Goal: Task Accomplishment & Management: Use online tool/utility

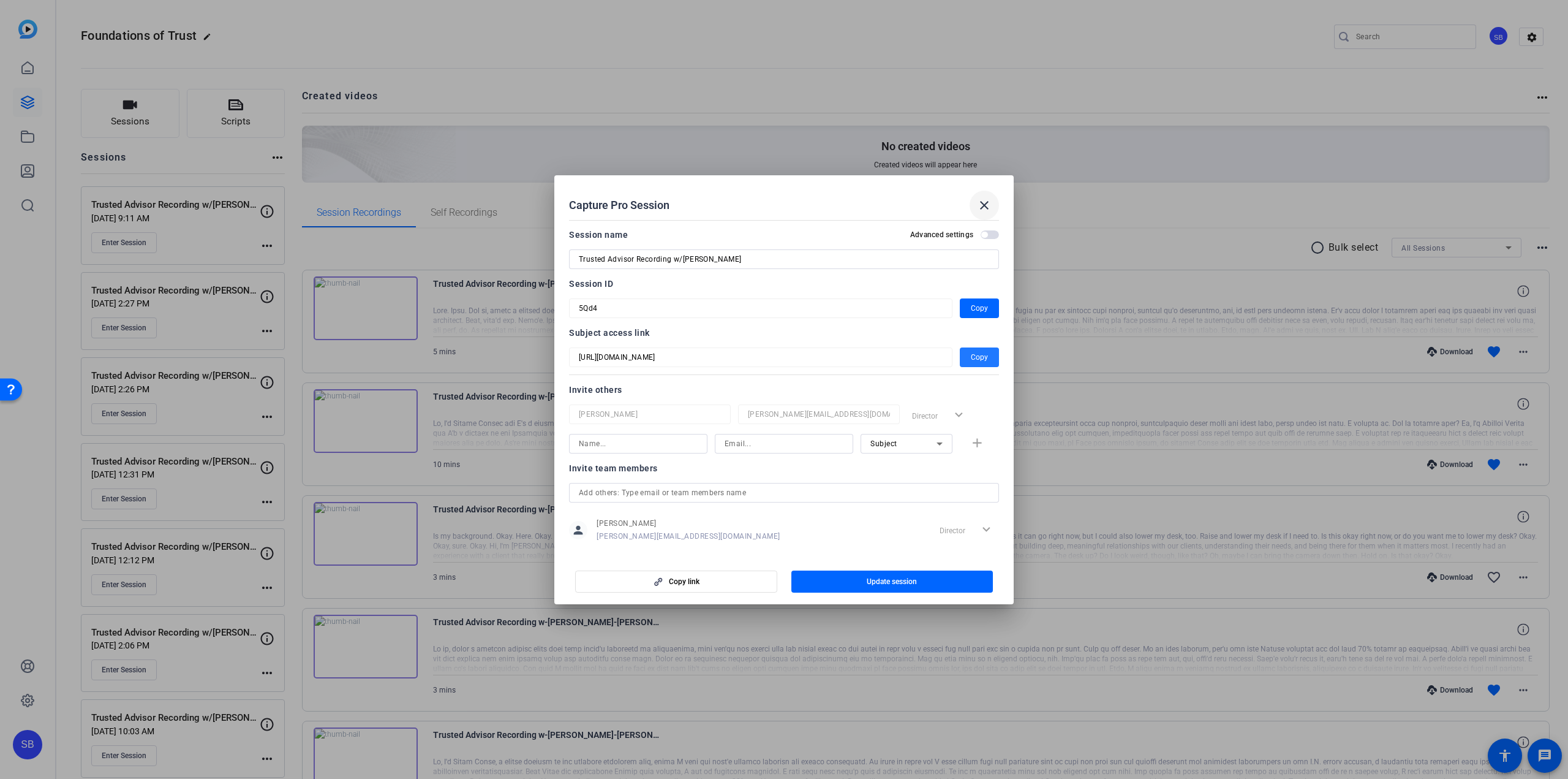
scroll to position [61, 0]
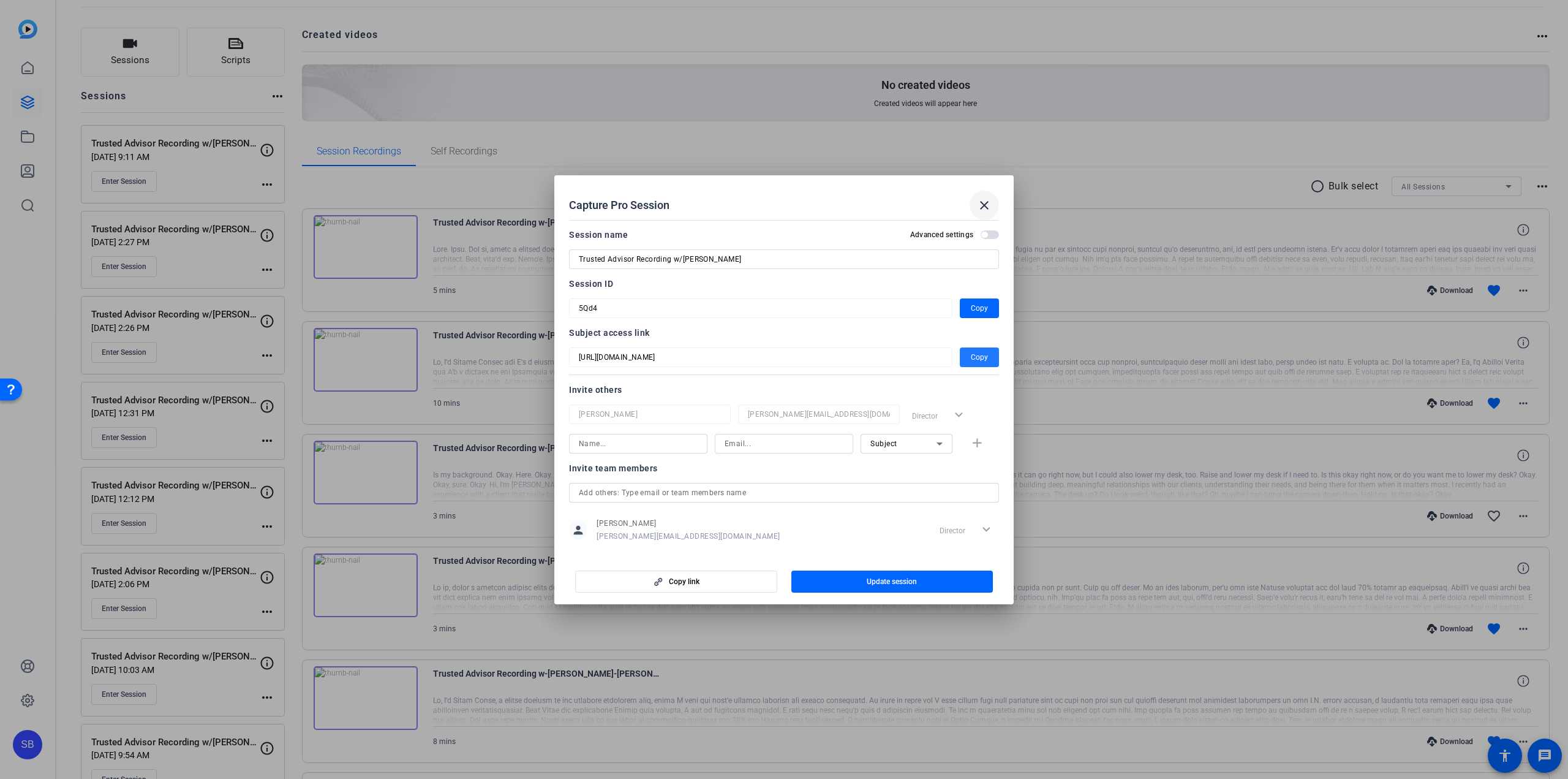
click at [981, 204] on mat-icon "close" at bounding box center [984, 205] width 15 height 15
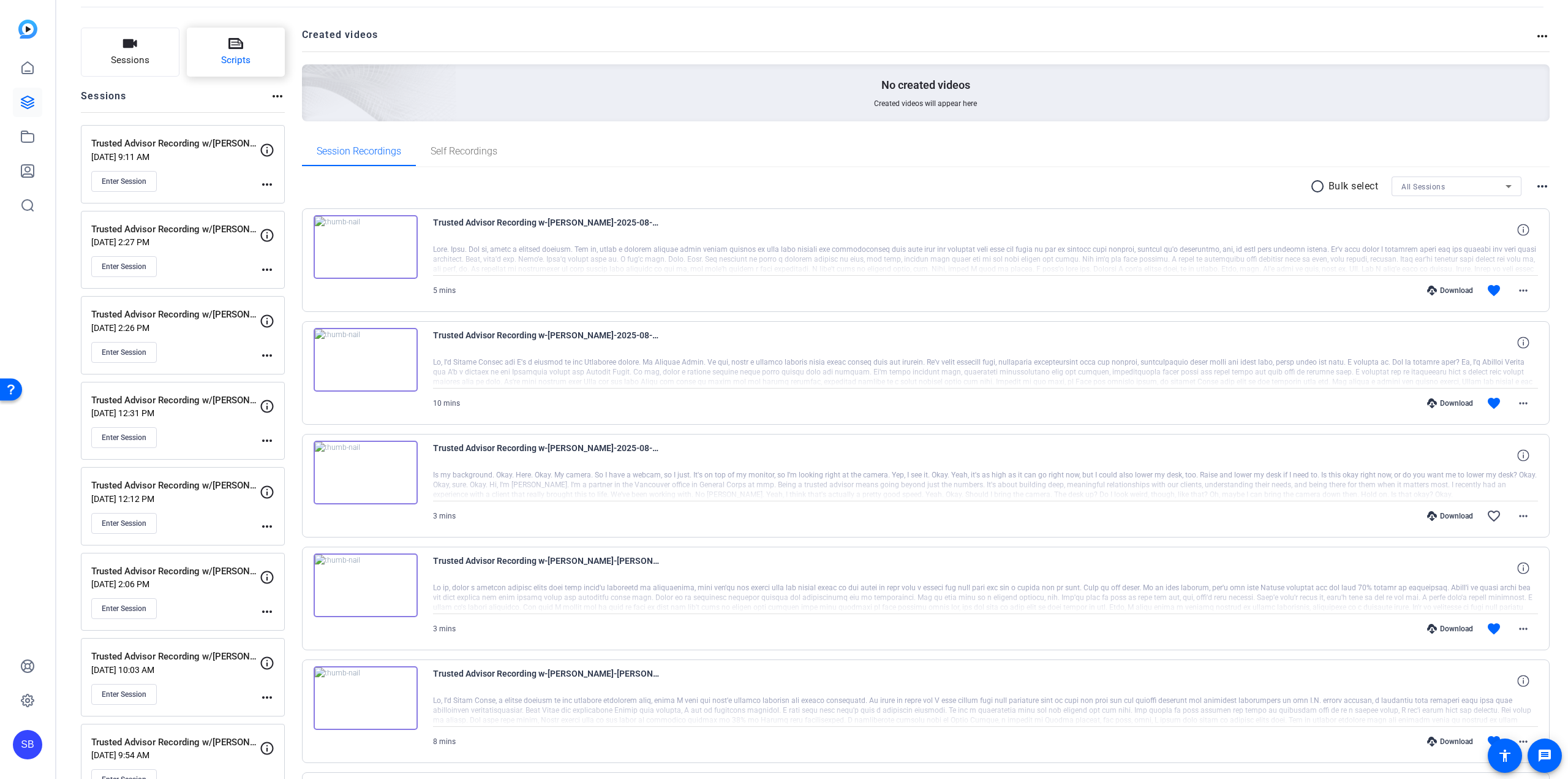
click at [223, 54] on span "Scripts" at bounding box center [236, 61] width 29 height 14
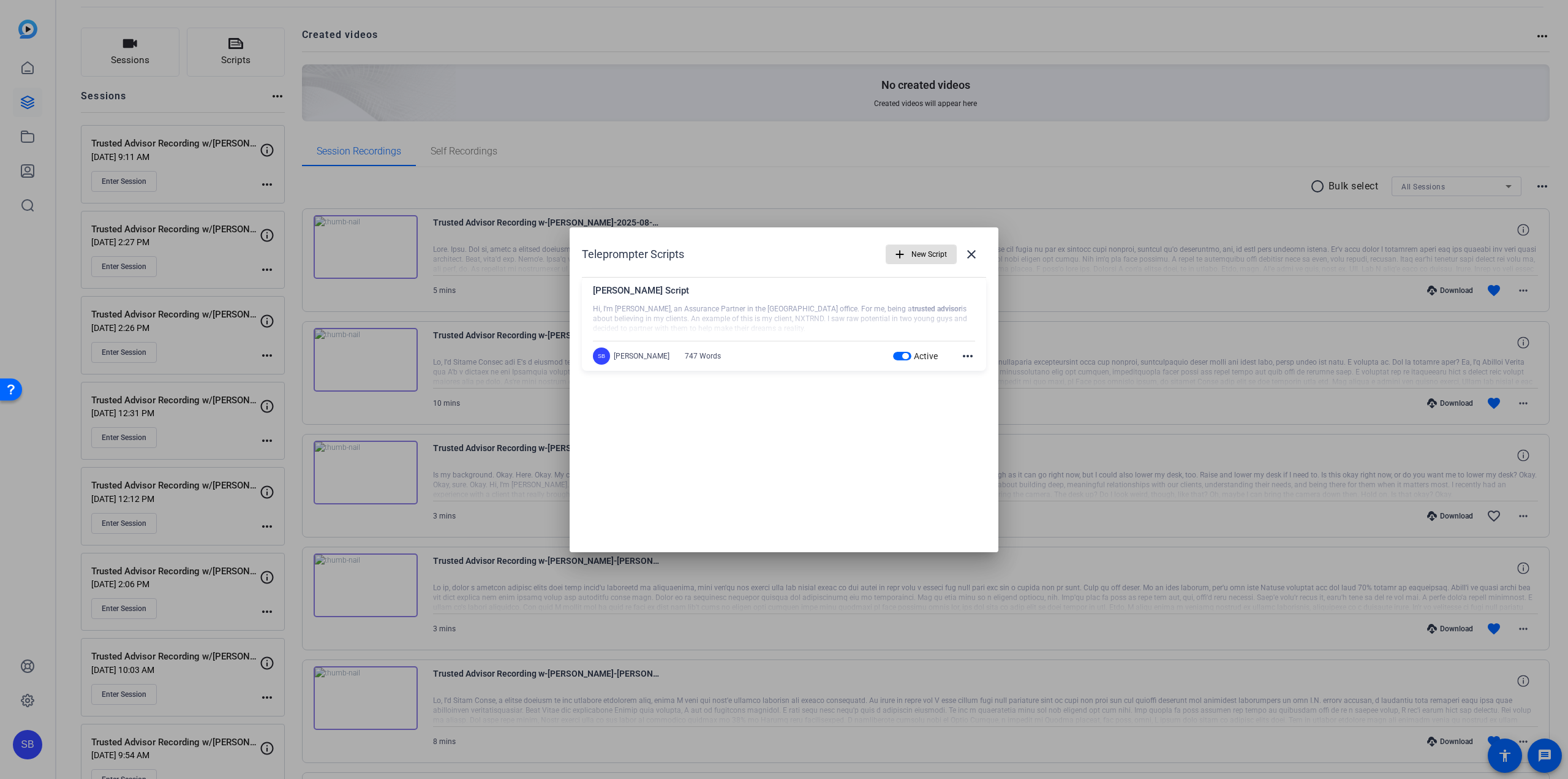
click at [911, 262] on span "button" at bounding box center [921, 254] width 70 height 29
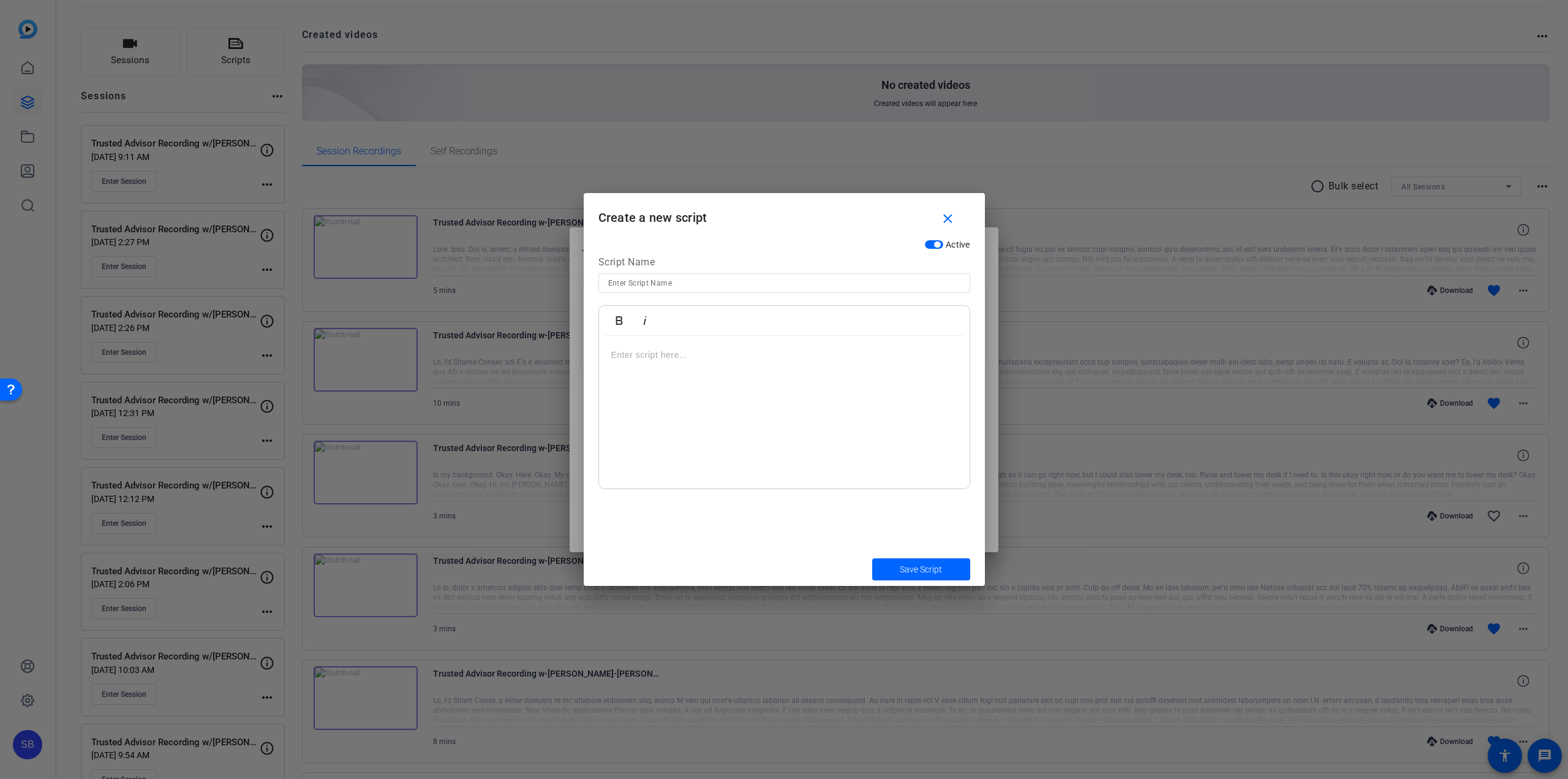
click at [717, 286] on input at bounding box center [784, 283] width 353 height 15
type input "s"
click at [943, 215] on mat-icon "close" at bounding box center [947, 218] width 15 height 15
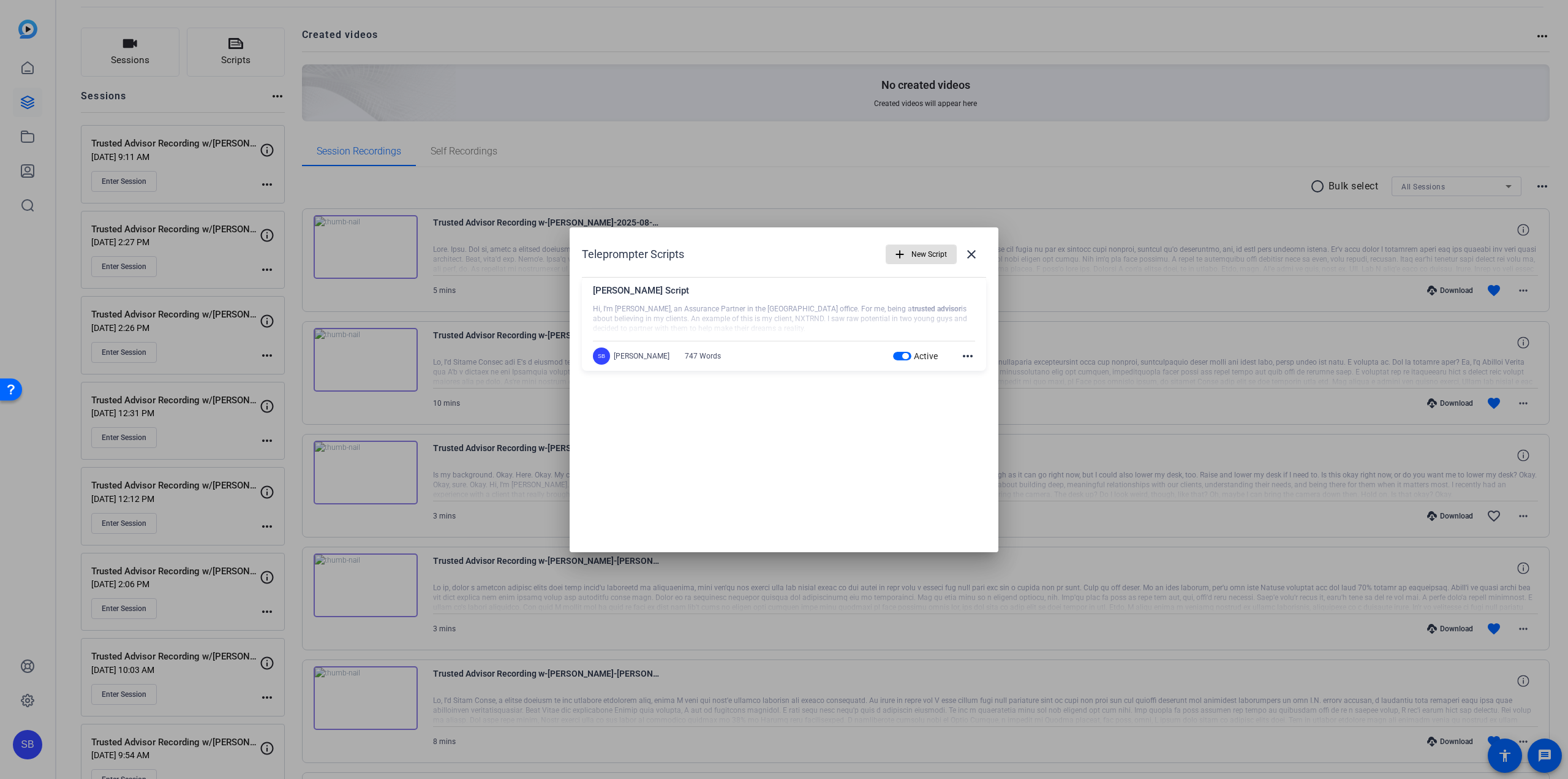
click at [777, 309] on div at bounding box center [784, 319] width 383 height 31
click at [1113, 325] on div at bounding box center [784, 389] width 1568 height 779
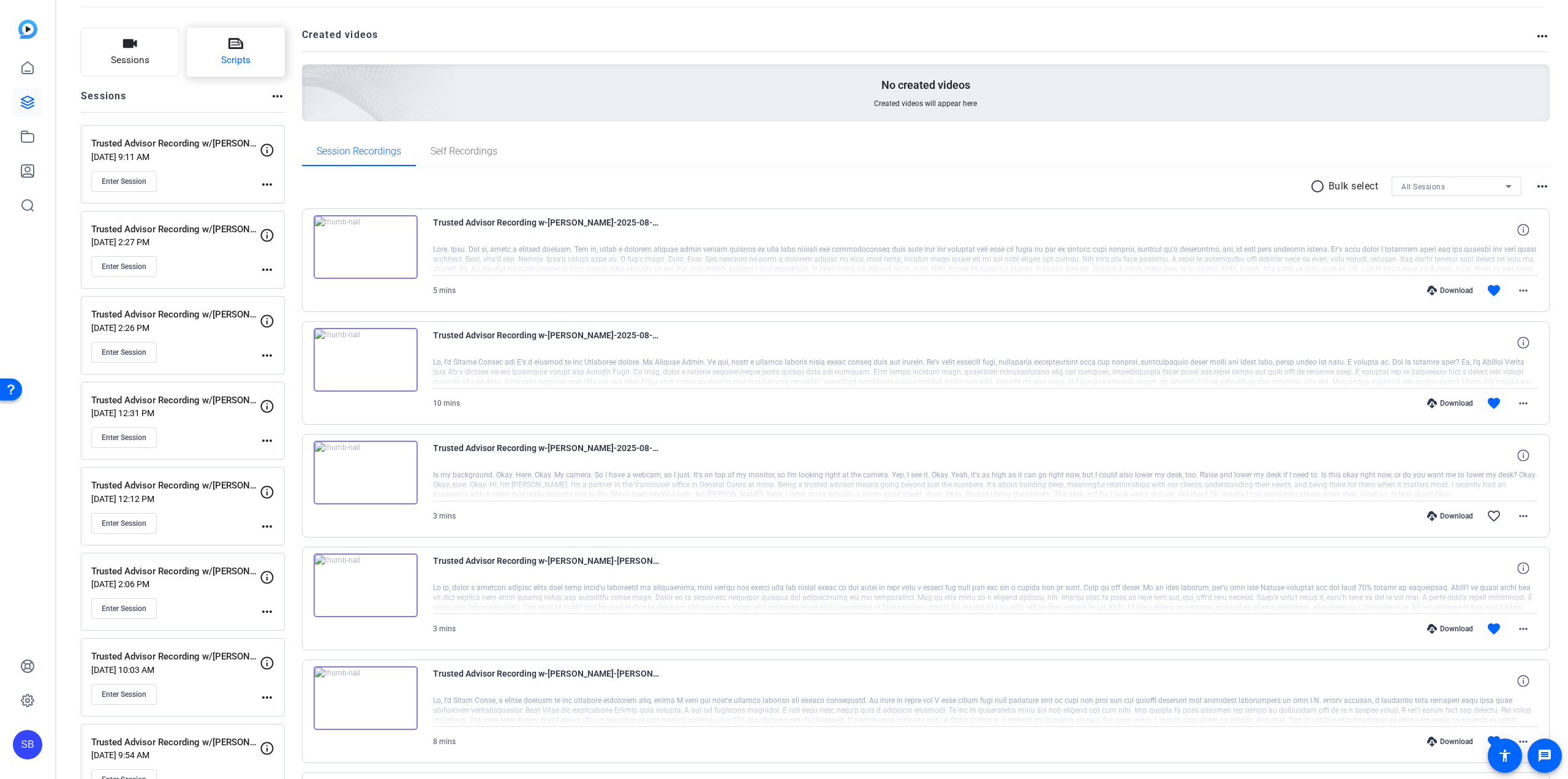
click at [252, 64] on button "Scripts" at bounding box center [236, 52] width 98 height 49
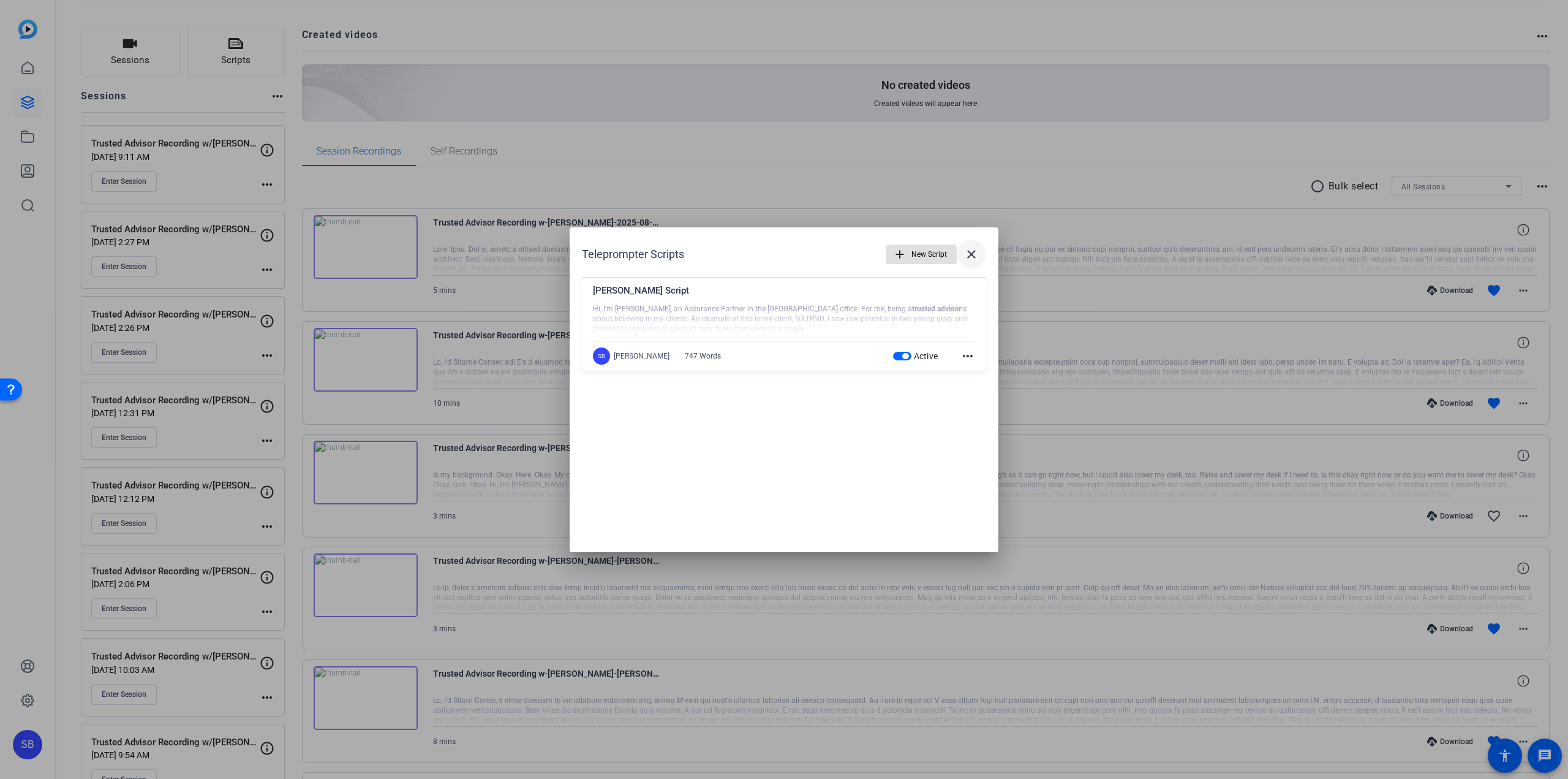
click at [978, 254] on mat-icon "close" at bounding box center [971, 254] width 15 height 15
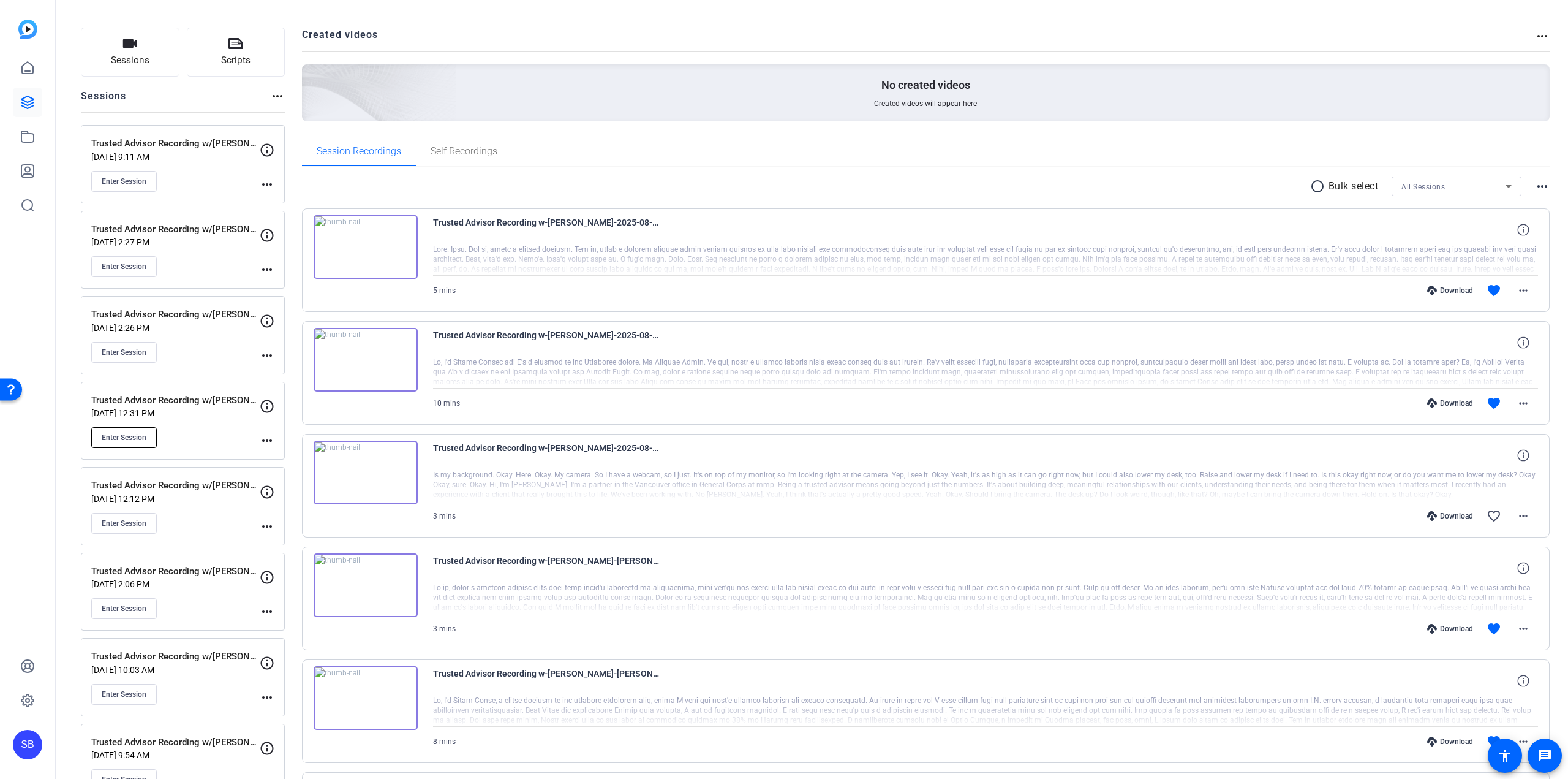
click at [134, 443] on button "Enter Session" at bounding box center [124, 437] width 66 height 21
click at [234, 428] on div "Enter Session" at bounding box center [176, 437] width 168 height 21
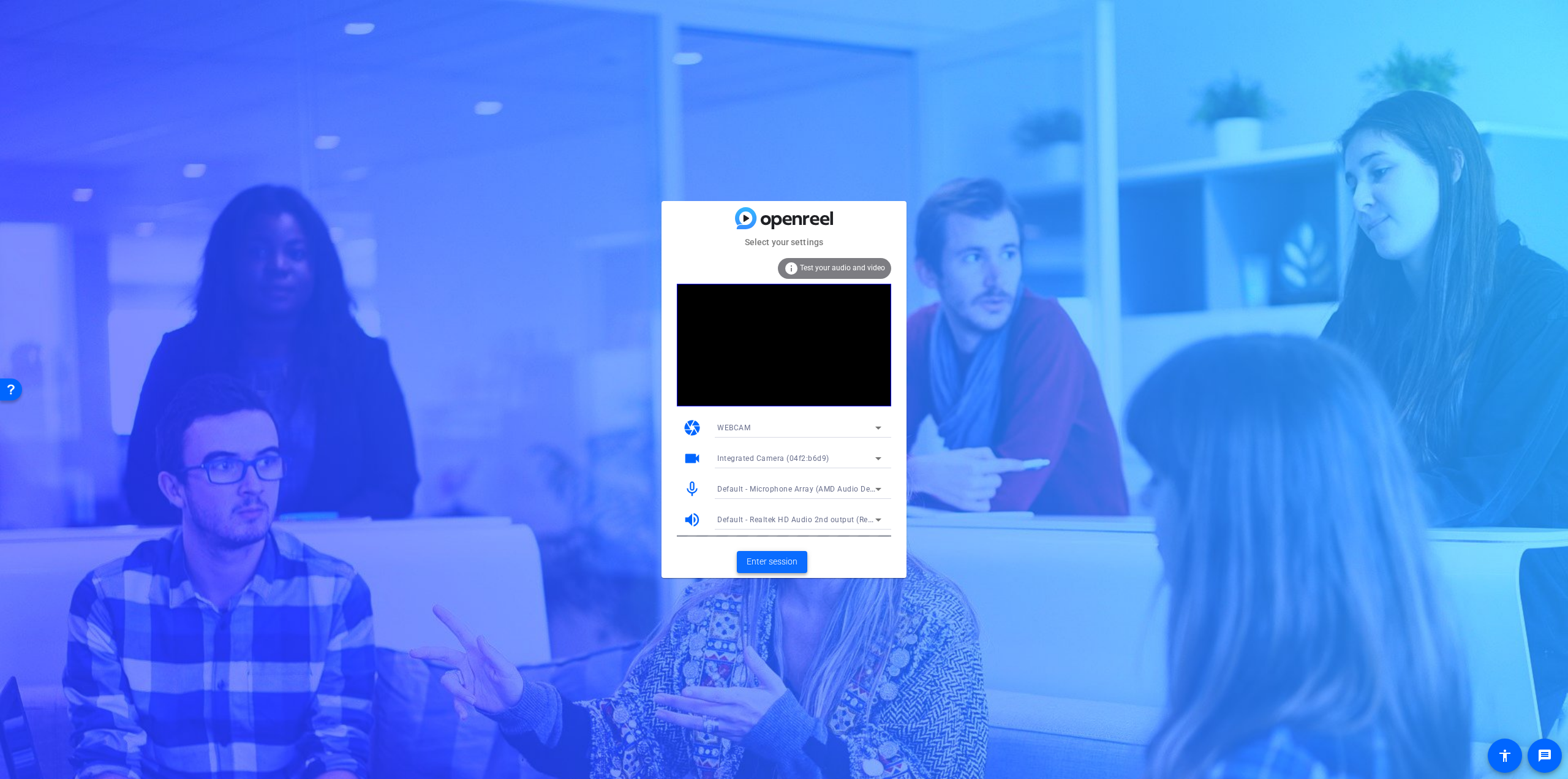
click at [790, 565] on span "Enter session" at bounding box center [772, 562] width 51 height 13
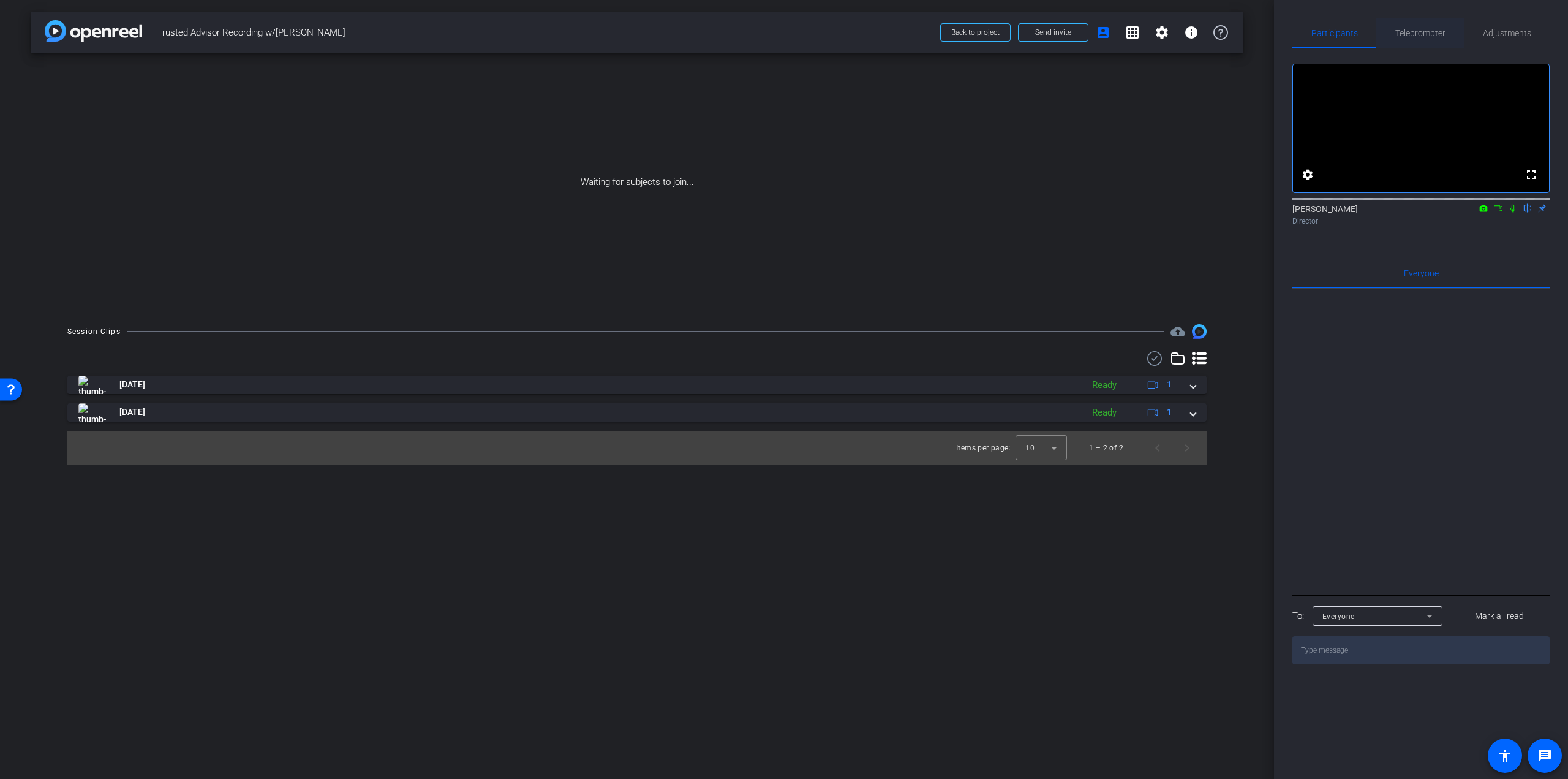
click at [1421, 26] on span "Teleprompter" at bounding box center [1420, 33] width 50 height 29
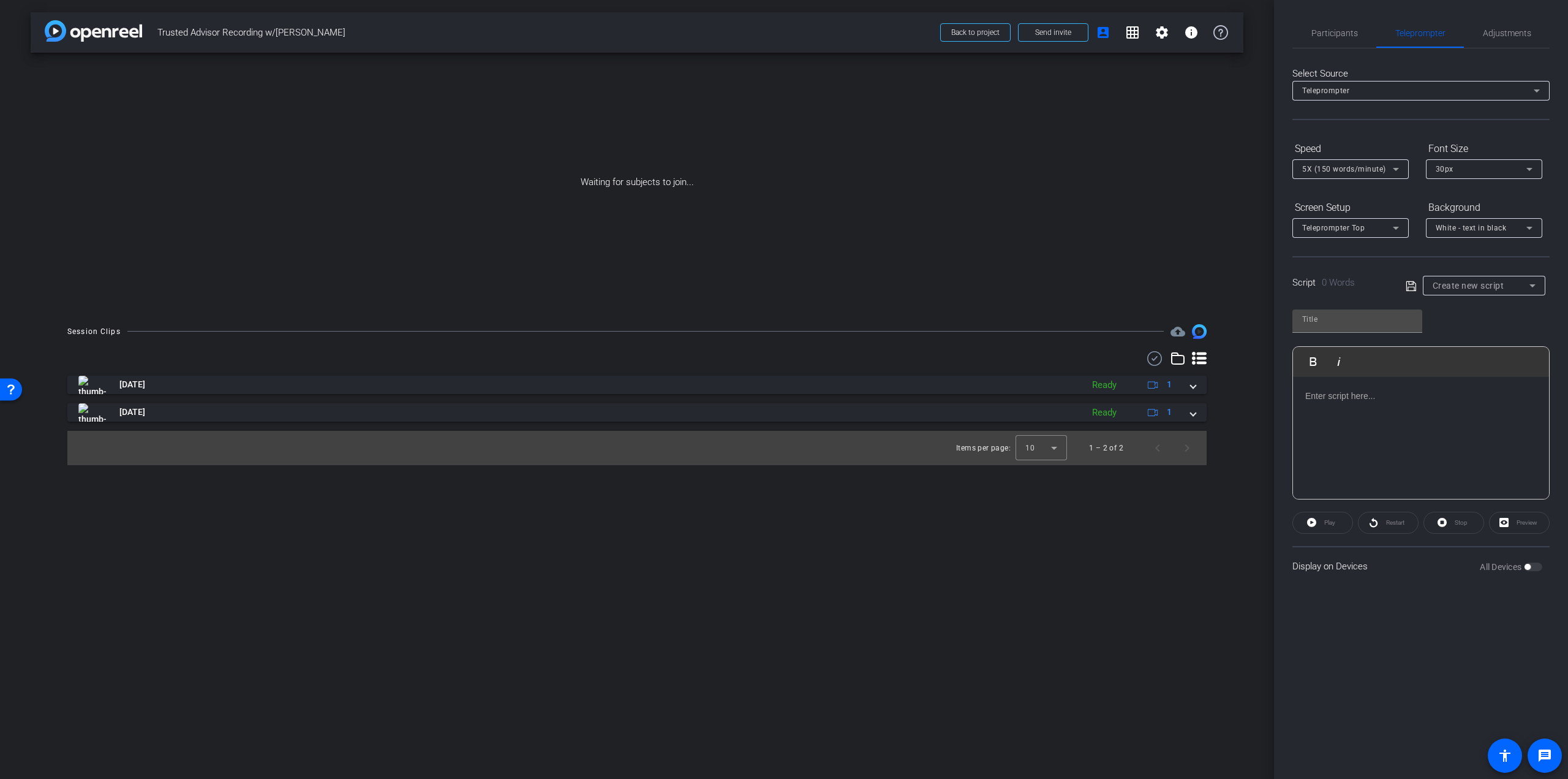
click at [1477, 283] on span "Create new script" at bounding box center [1469, 286] width 71 height 10
click at [1491, 328] on span "[PERSON_NAME] Script" at bounding box center [1476, 329] width 86 height 15
type input "[PERSON_NAME] Script"
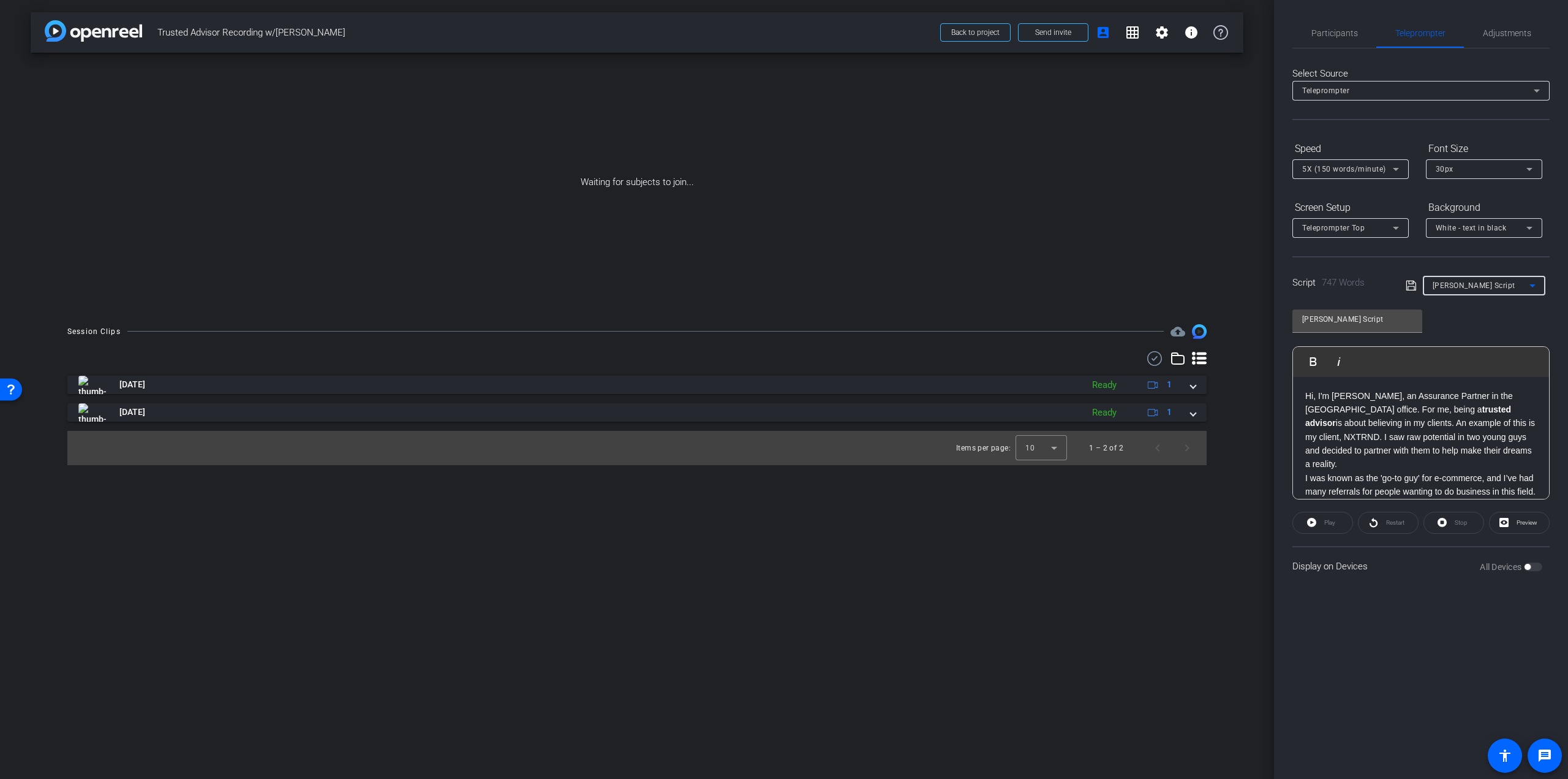
click at [985, 683] on div "arrow_back Trusted Advisor Recording w/Robbie Weitzman Back to project Send inv…" at bounding box center [637, 389] width 1274 height 779
click at [1307, 38] on div "Participants" at bounding box center [1335, 33] width 84 height 29
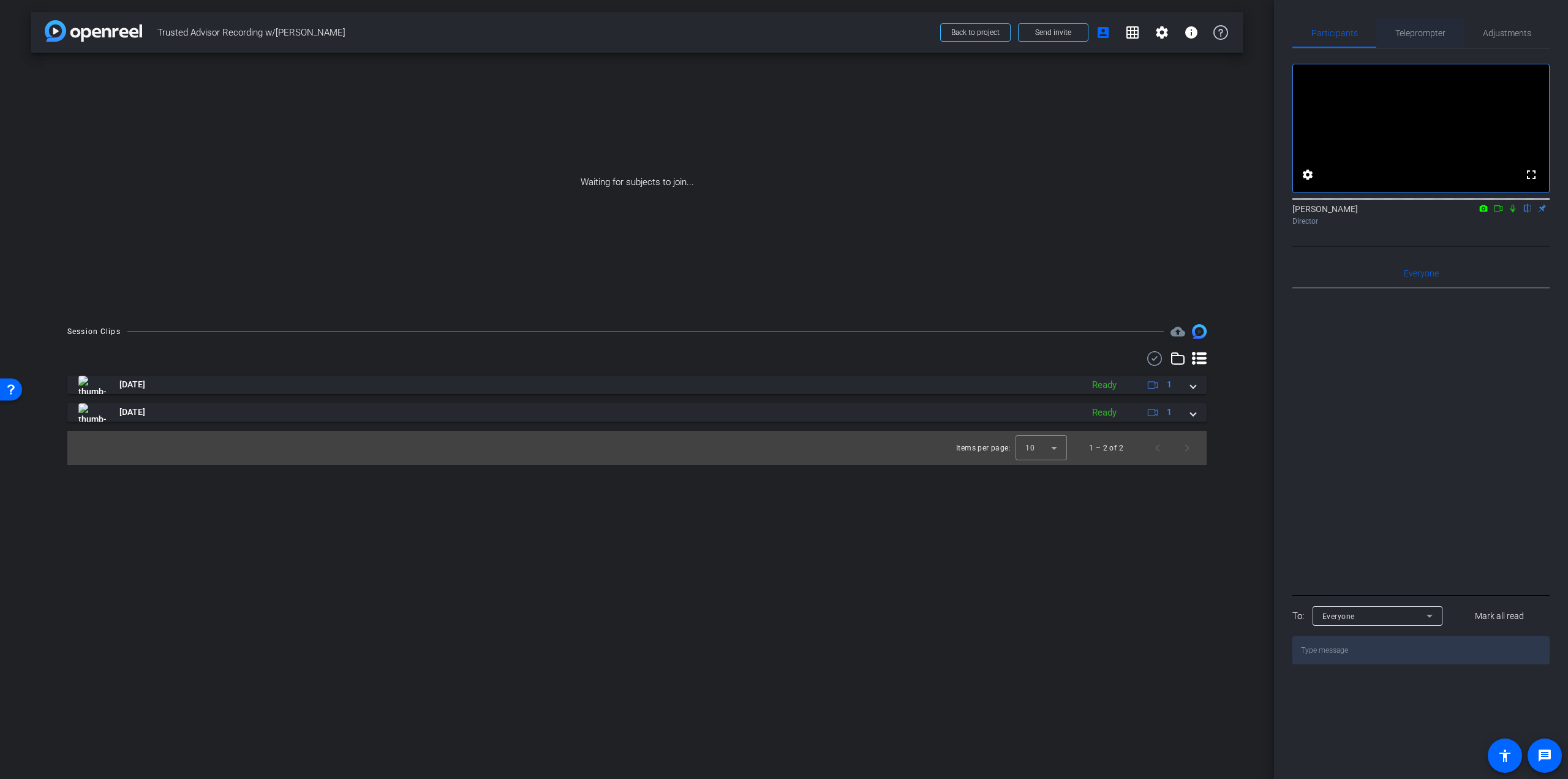
click at [1435, 31] on span "Teleprompter" at bounding box center [1420, 33] width 50 height 9
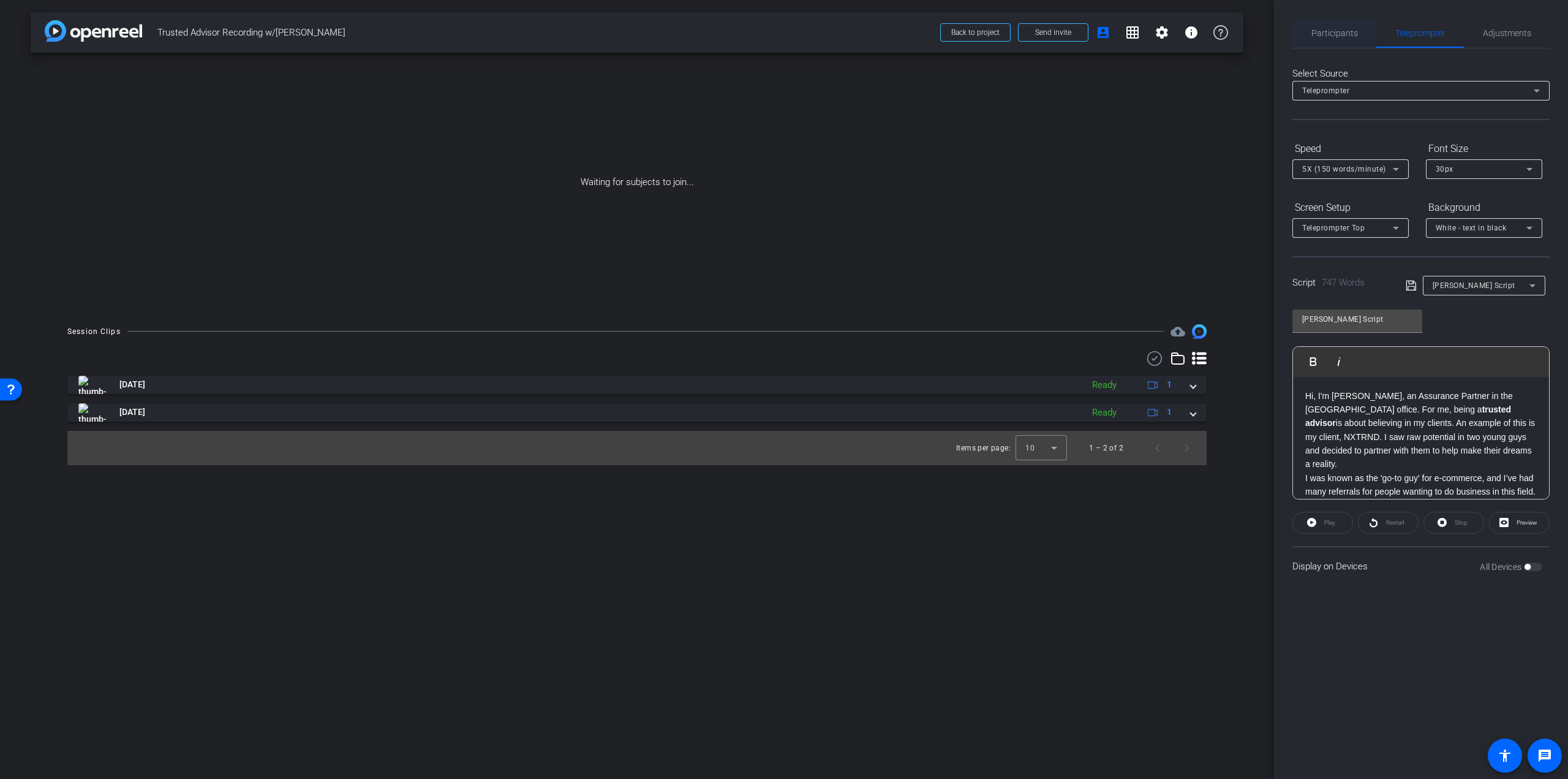
click at [1324, 29] on span "Participants" at bounding box center [1335, 33] width 46 height 9
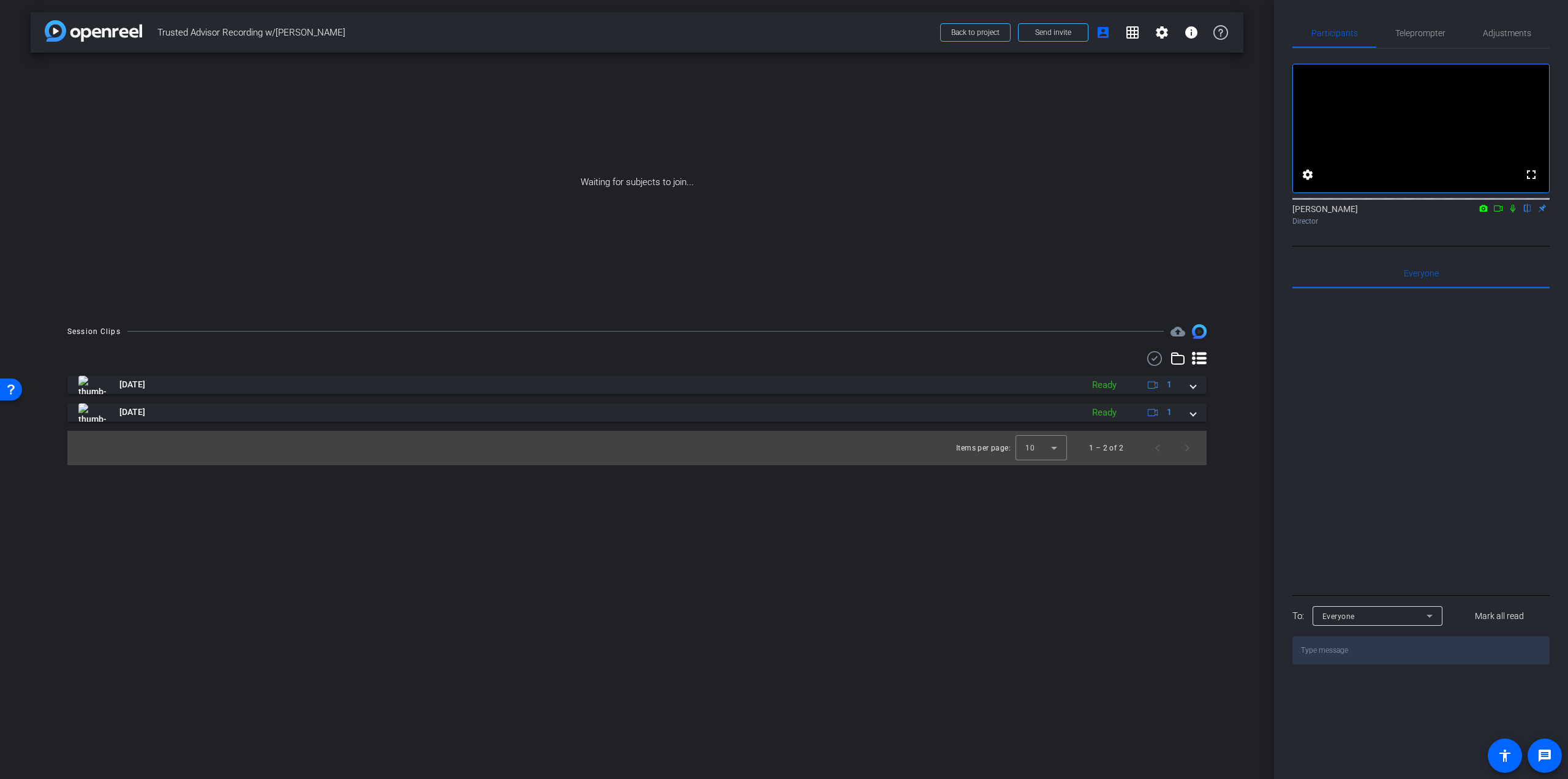
click at [1512, 213] on icon at bounding box center [1513, 208] width 10 height 9
click at [1407, 29] on span "Teleprompter" at bounding box center [1420, 33] width 50 height 9
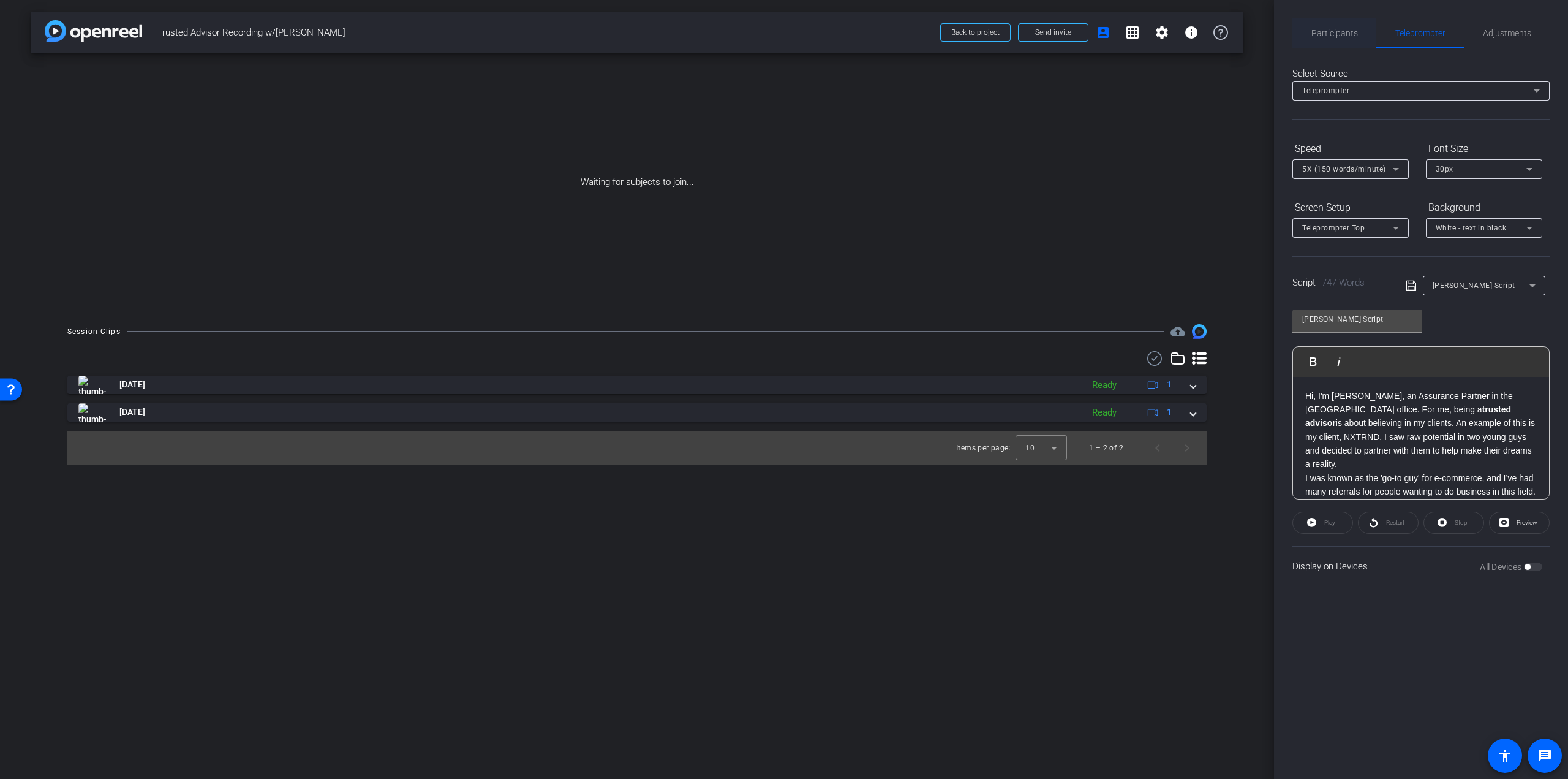
click at [1368, 42] on div "Participants" at bounding box center [1335, 33] width 84 height 29
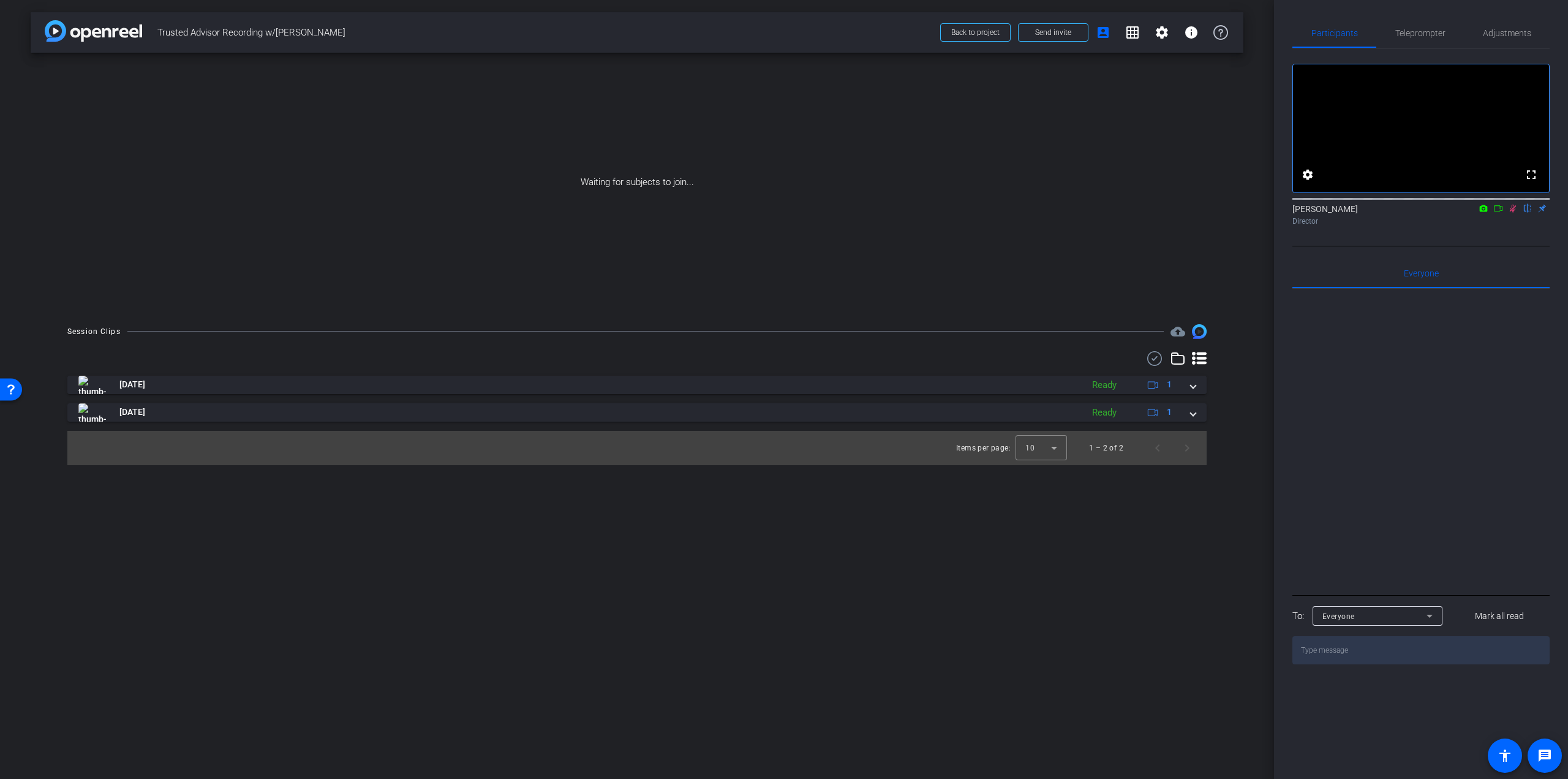
click at [1508, 213] on icon at bounding box center [1513, 208] width 10 height 9
click at [1405, 36] on span "Teleprompter" at bounding box center [1420, 33] width 50 height 9
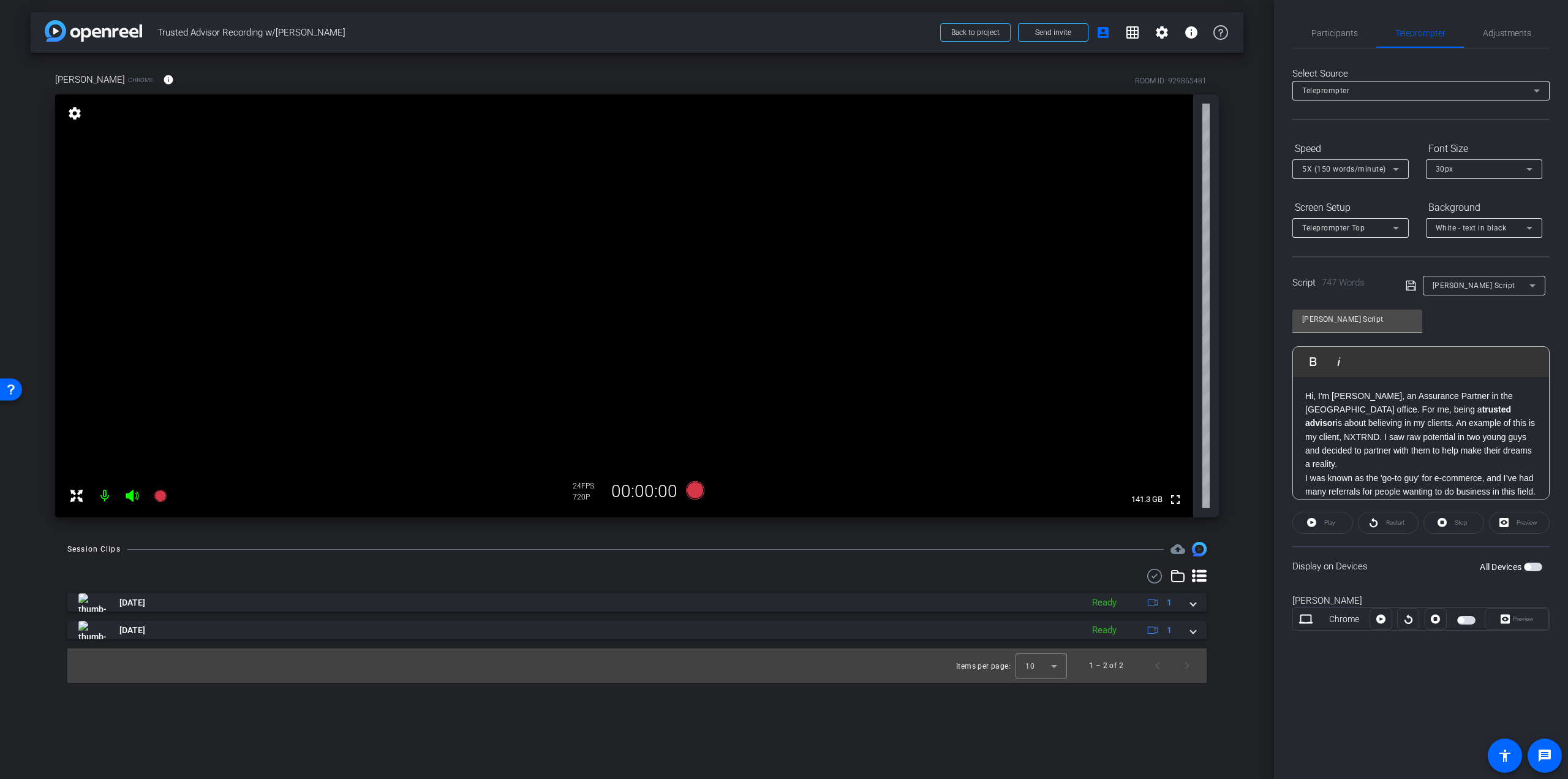
click at [1460, 617] on span "button" at bounding box center [1461, 620] width 6 height 6
click at [1348, 465] on p "Hi, I'm Robbie Weitzman, an Assurance Partner in the Montreal office. For me, b…" at bounding box center [1421, 430] width 231 height 82
click at [1513, 34] on span "Adjustments" at bounding box center [1507, 33] width 49 height 9
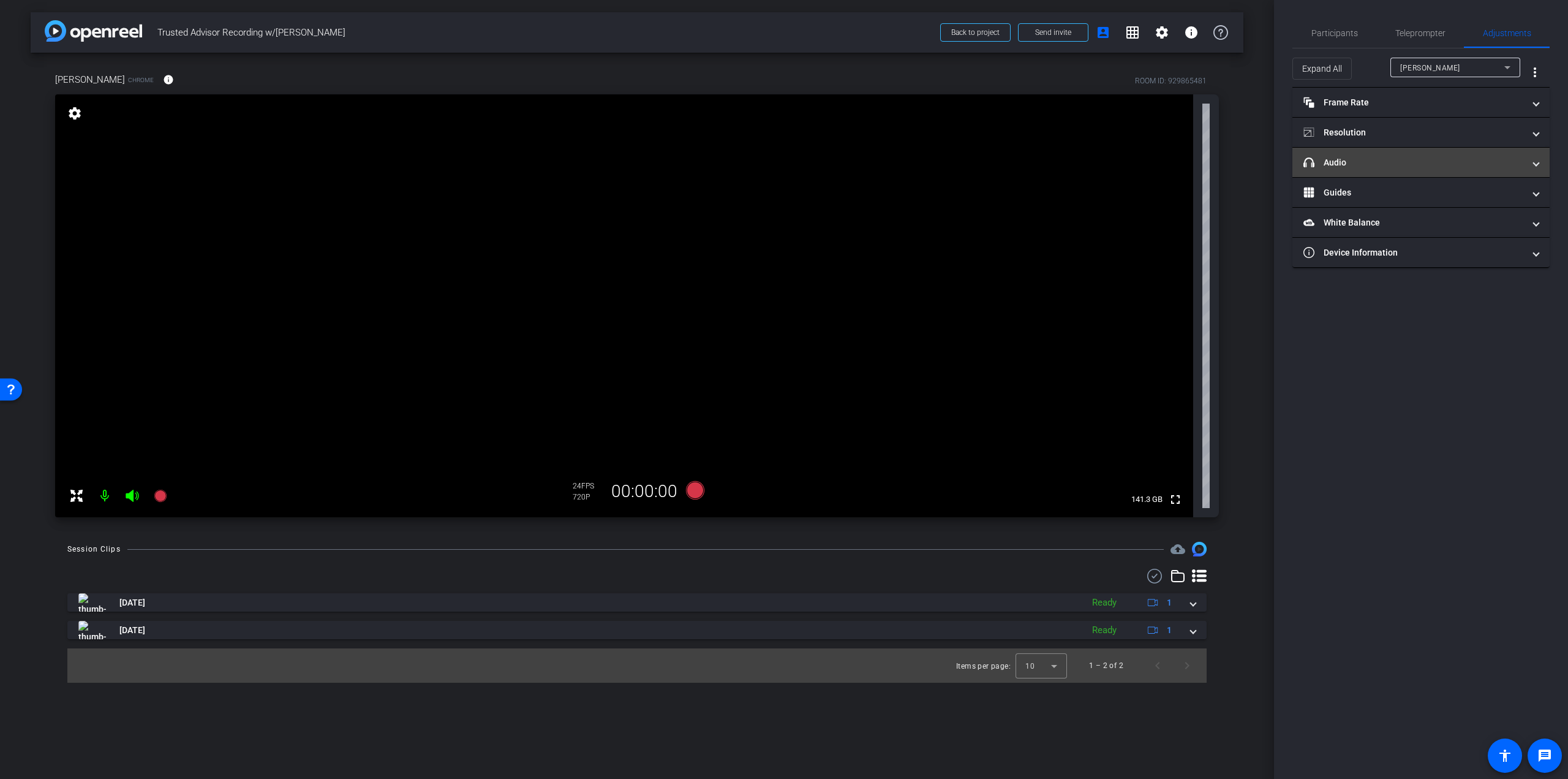
click at [1408, 161] on mat-panel-title "headphone icon Audio" at bounding box center [1413, 163] width 221 height 13
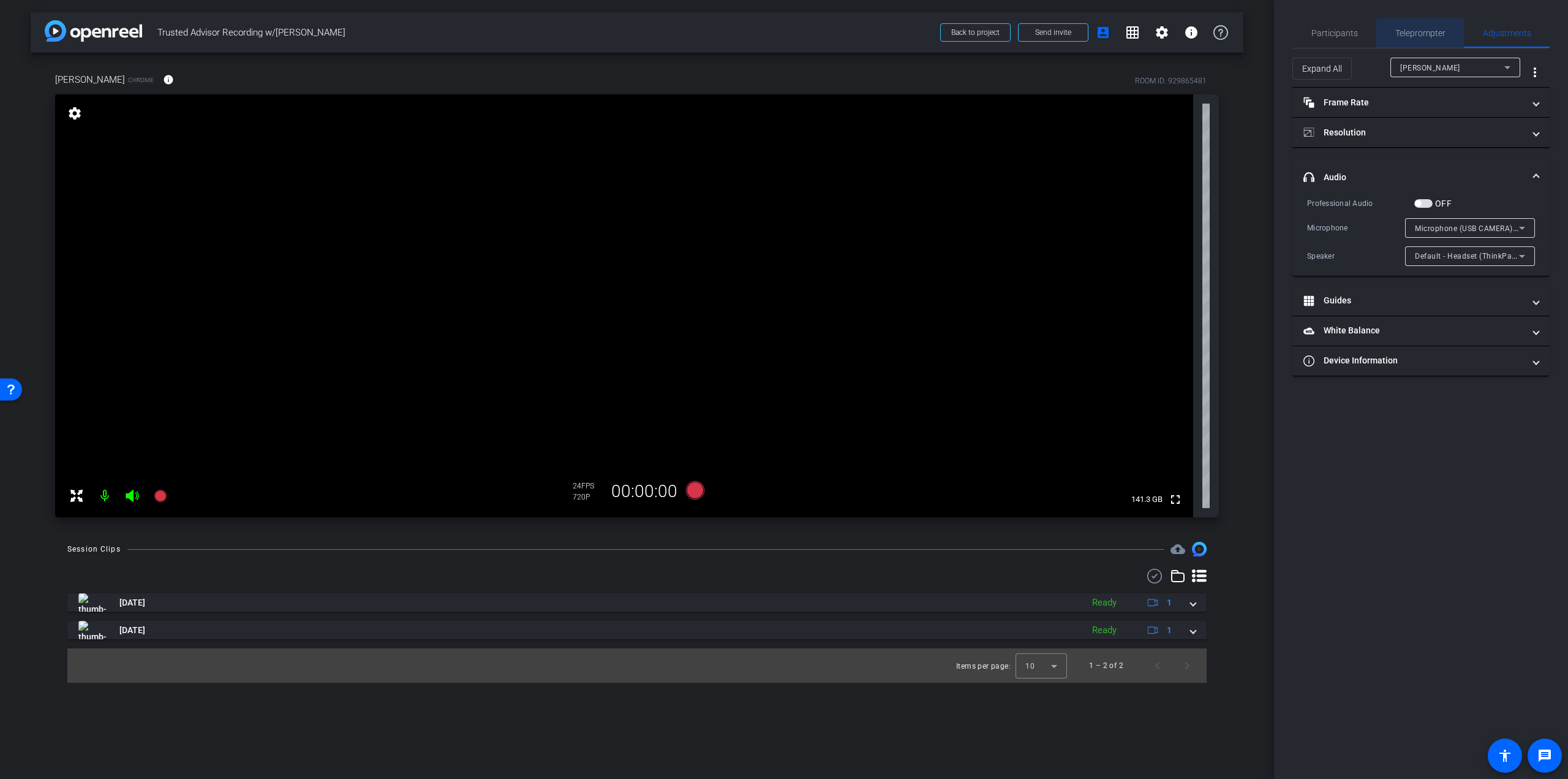
click at [1420, 41] on span "Teleprompter" at bounding box center [1420, 33] width 50 height 29
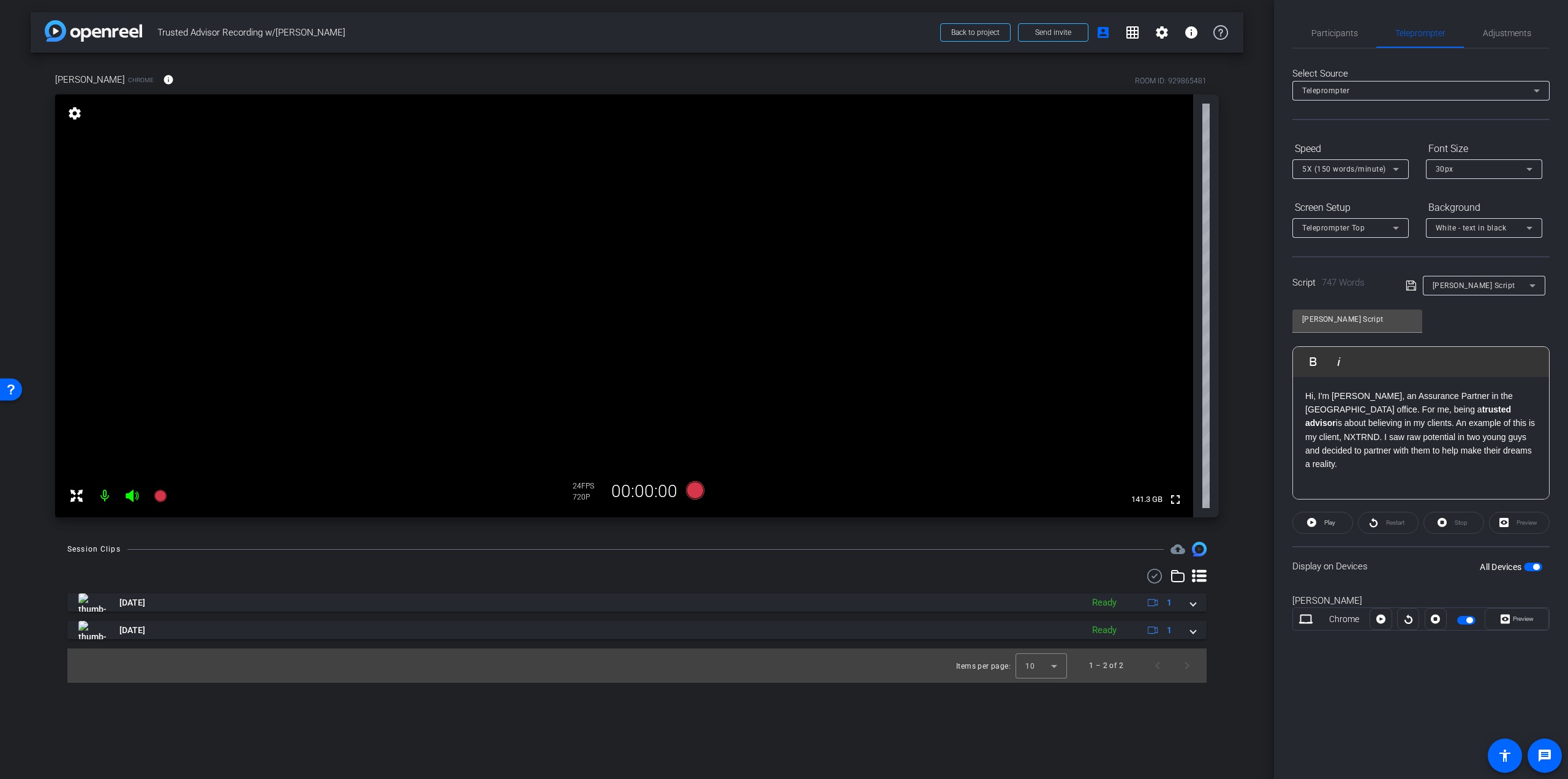
click at [684, 489] on icon at bounding box center [695, 490] width 29 height 22
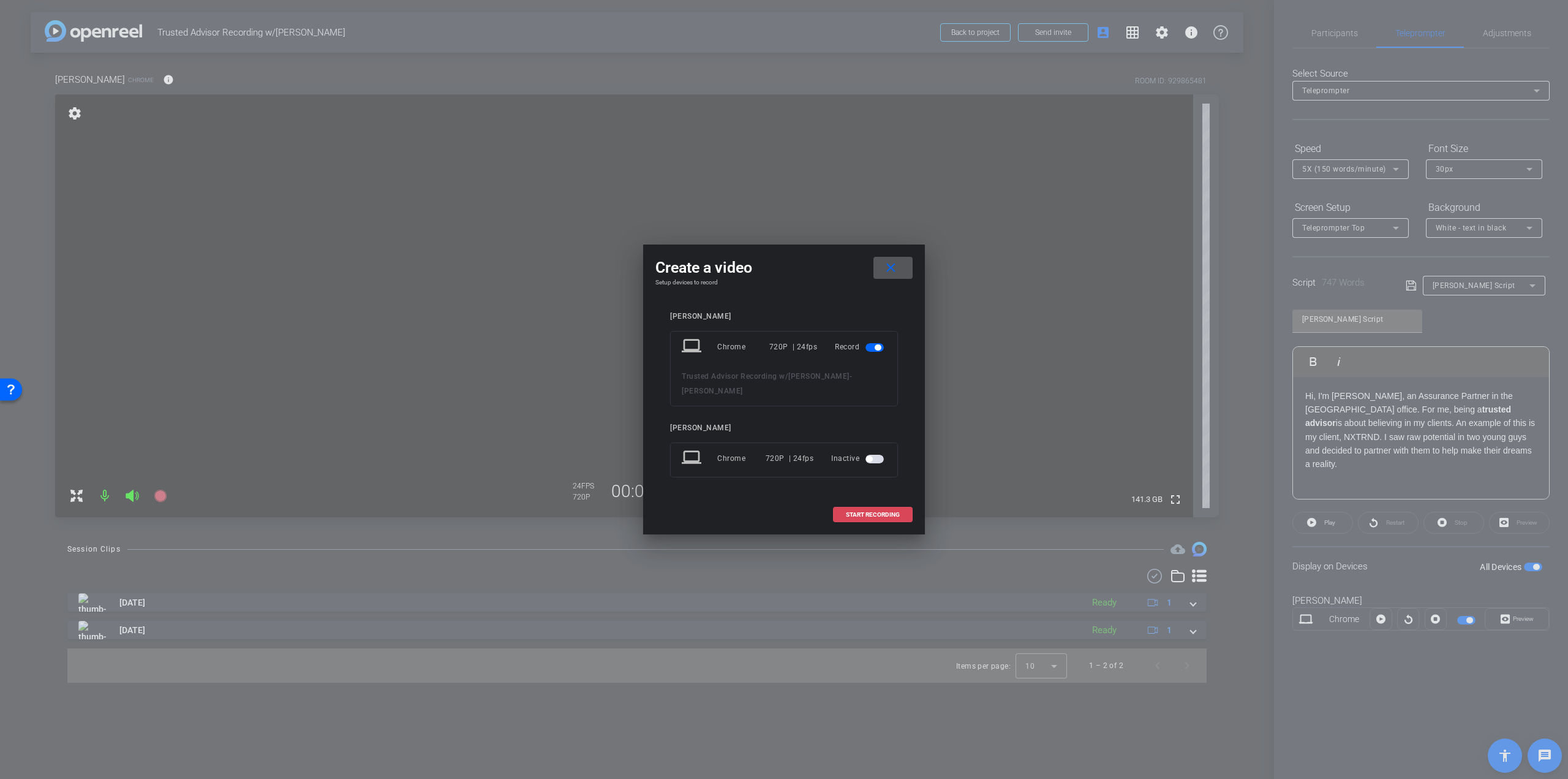
click at [867, 512] on span "START RECORDING" at bounding box center [873, 515] width 54 height 6
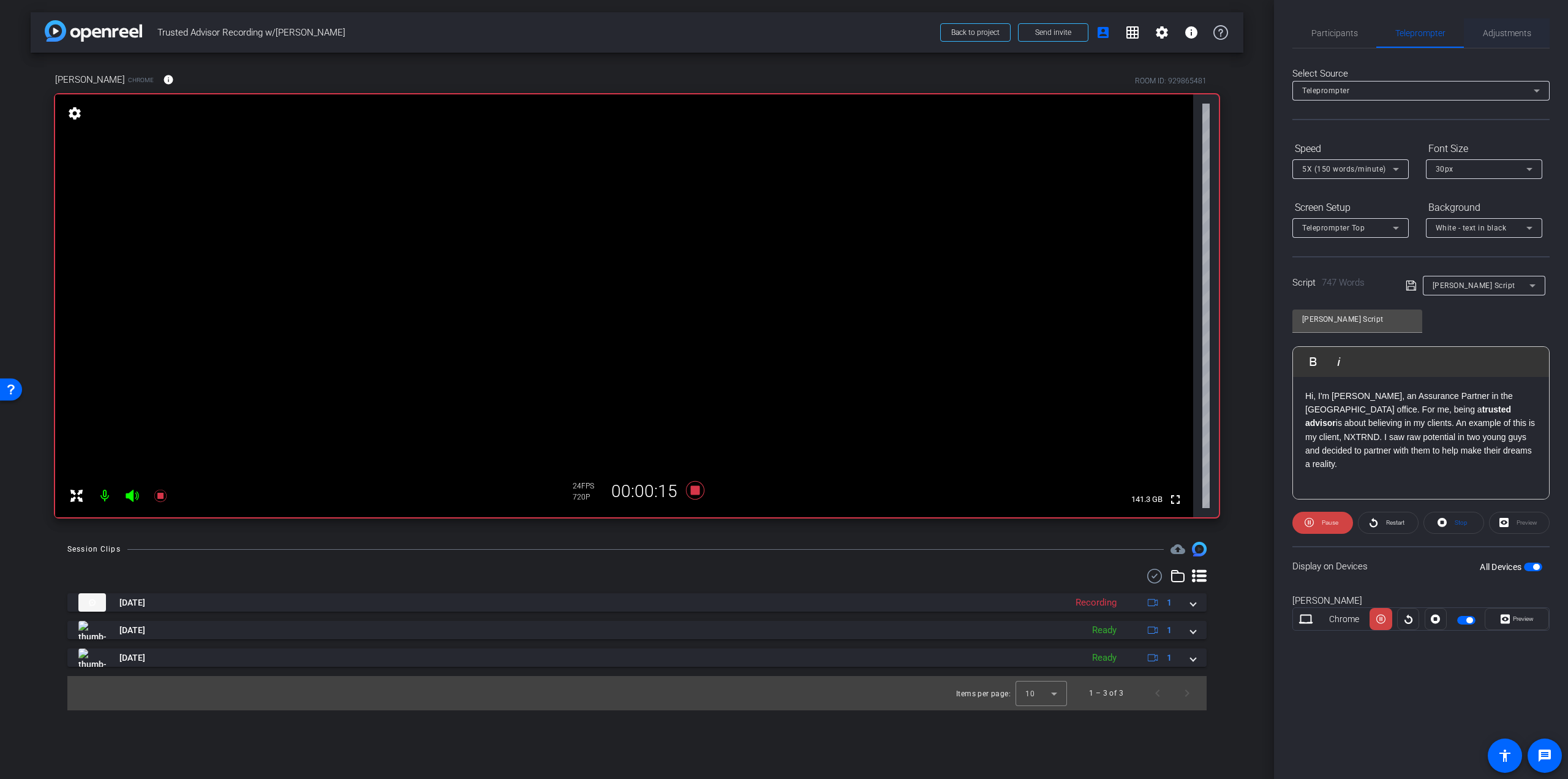
click at [1513, 34] on span "Adjustments" at bounding box center [1507, 33] width 49 height 9
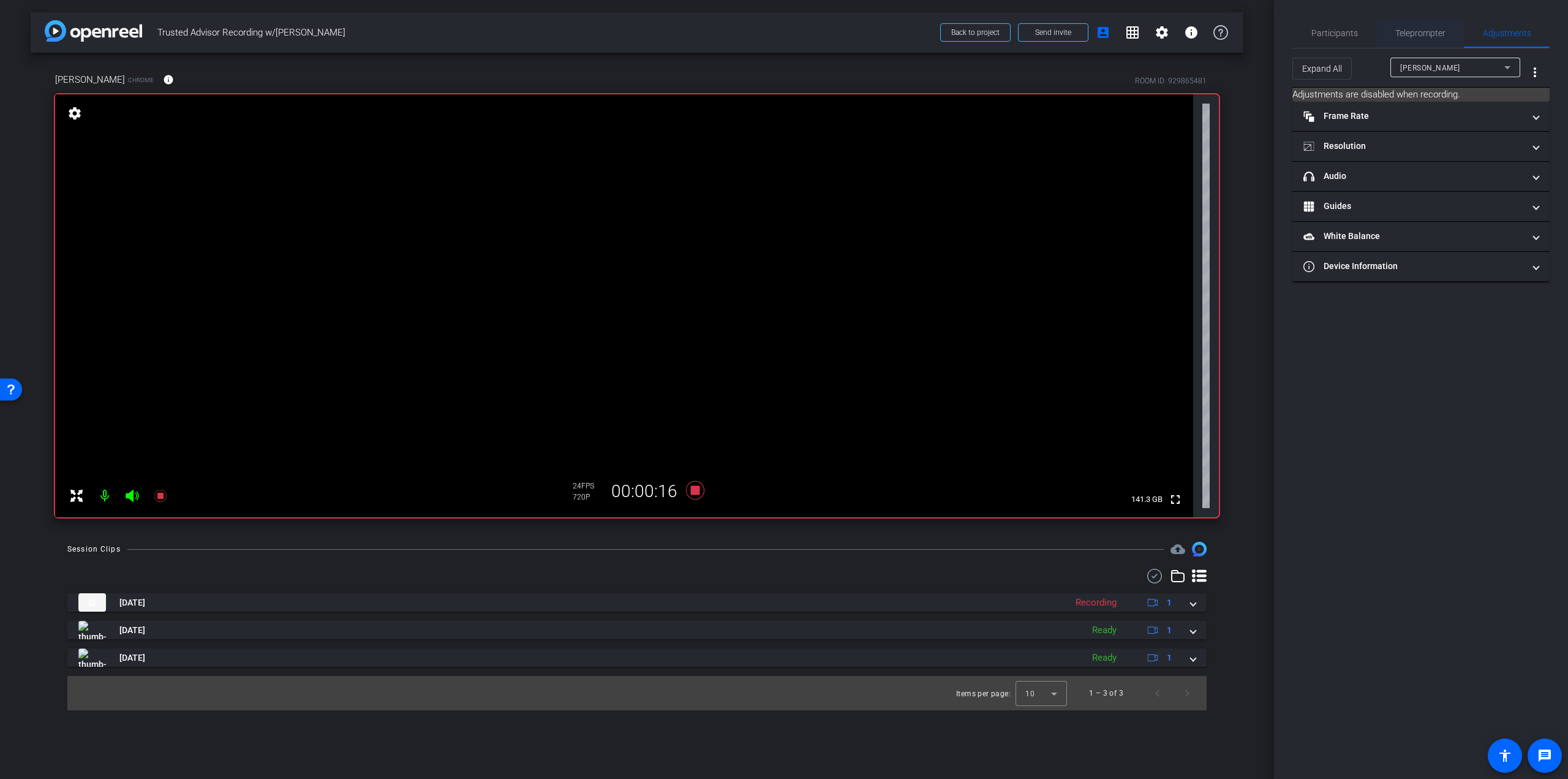
click at [1431, 31] on span "Teleprompter" at bounding box center [1420, 33] width 50 height 9
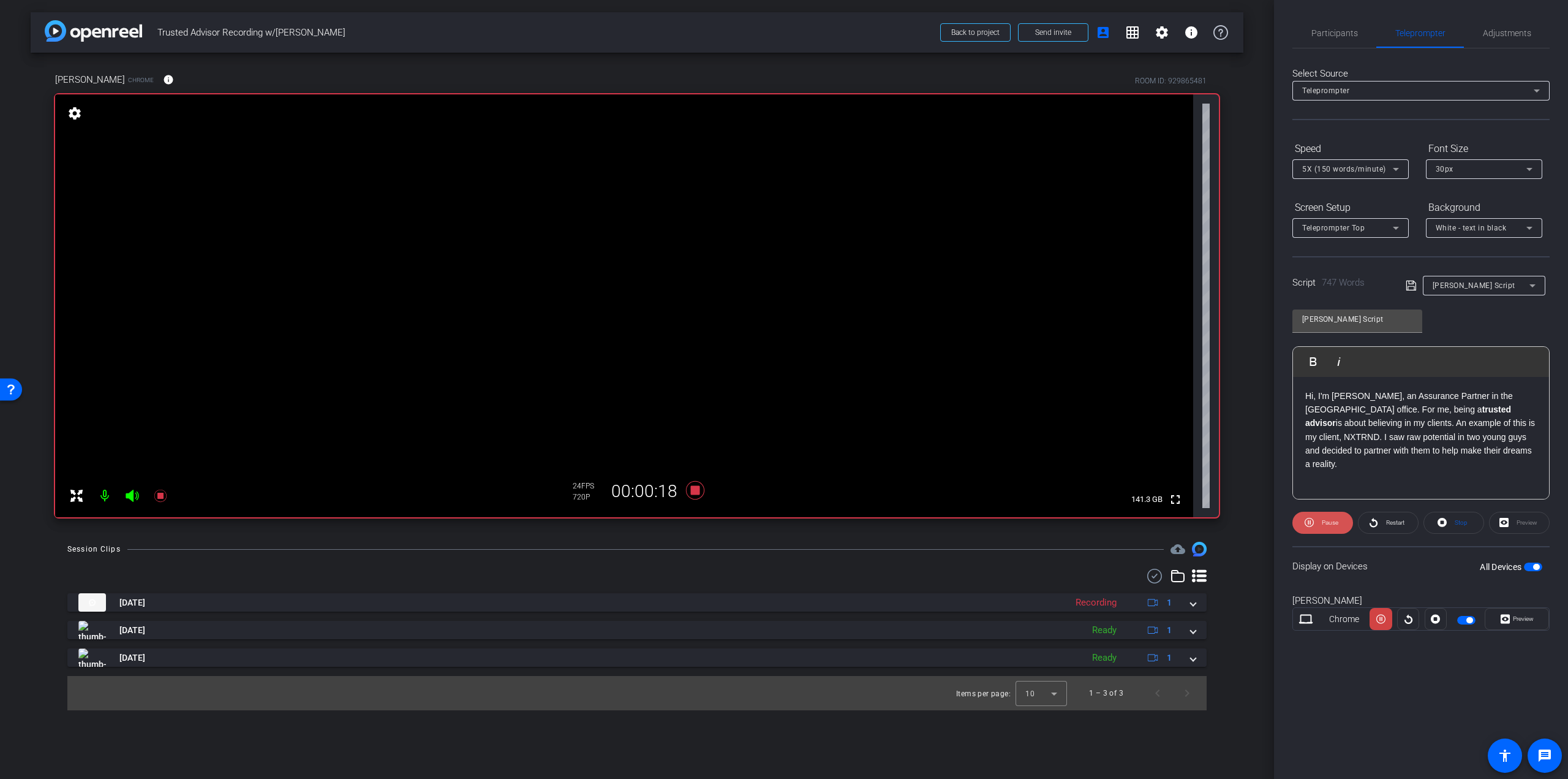
click at [1330, 517] on span "Pause" at bounding box center [1328, 523] width 19 height 17
click at [1482, 37] on div "Adjustments" at bounding box center [1507, 33] width 86 height 29
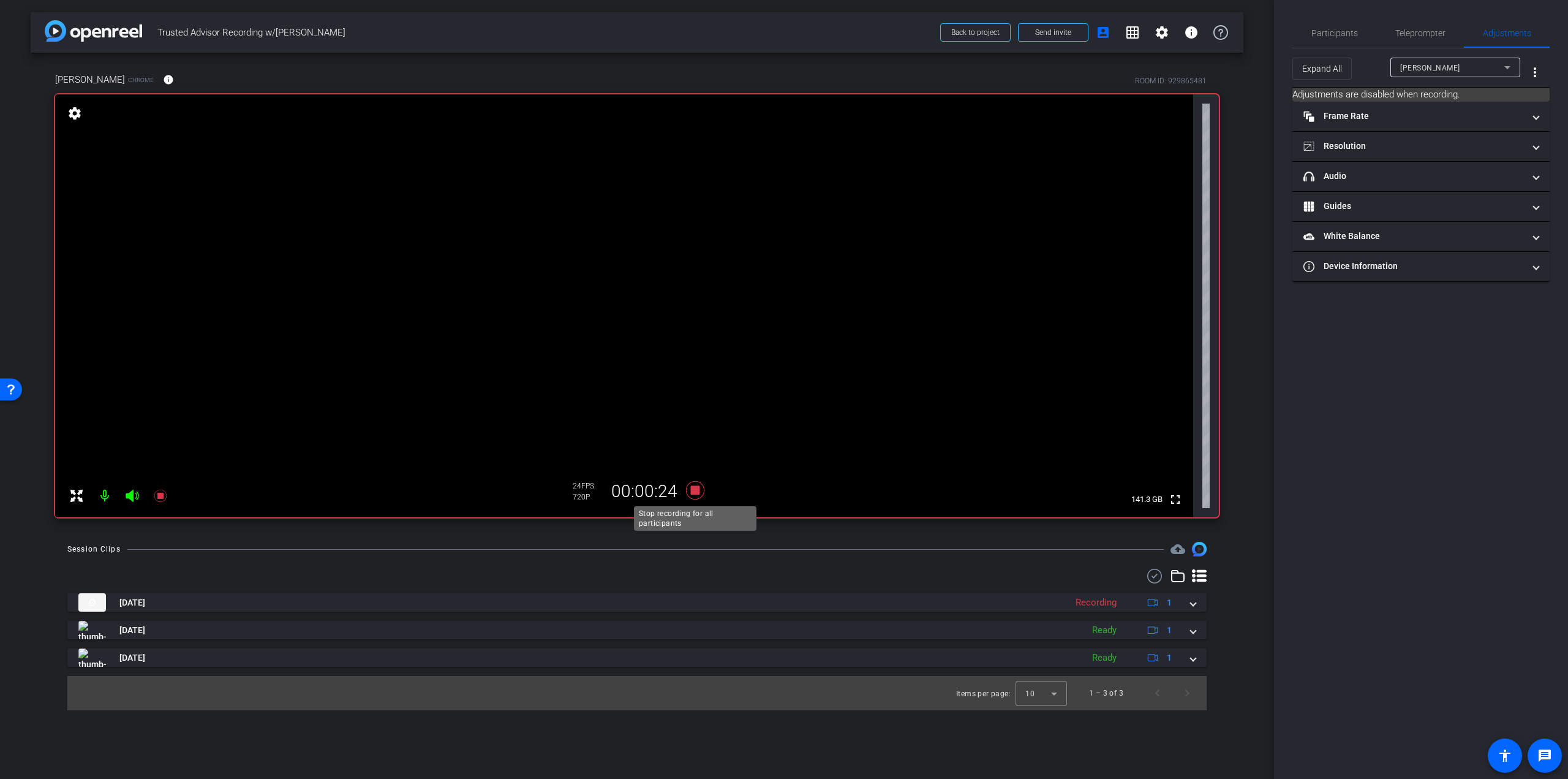
click at [697, 487] on icon at bounding box center [695, 491] width 19 height 19
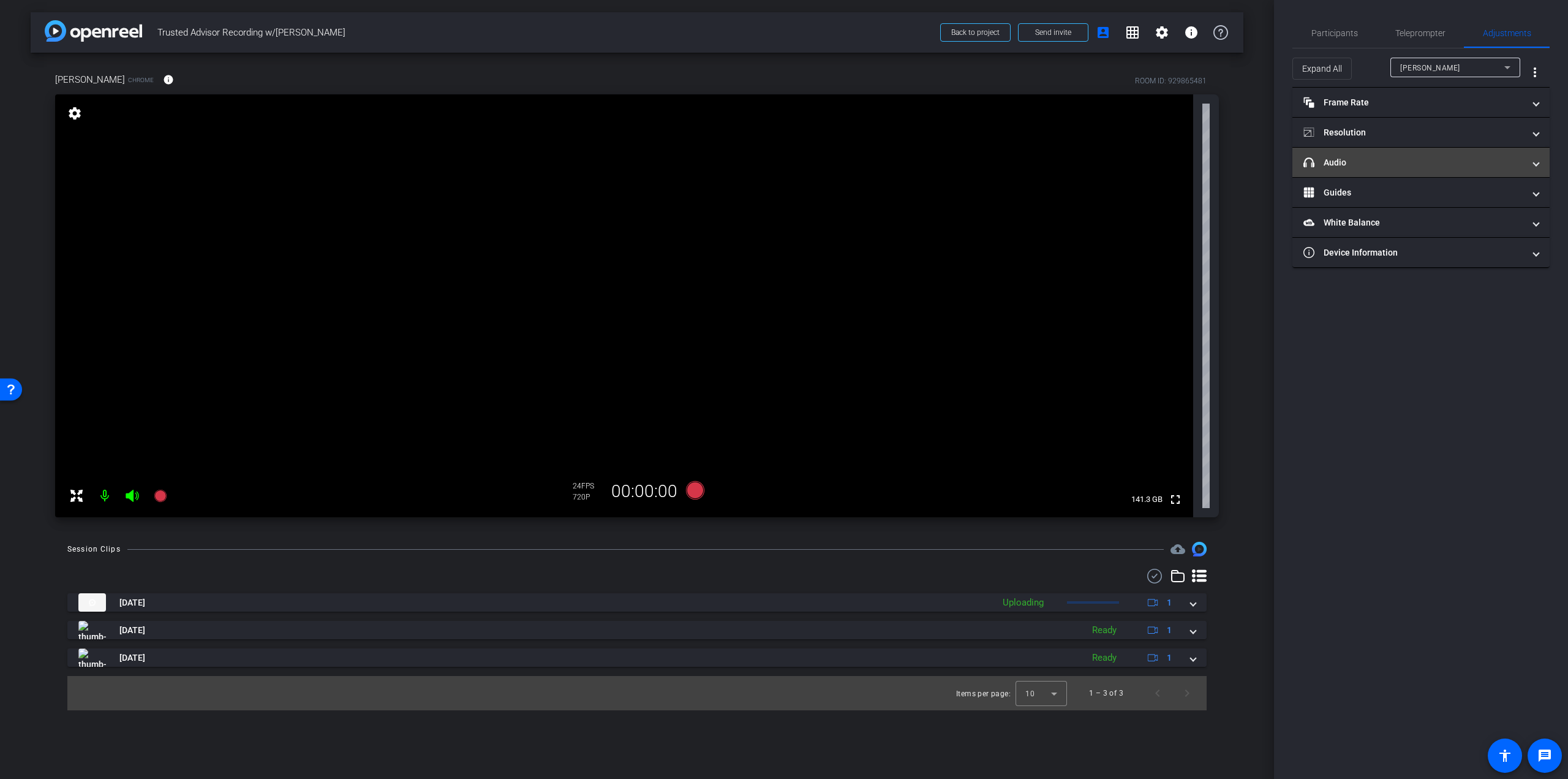
click at [1390, 158] on mat-panel-title "headphone icon Audio" at bounding box center [1413, 163] width 221 height 13
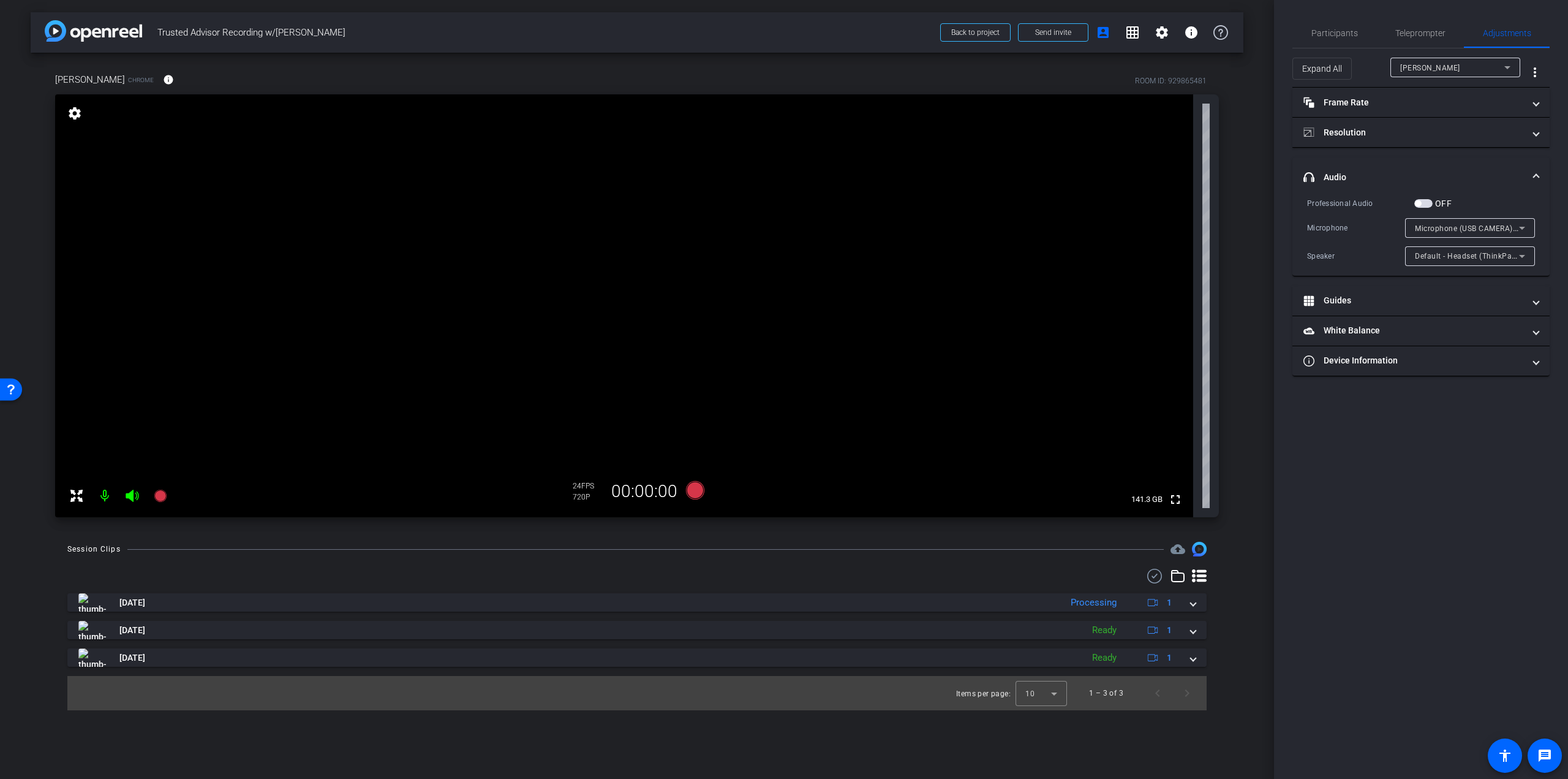
click at [1417, 203] on span "button" at bounding box center [1418, 203] width 6 height 6
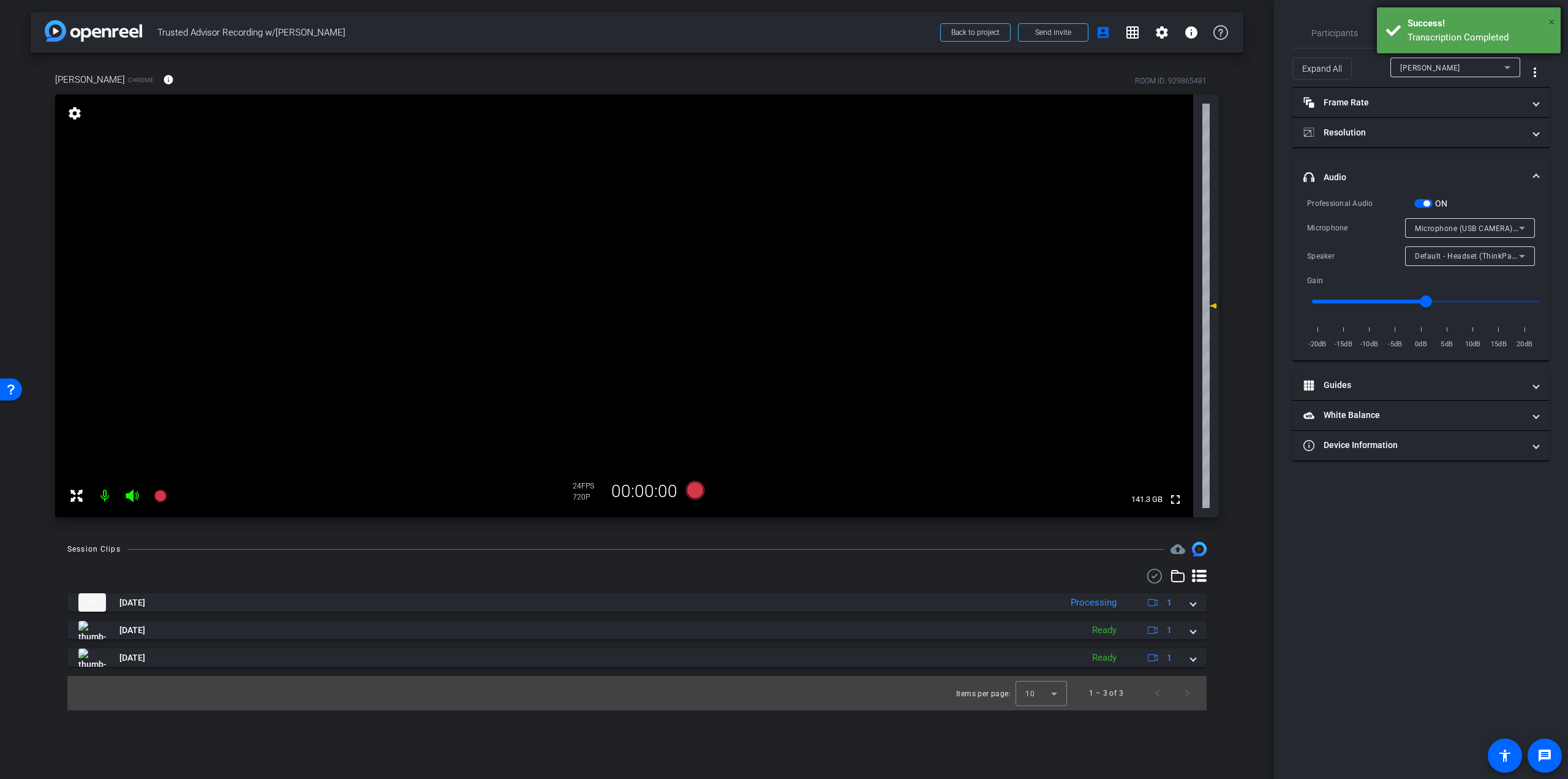
click at [1552, 22] on span "×" at bounding box center [1552, 22] width 6 height 15
click at [1402, 36] on span "Teleprompter" at bounding box center [1420, 33] width 50 height 9
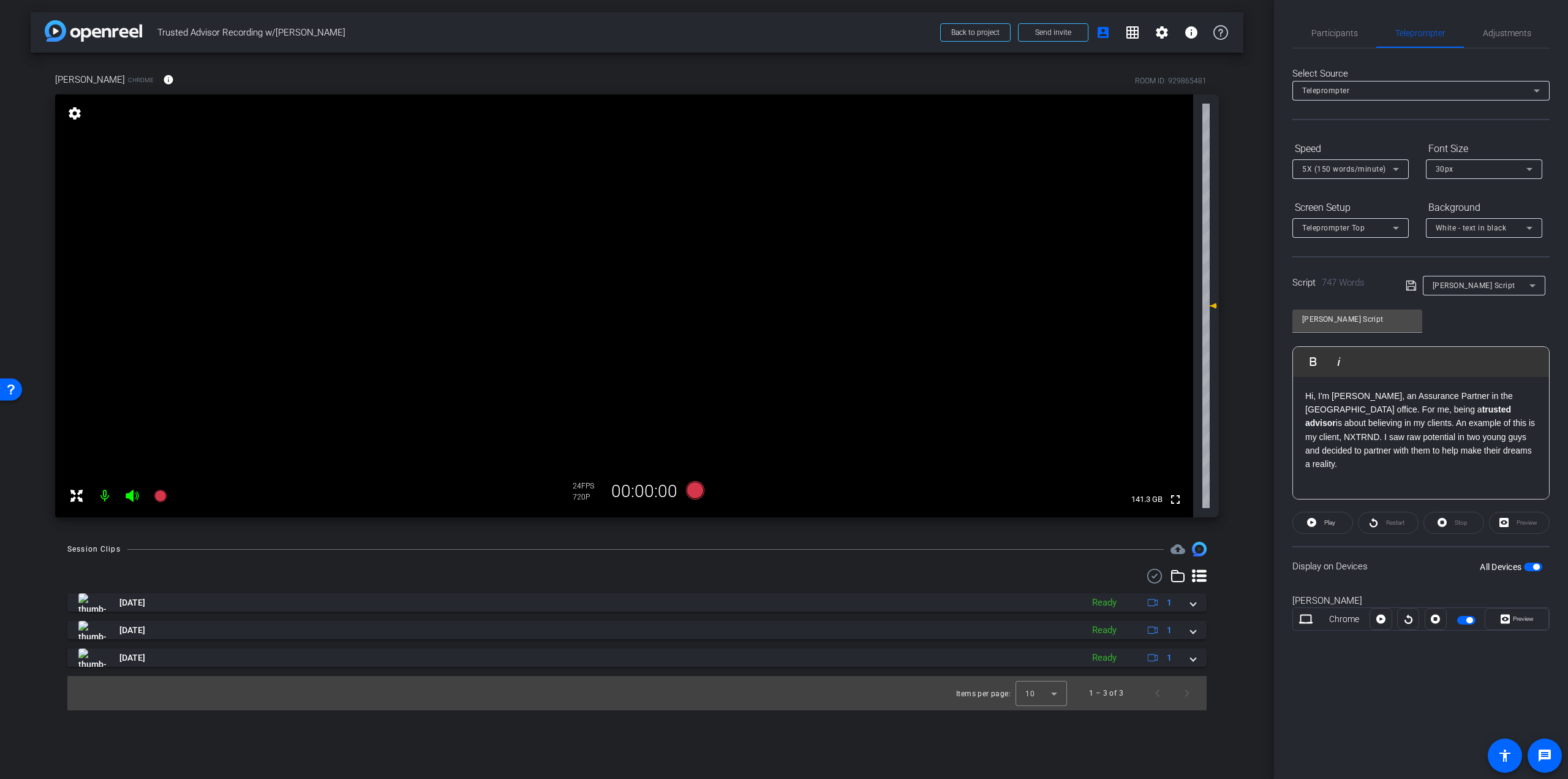
scroll to position [61, 0]
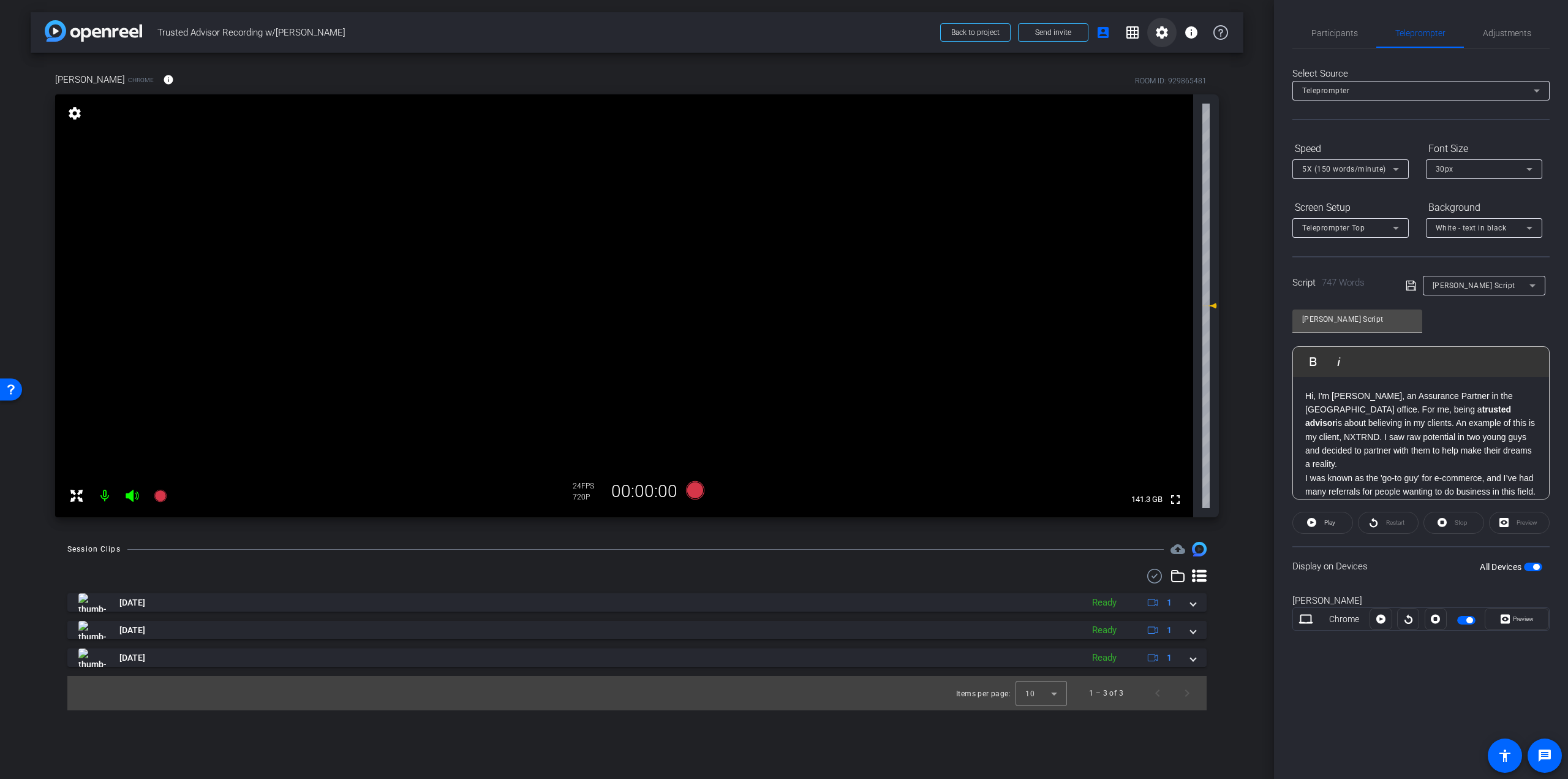
click at [1160, 44] on span at bounding box center [1162, 32] width 29 height 29
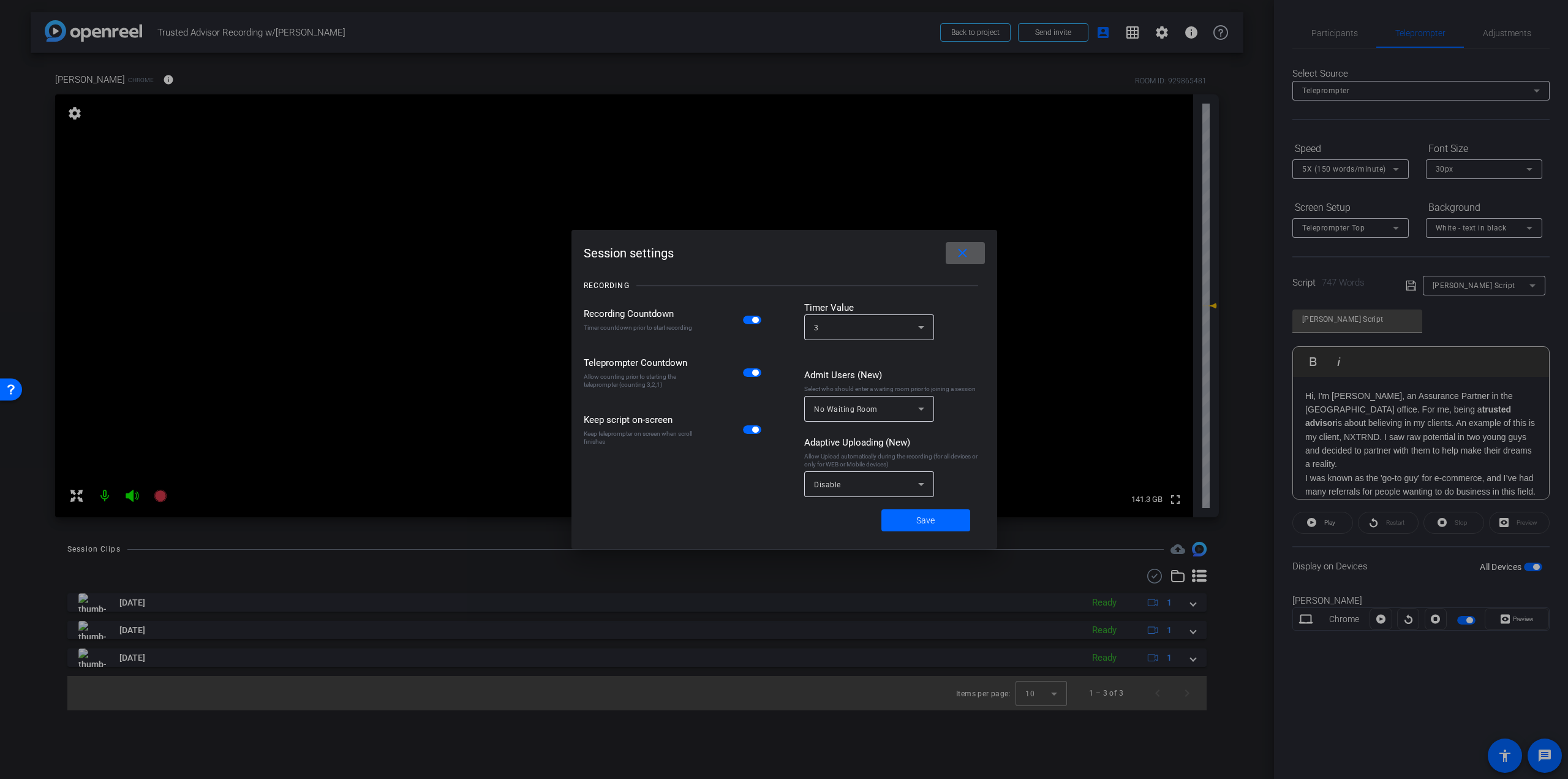
click at [862, 331] on div "3" at bounding box center [866, 327] width 104 height 15
click at [844, 376] on mat-option "5" at bounding box center [869, 374] width 130 height 19
click at [928, 521] on span "Save" at bounding box center [926, 521] width 19 height 13
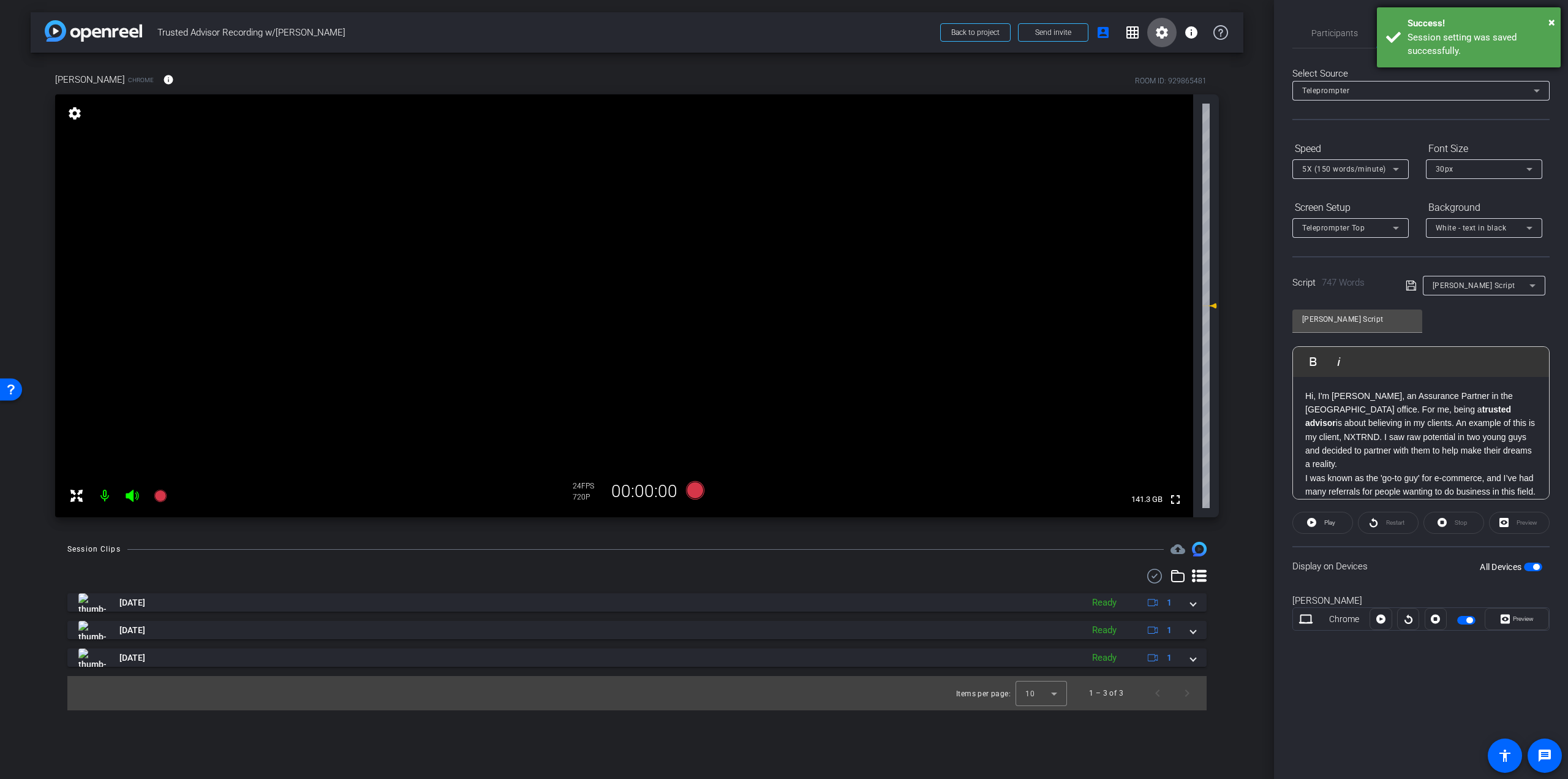
click at [1556, 22] on div "× Success! Session setting was saved successfully." at bounding box center [1468, 37] width 183 height 60
click at [1344, 33] on span "Participants" at bounding box center [1335, 33] width 46 height 9
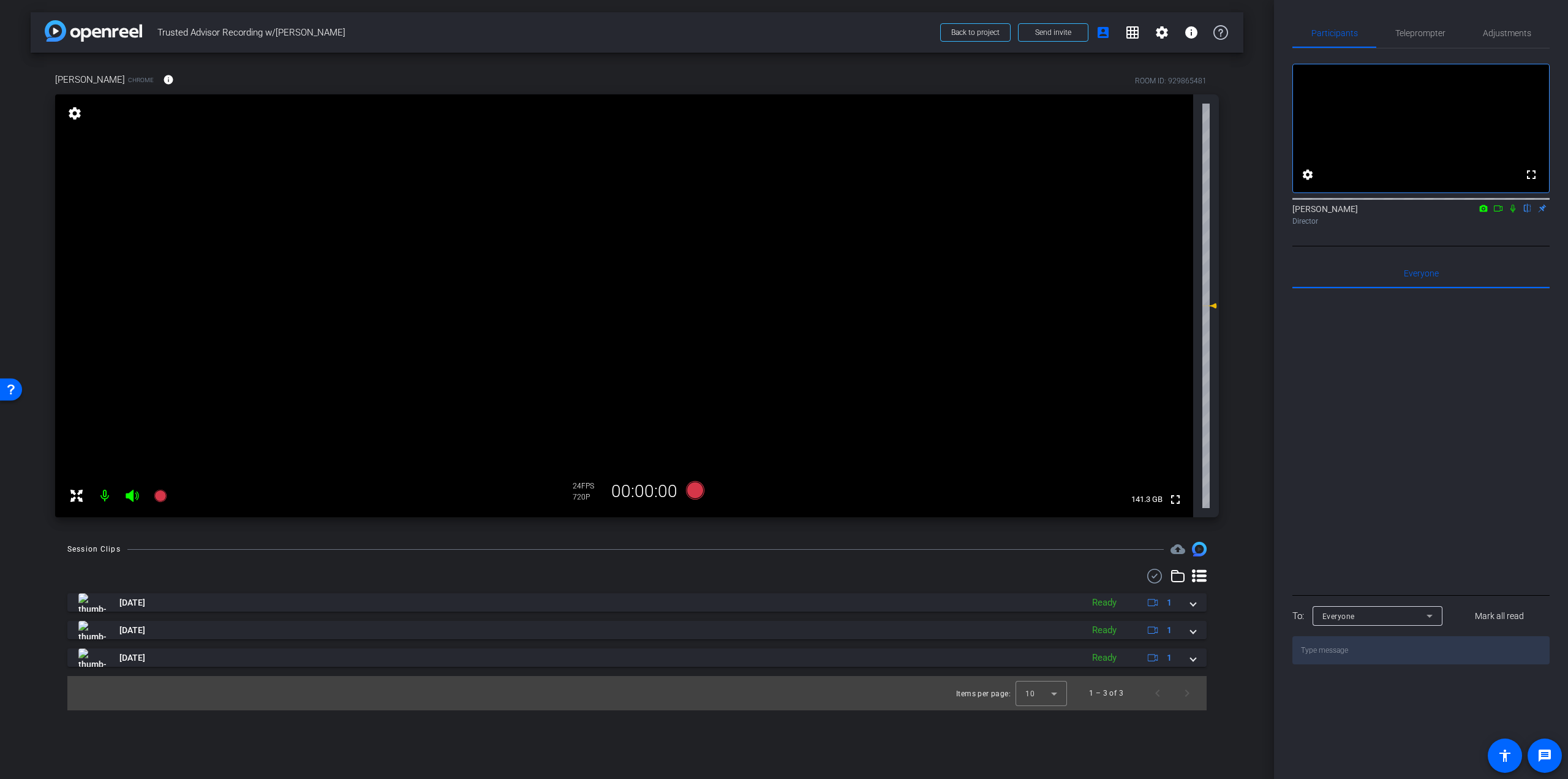
click at [1512, 214] on mat-icon at bounding box center [1513, 208] width 15 height 11
click at [1432, 40] on span "Teleprompter" at bounding box center [1420, 33] width 50 height 29
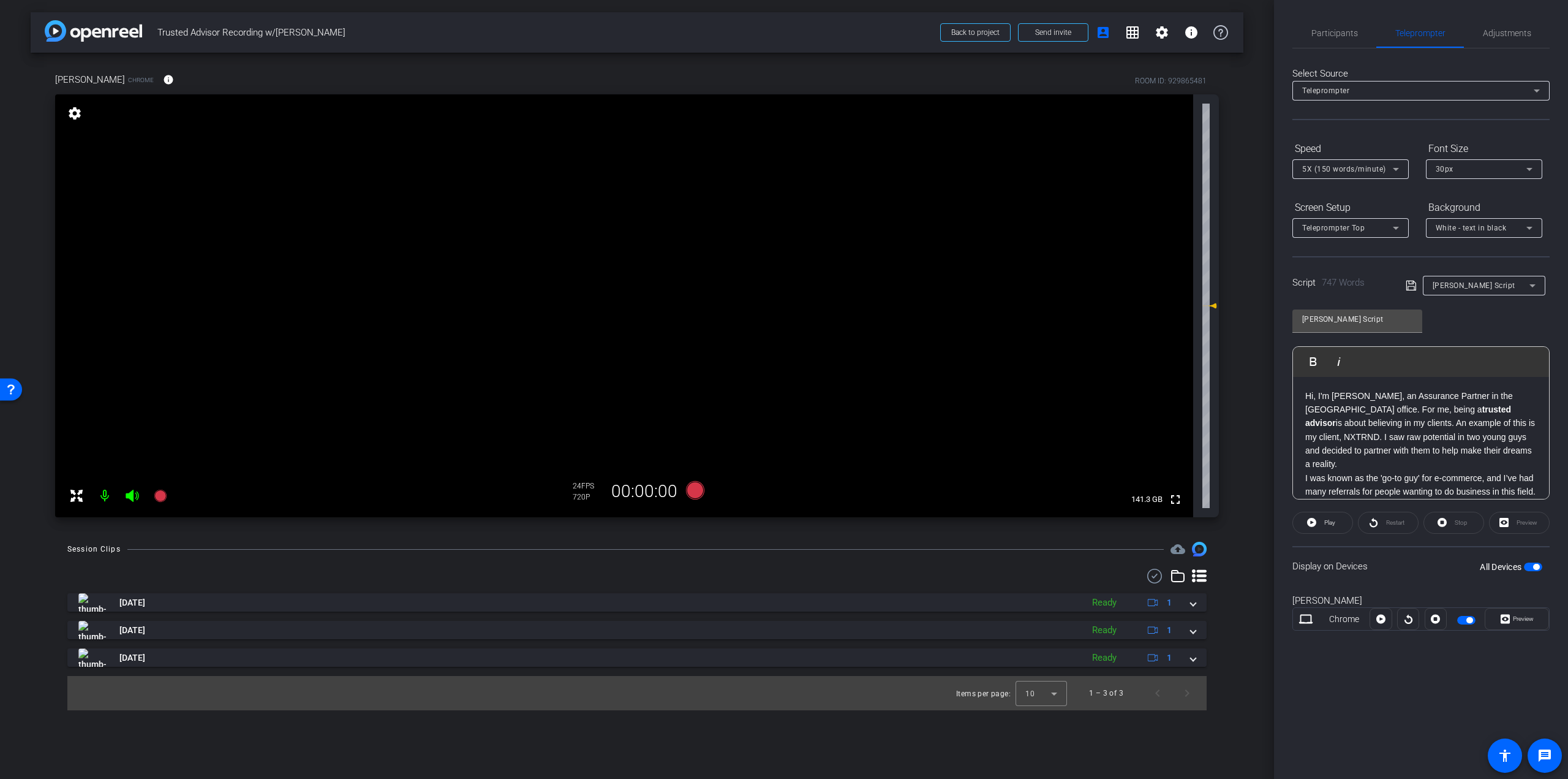
click at [1385, 521] on div "Restart" at bounding box center [1388, 523] width 61 height 22
click at [1325, 526] on span "Play" at bounding box center [1330, 522] width 11 height 6
click at [1313, 522] on icon at bounding box center [1309, 522] width 9 height 9
click at [1345, 30] on span "Participants" at bounding box center [1335, 33] width 46 height 9
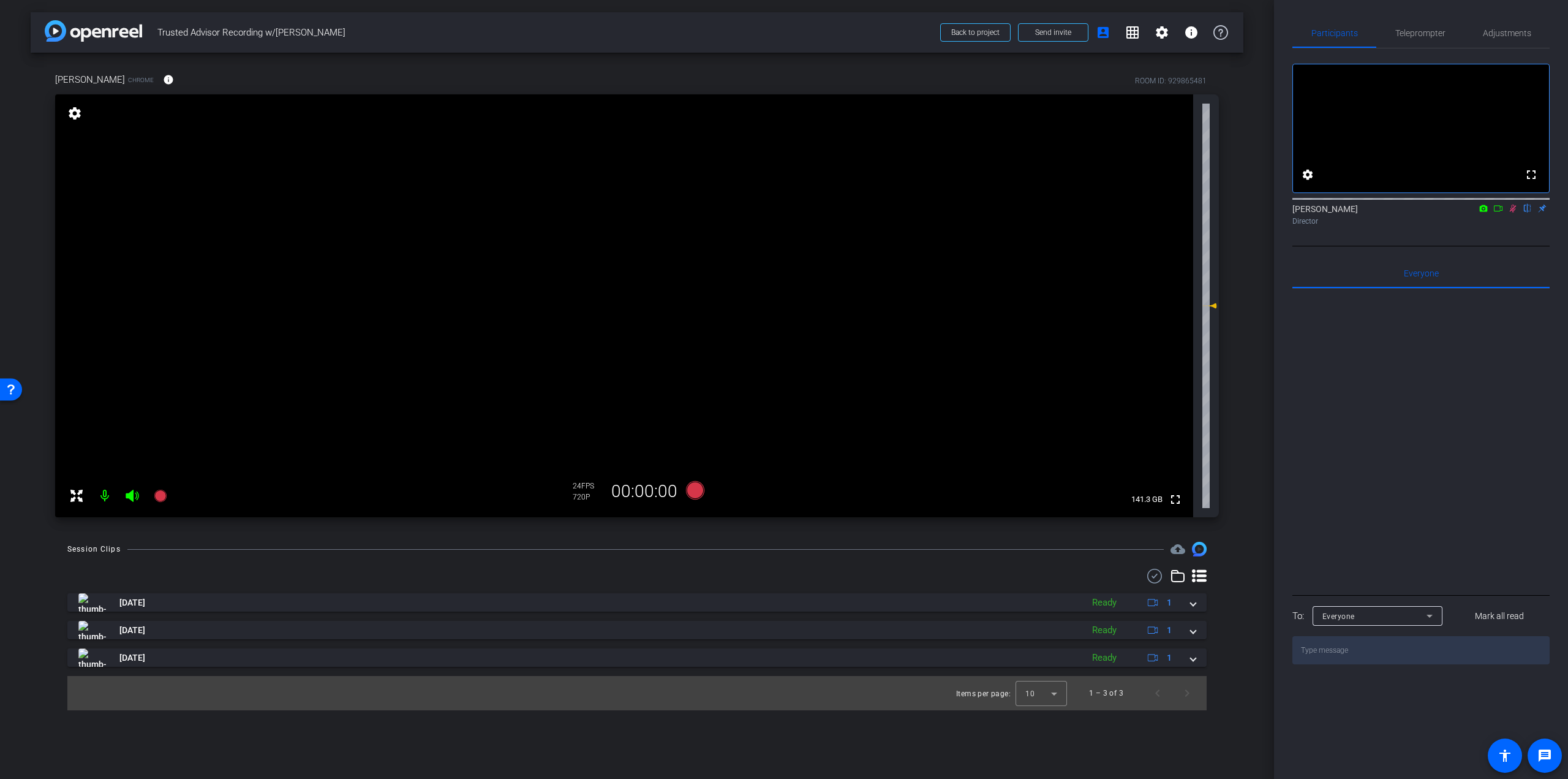
click at [1514, 213] on icon at bounding box center [1513, 208] width 10 height 9
click at [1428, 29] on span "Teleprompter" at bounding box center [1420, 33] width 50 height 9
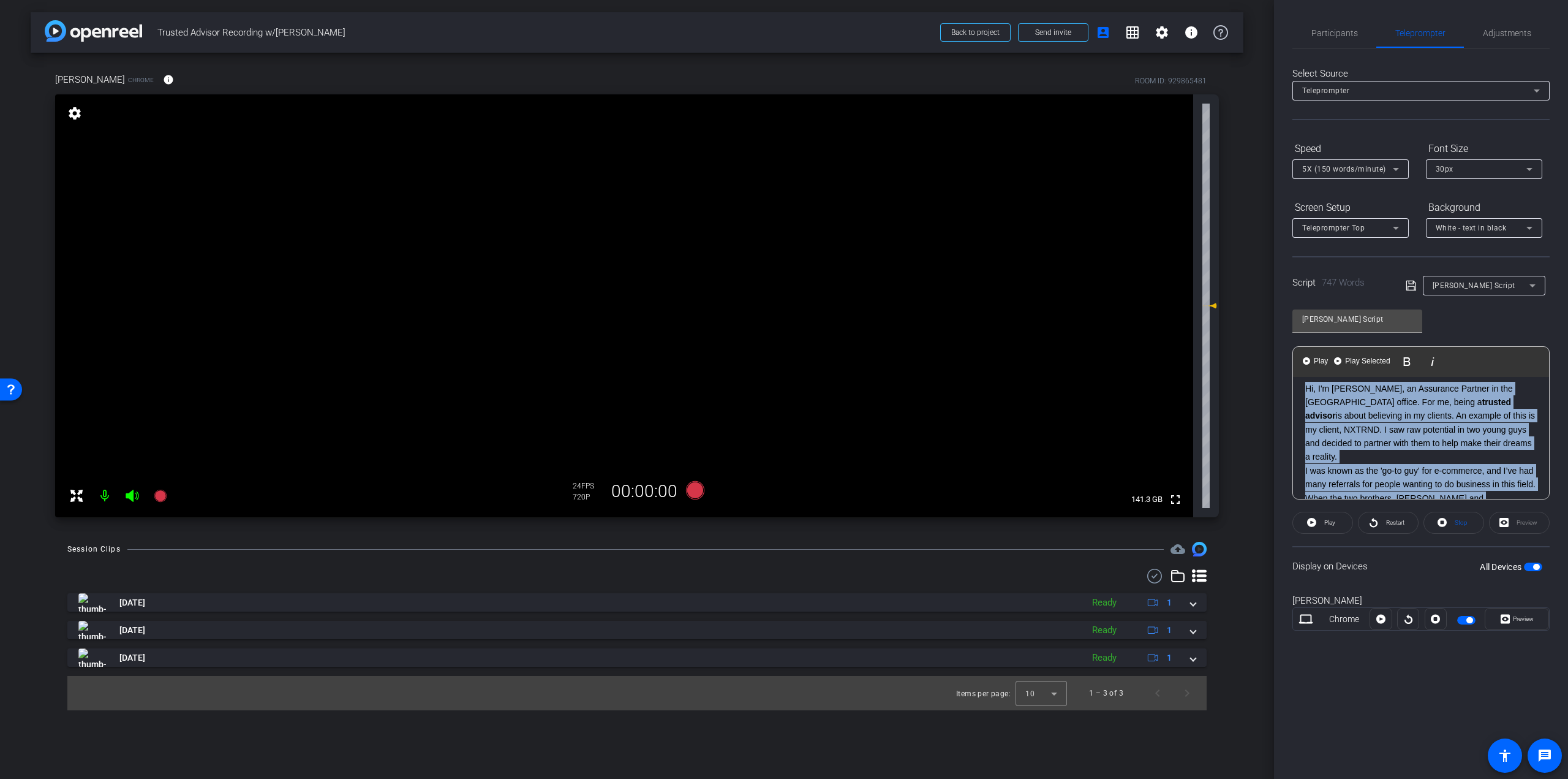
scroll to position [0, 0]
drag, startPoint x: 1460, startPoint y: 423, endPoint x: 1290, endPoint y: 368, distance: 178.7
click at [1290, 368] on div "Participants Teleprompter Adjustments settings Steven Bernucci flip Director Ev…" at bounding box center [1421, 389] width 294 height 779
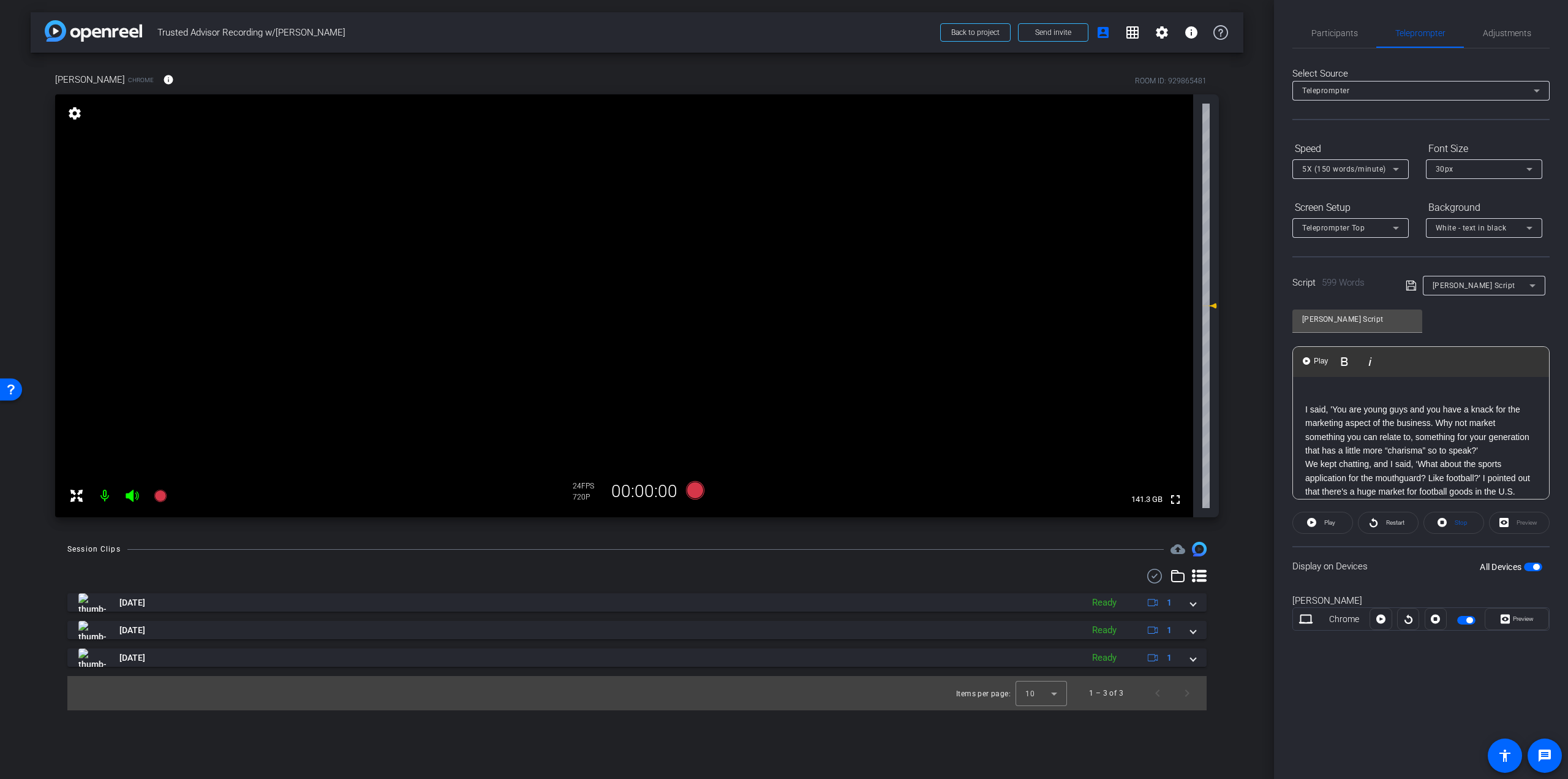
click at [1305, 404] on p "I said, 'You are young guys and you have a knack for the marketing aspect of th…" at bounding box center [1421, 430] width 231 height 55
click at [1357, 44] on div "Participants" at bounding box center [1335, 33] width 84 height 29
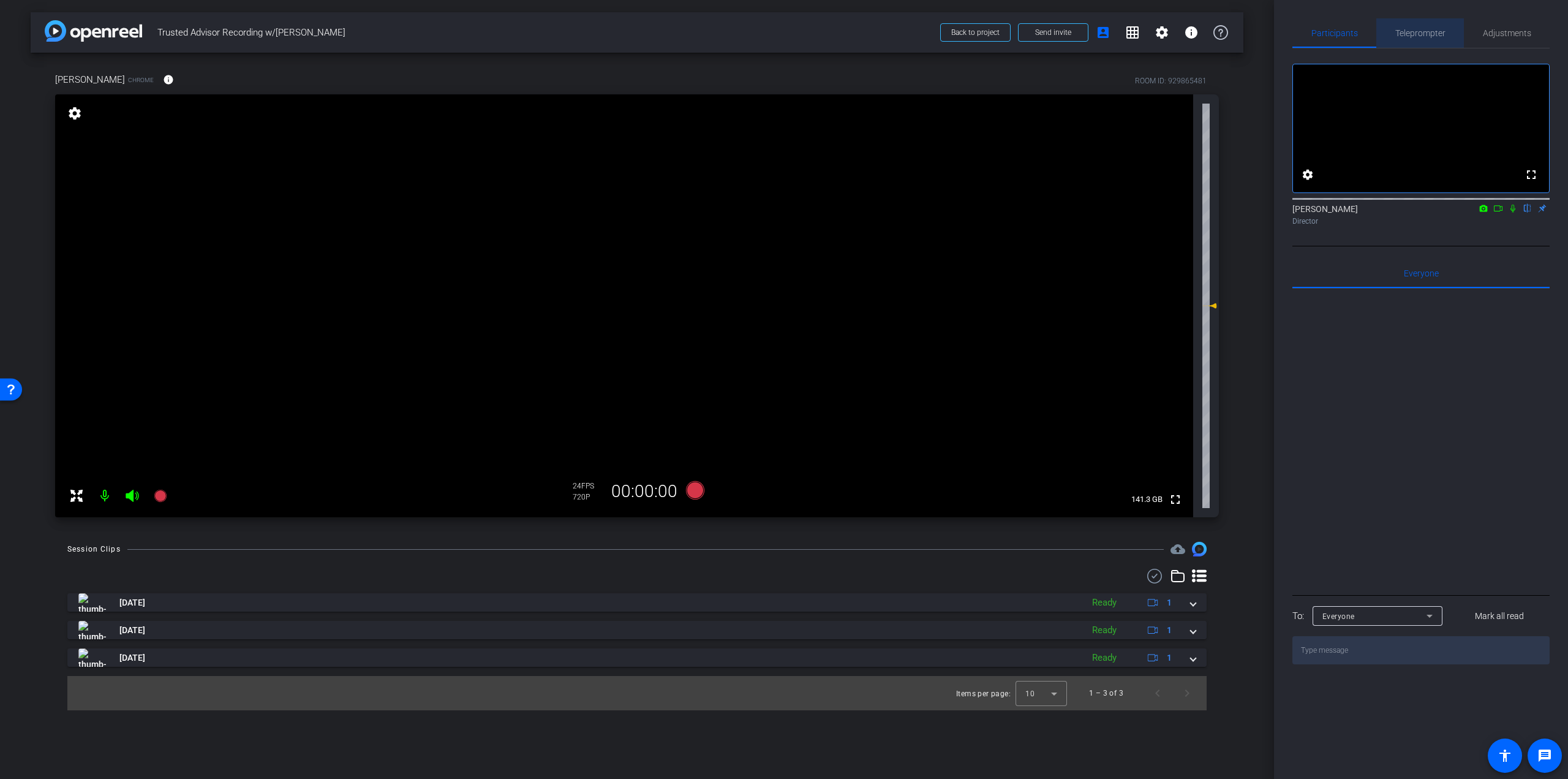
click at [1412, 39] on span "Teleprompter" at bounding box center [1420, 33] width 50 height 29
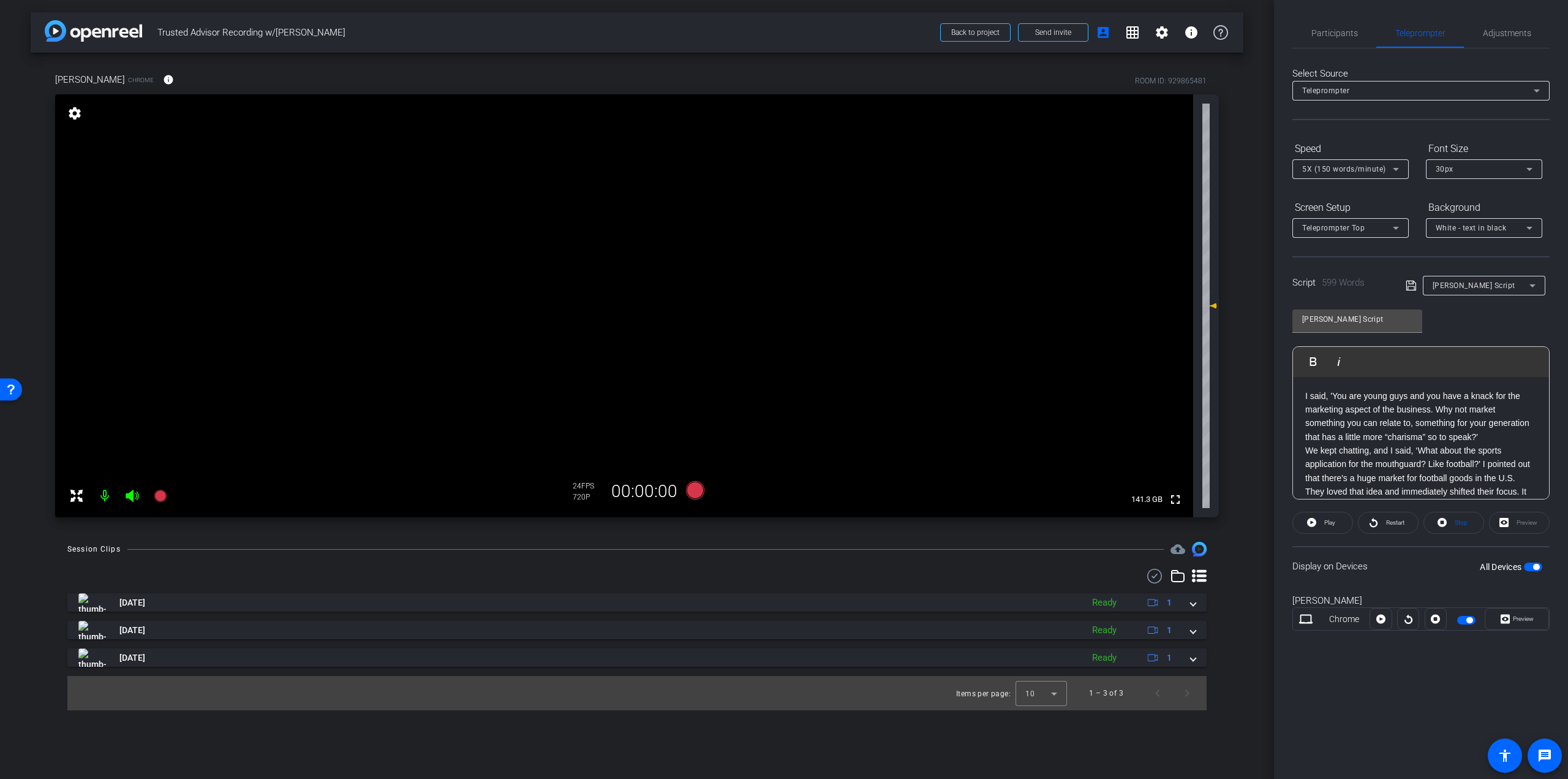
click at [1400, 439] on p "I said, 'You are young guys and you have a knack for the marketing aspect of th…" at bounding box center [1421, 416] width 231 height 55
drag, startPoint x: 1484, startPoint y: 435, endPoint x: 1423, endPoint y: 441, distance: 61.3
click at [1423, 441] on p "I said, 'You are young guys and you have a knack for the marketing aspect of th…" at bounding box center [1421, 416] width 231 height 55
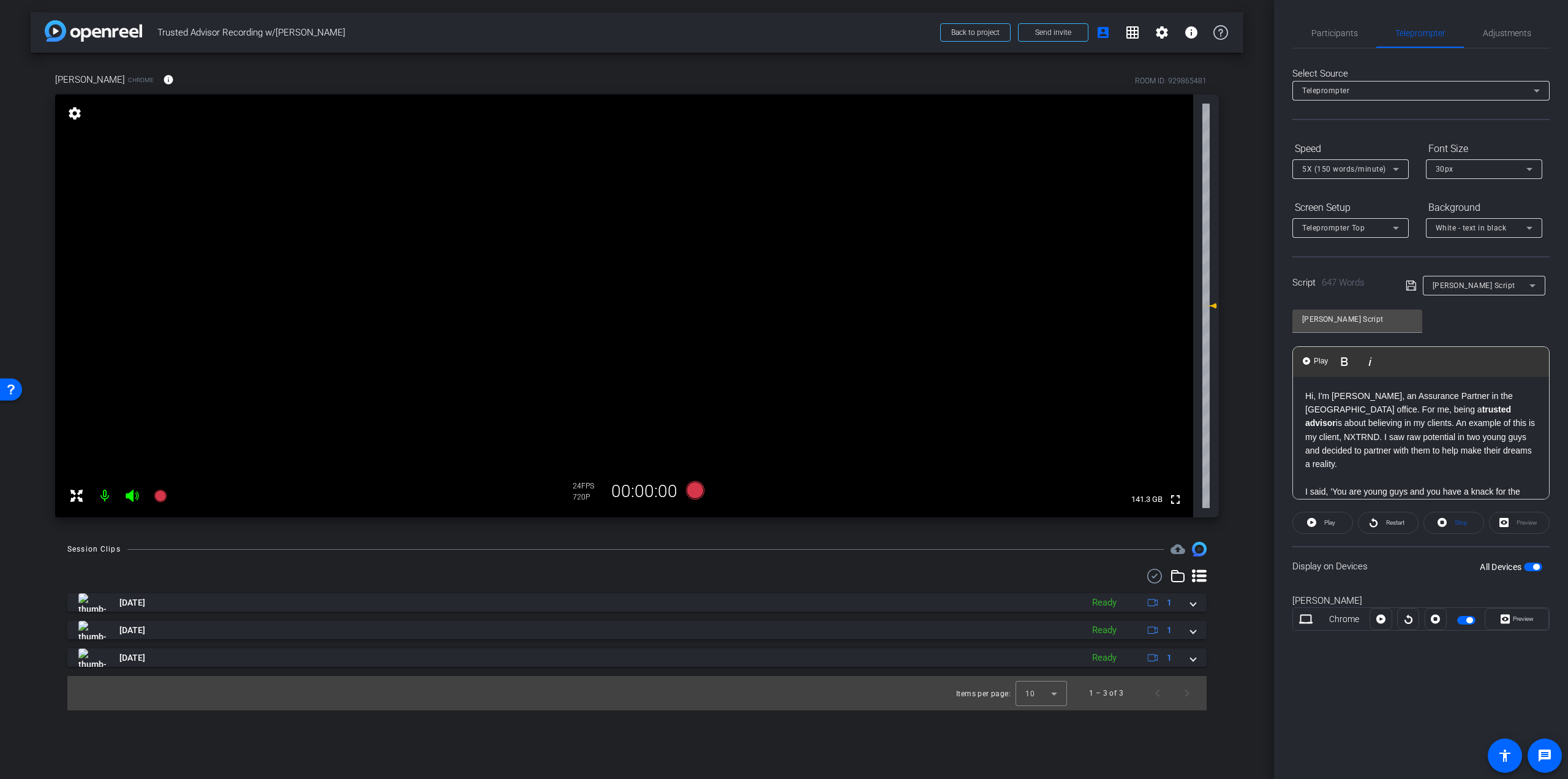
scroll to position [14, 0]
click at [1364, 27] on div "Participants" at bounding box center [1335, 33] width 84 height 29
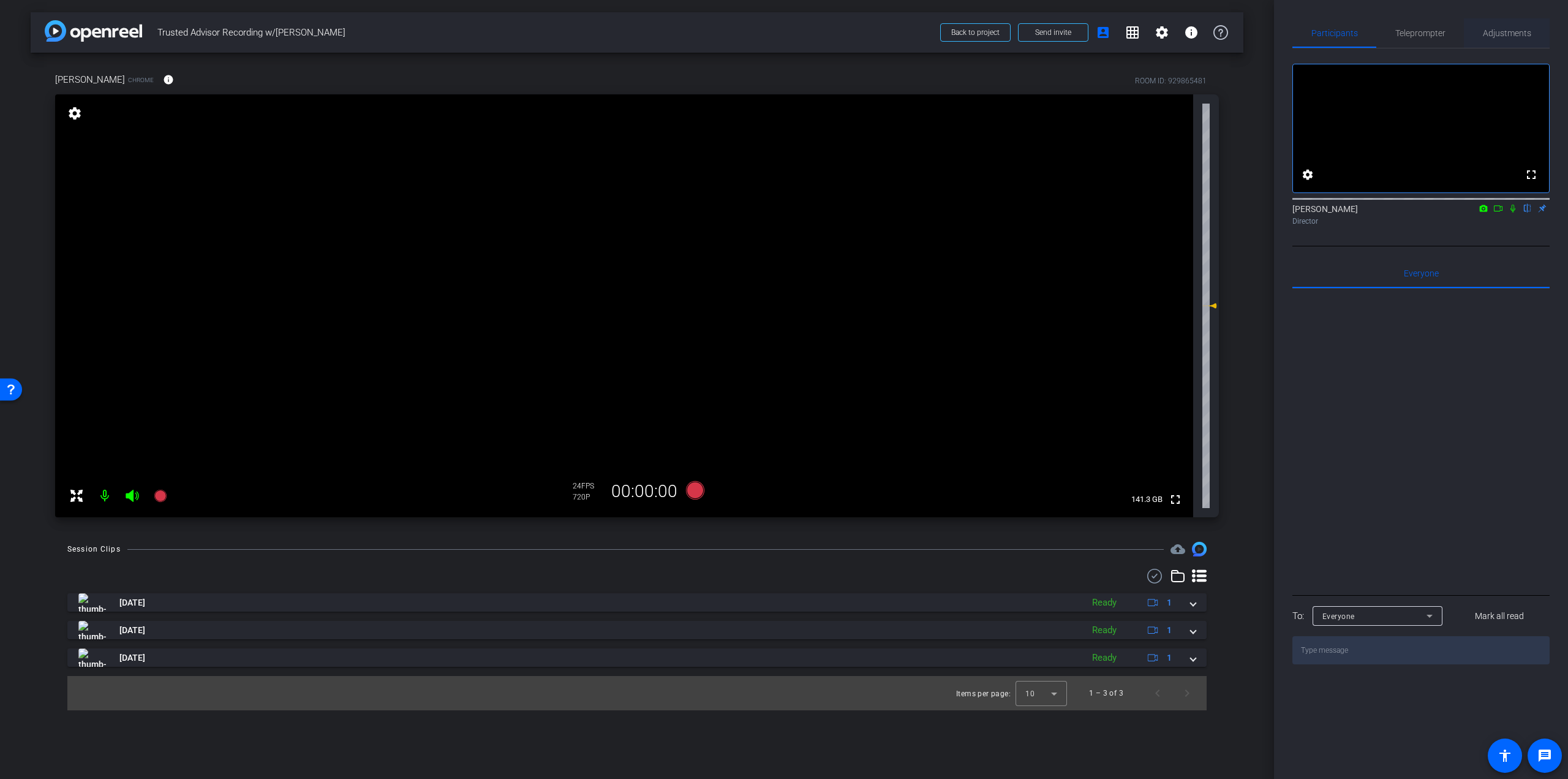
click at [1496, 23] on span "Adjustments" at bounding box center [1507, 33] width 49 height 29
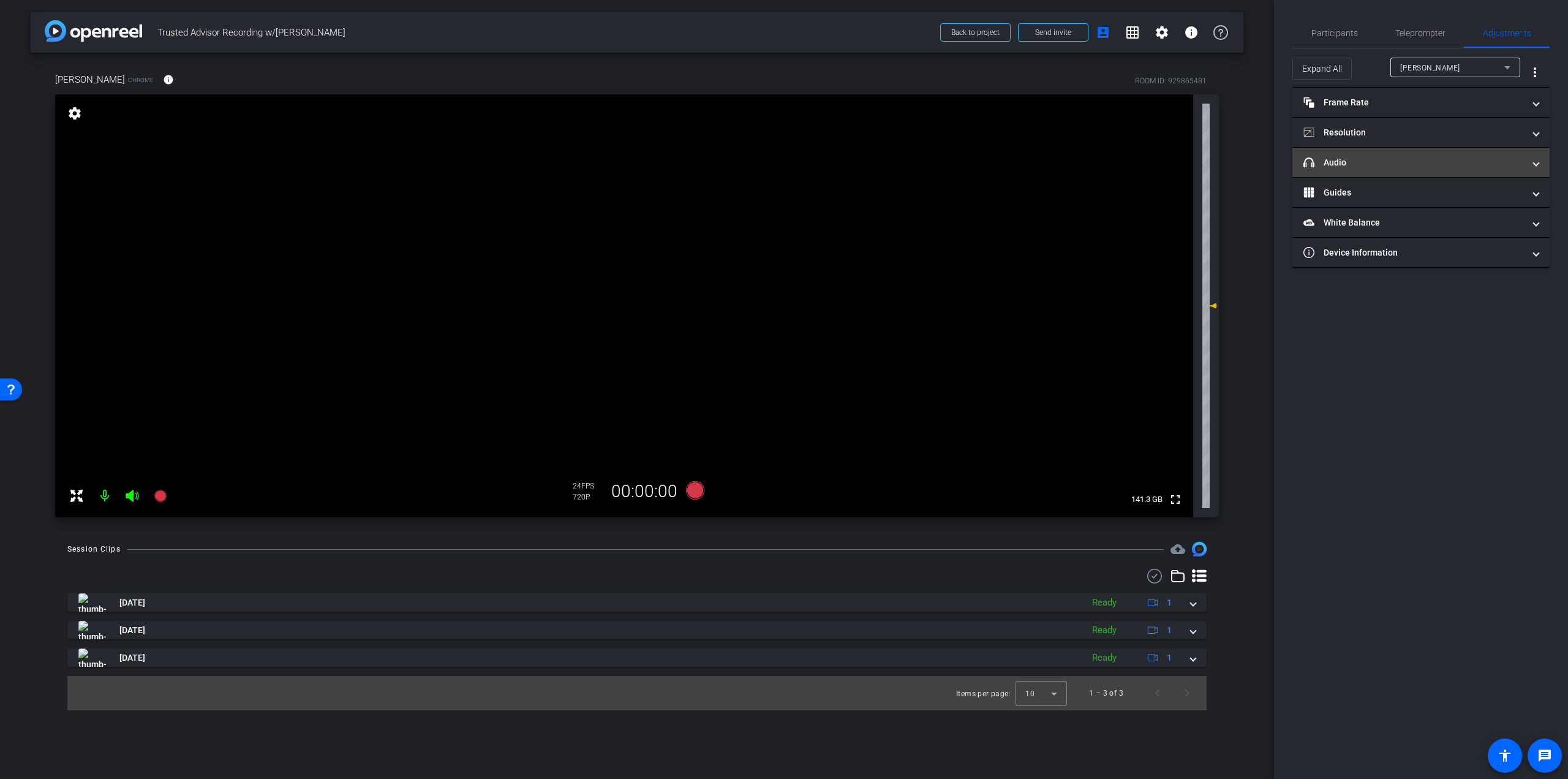
click at [1475, 173] on mat-expansion-panel-header "headphone icon Audio" at bounding box center [1421, 162] width 257 height 29
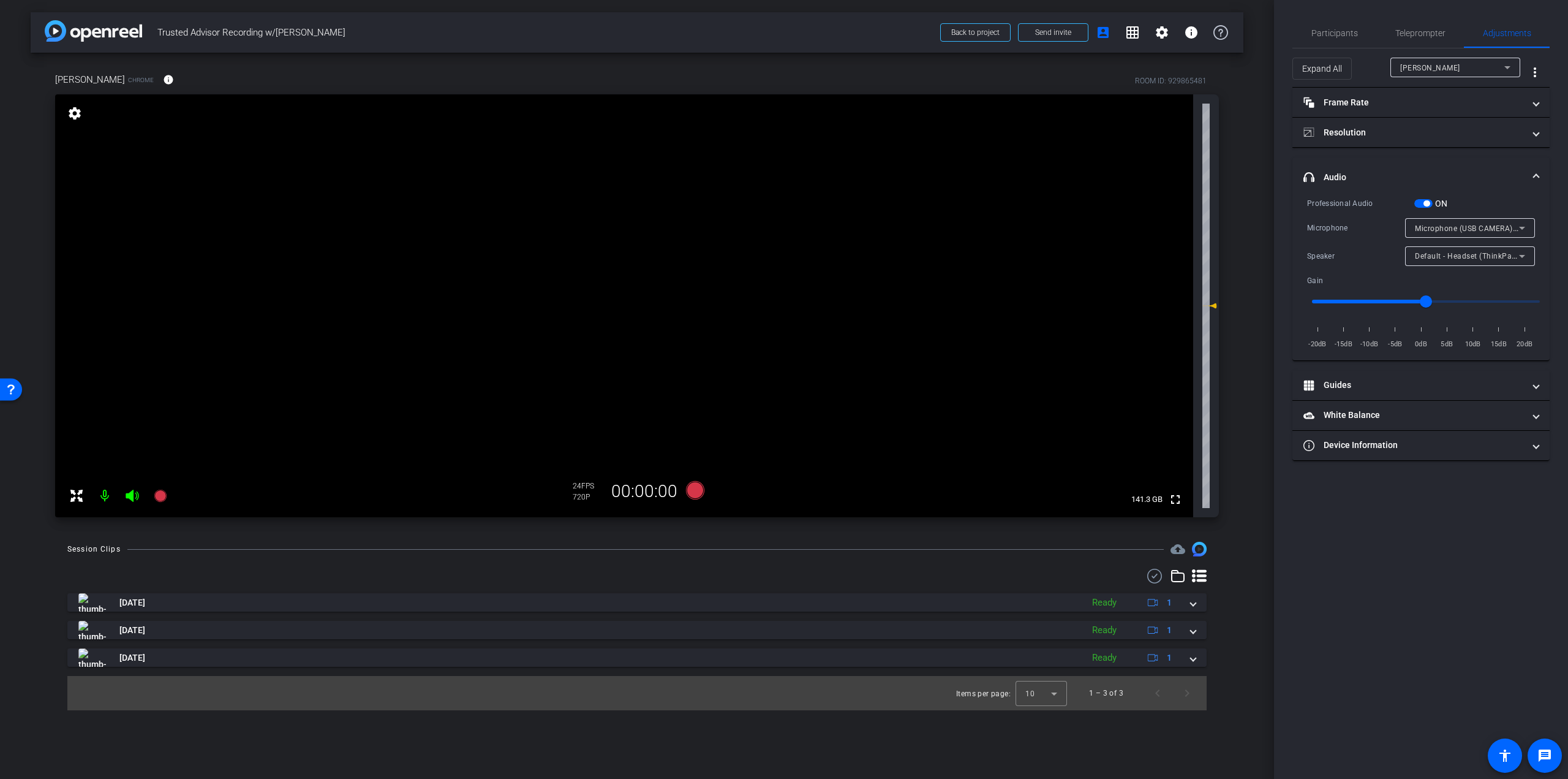
click at [1429, 201] on span "button" at bounding box center [1427, 203] width 6 height 6
click at [1425, 24] on span "Teleprompter" at bounding box center [1420, 33] width 50 height 29
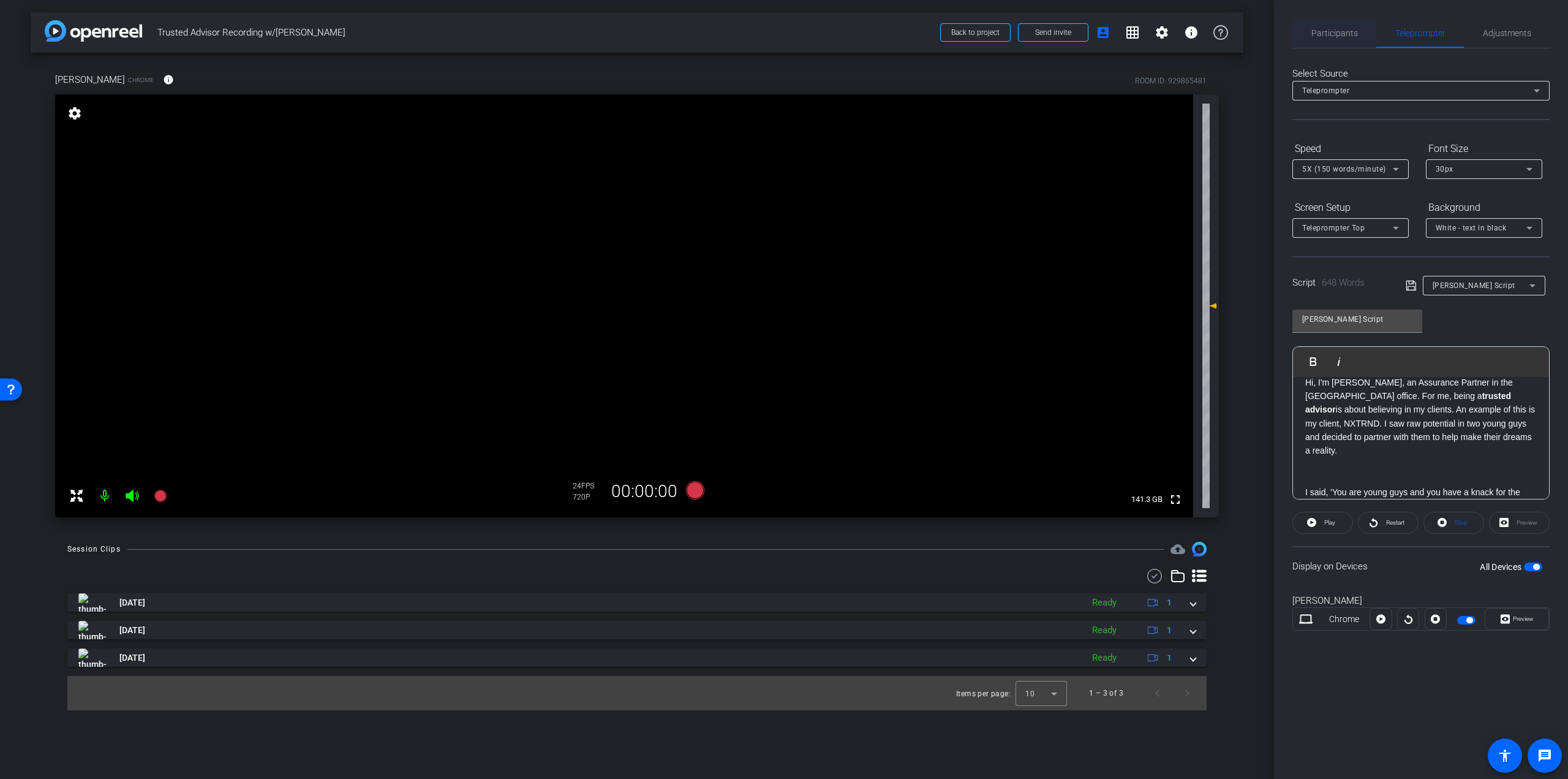
click at [1367, 28] on div "Participants" at bounding box center [1335, 33] width 84 height 29
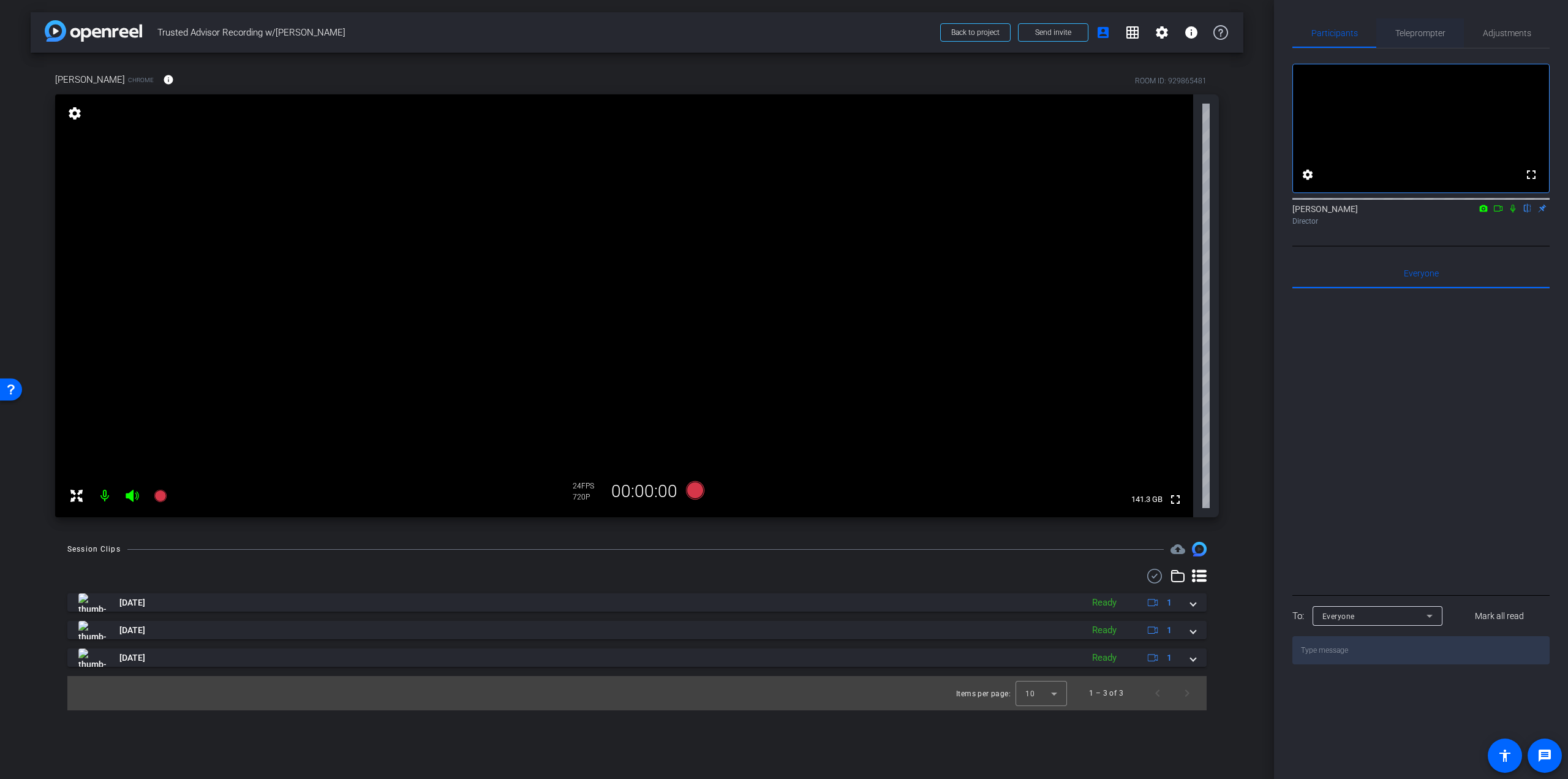
click at [1428, 31] on span "Teleprompter" at bounding box center [1420, 33] width 50 height 9
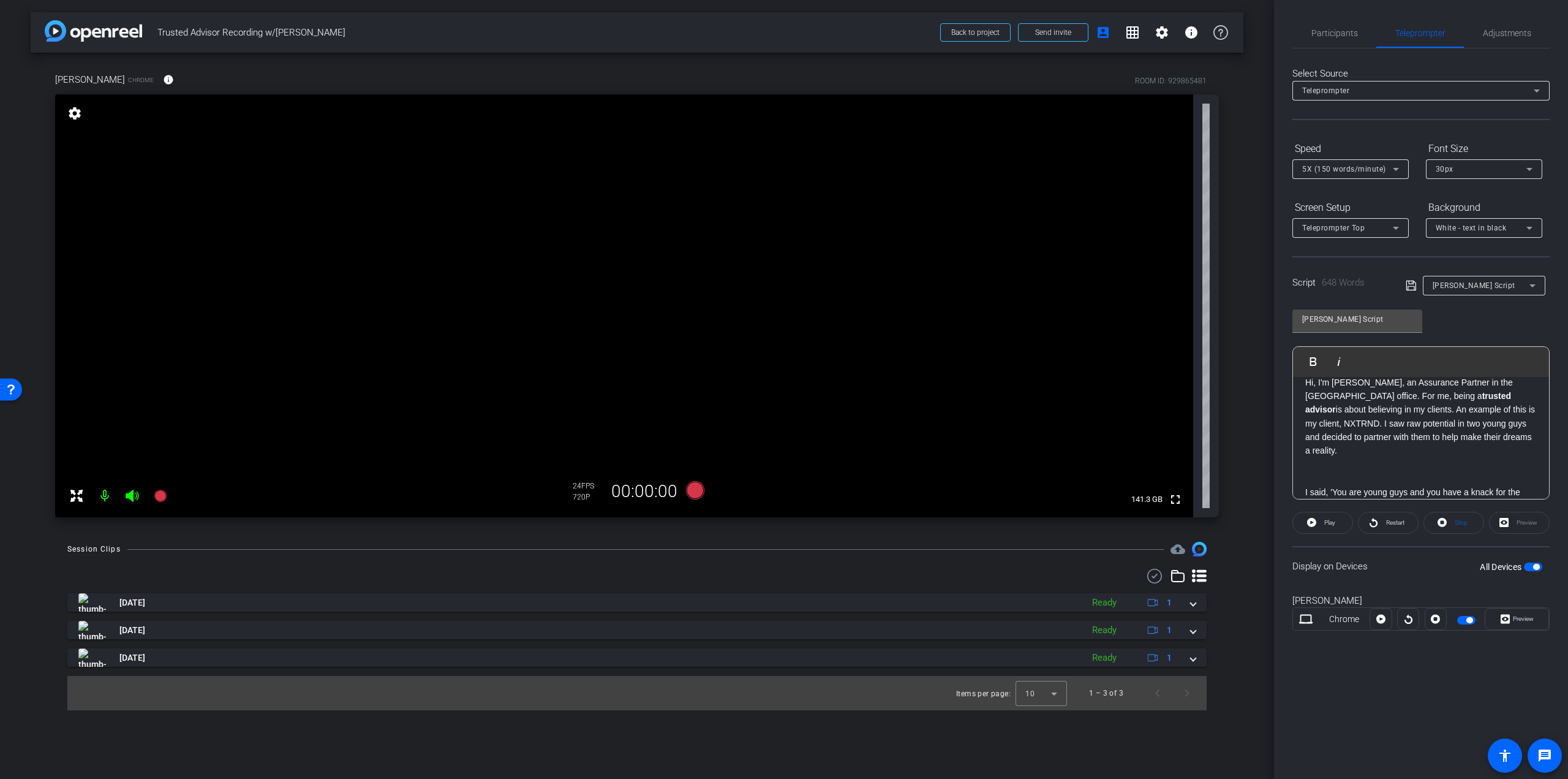
click at [1330, 459] on p at bounding box center [1421, 464] width 231 height 14
click at [1318, 470] on p at bounding box center [1421, 464] width 231 height 14
click at [1305, 458] on div "Hi, I'm Robbie Weitzman, an Assurance Partner in the Montreal office. For me, b…" at bounding box center [1421, 760] width 256 height 1109
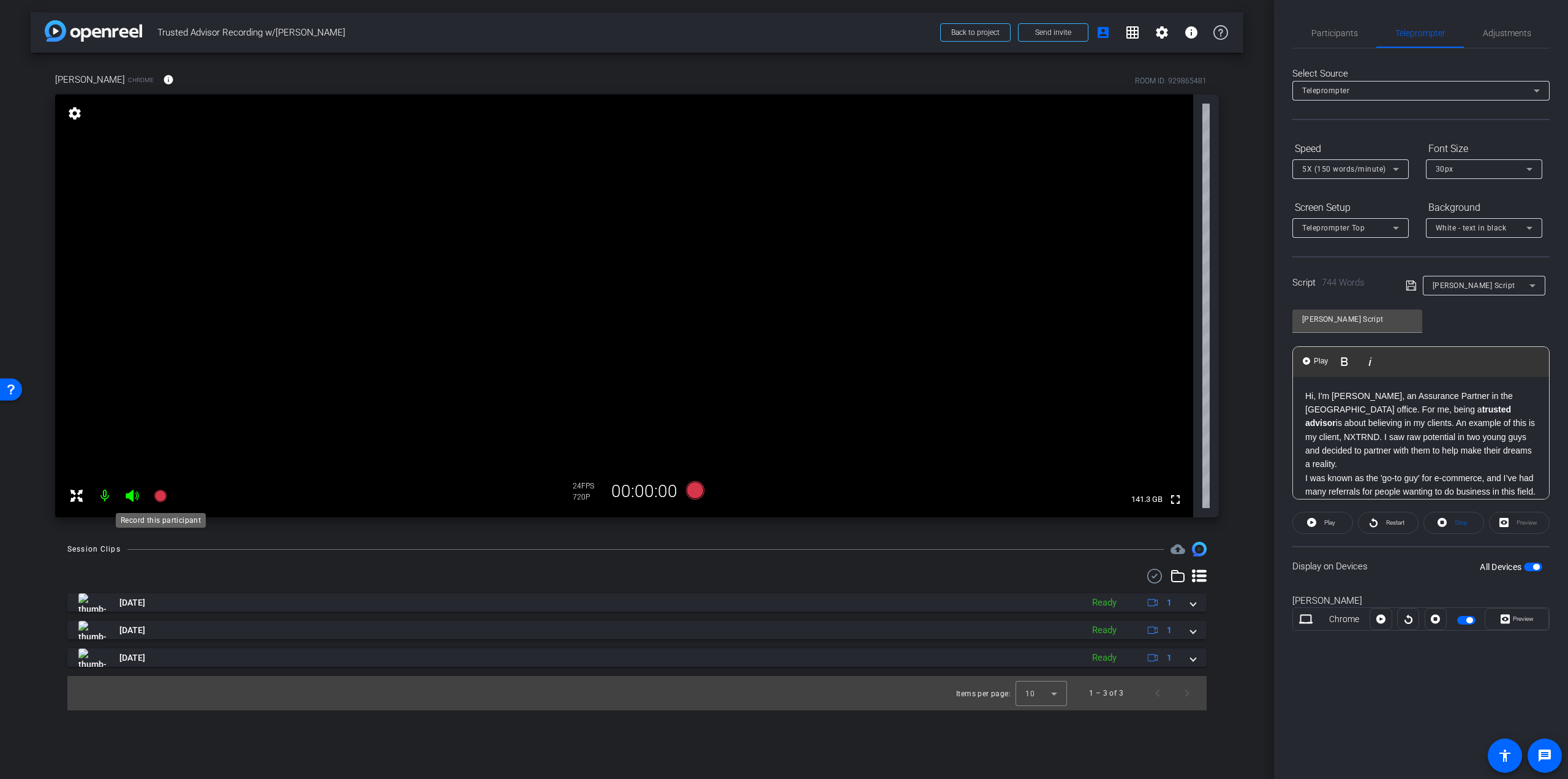
click at [163, 498] on icon at bounding box center [159, 496] width 12 height 12
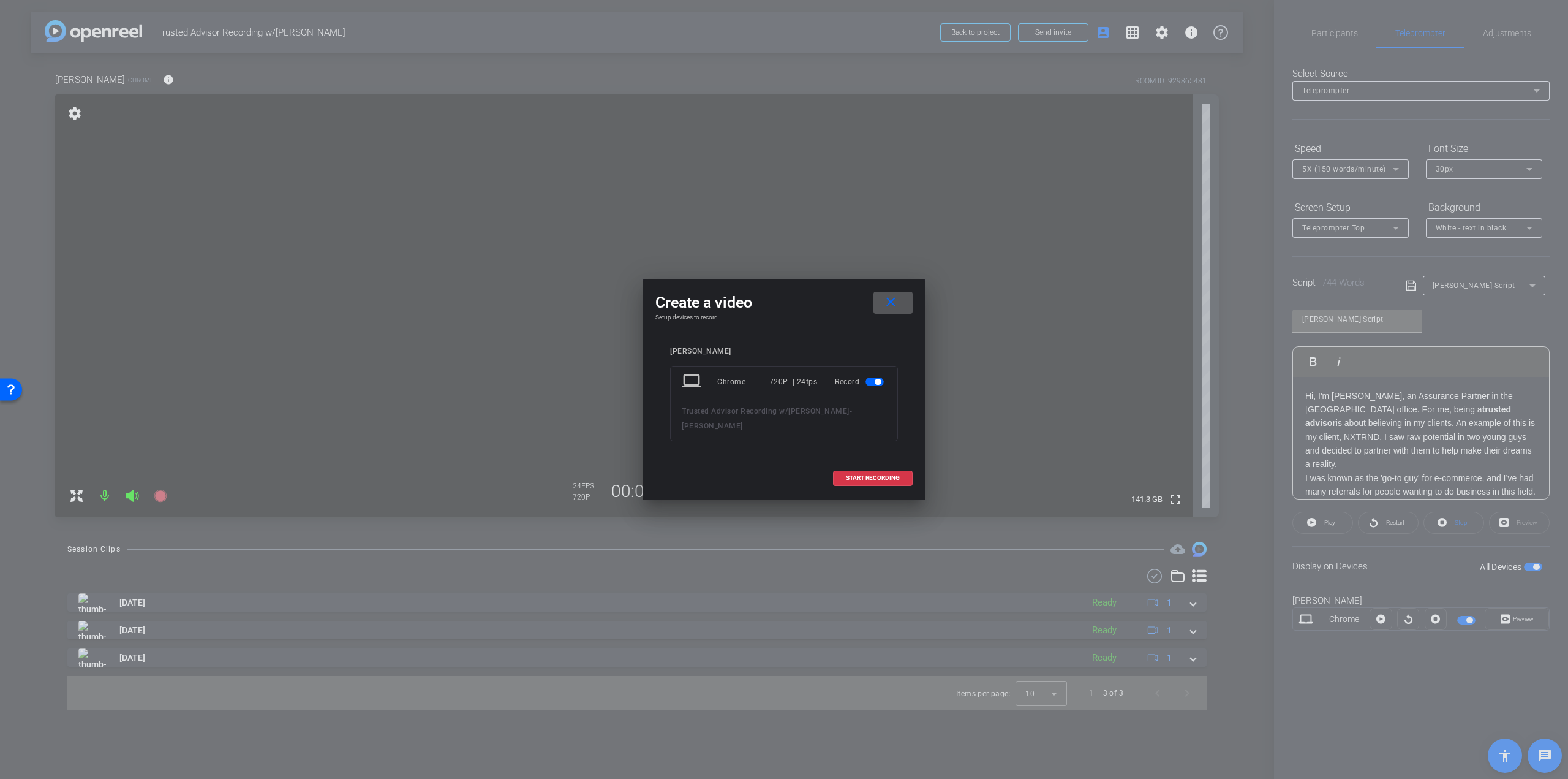
click at [1465, 540] on div at bounding box center [784, 389] width 1568 height 779
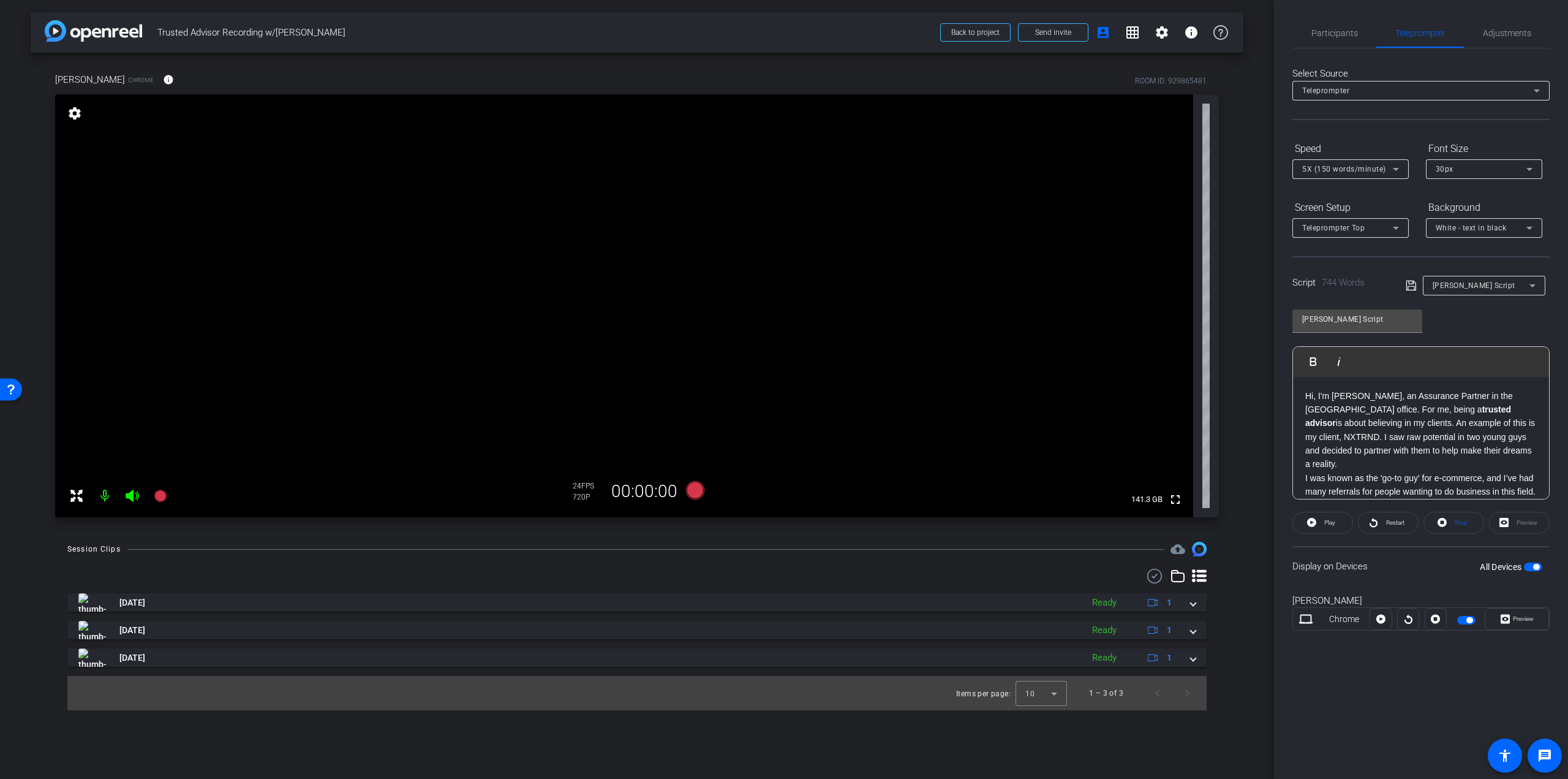
click at [1472, 619] on span "button" at bounding box center [1470, 620] width 6 height 6
click at [161, 496] on icon at bounding box center [159, 496] width 12 height 12
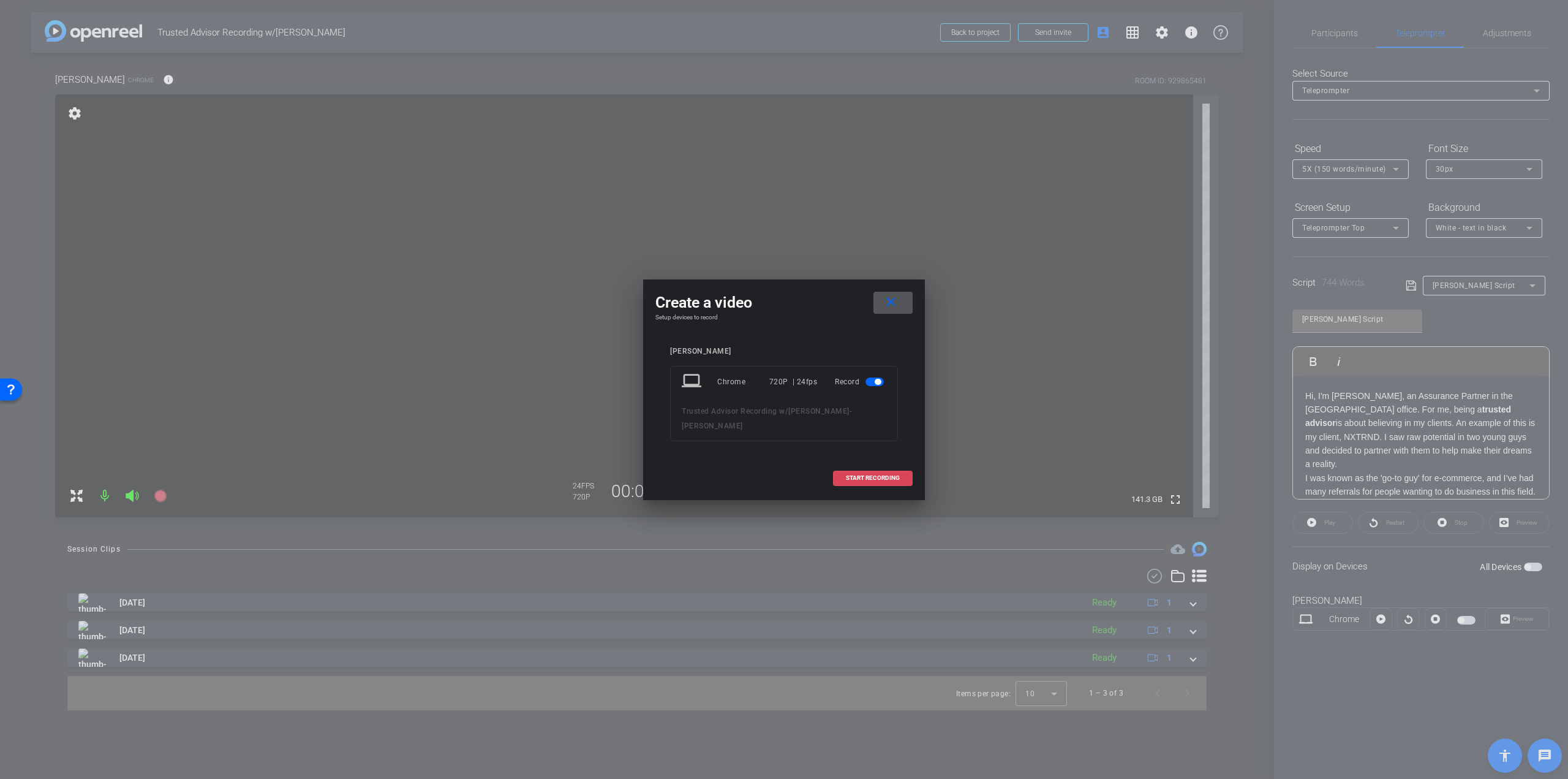
click at [848, 475] on span "START RECORDING" at bounding box center [873, 478] width 54 height 6
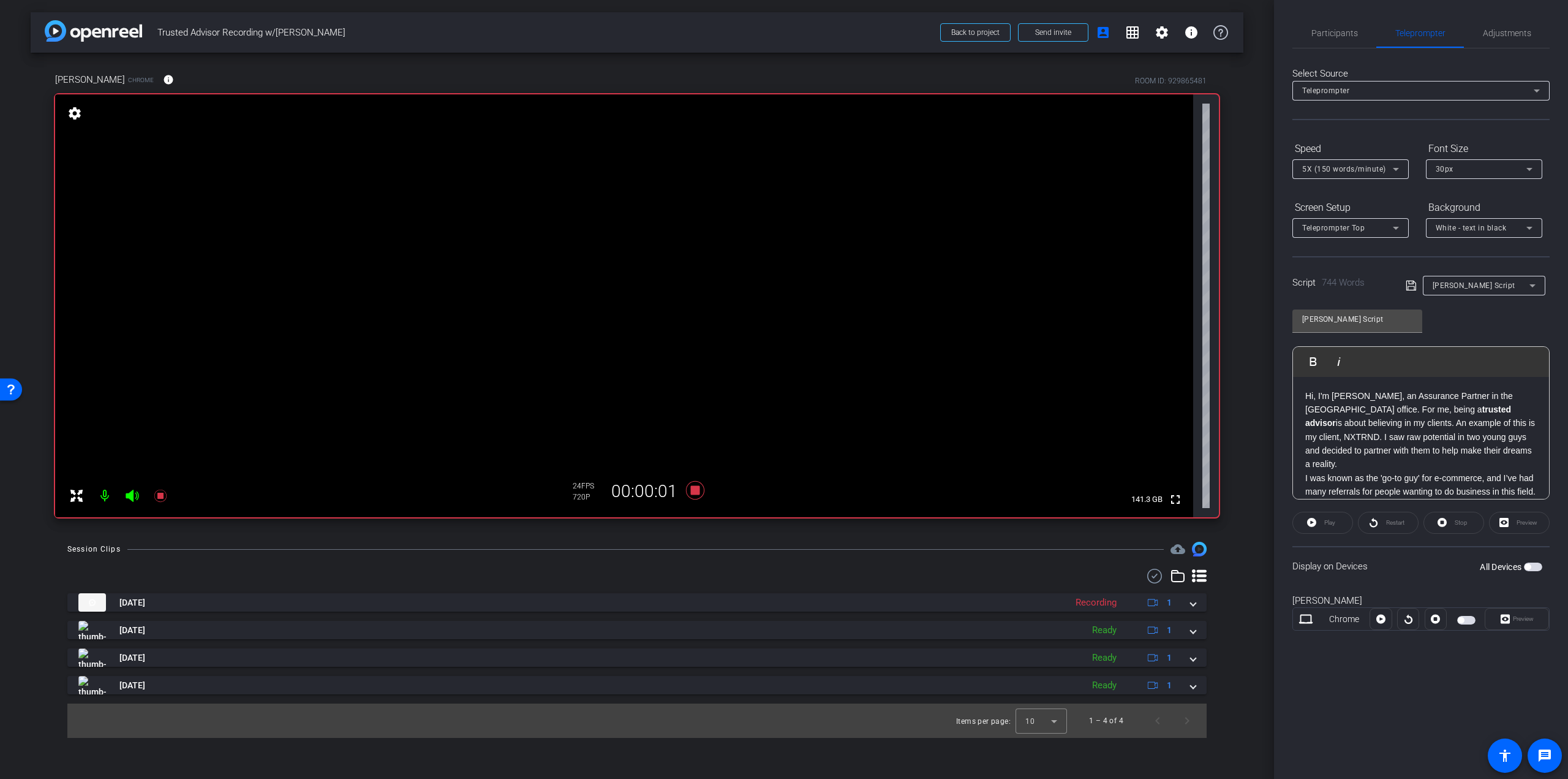
click at [1464, 621] on span "button" at bounding box center [1467, 620] width 19 height 9
click at [1329, 527] on span "Play" at bounding box center [1328, 523] width 14 height 17
click at [1351, 29] on span "Participants" at bounding box center [1335, 33] width 46 height 9
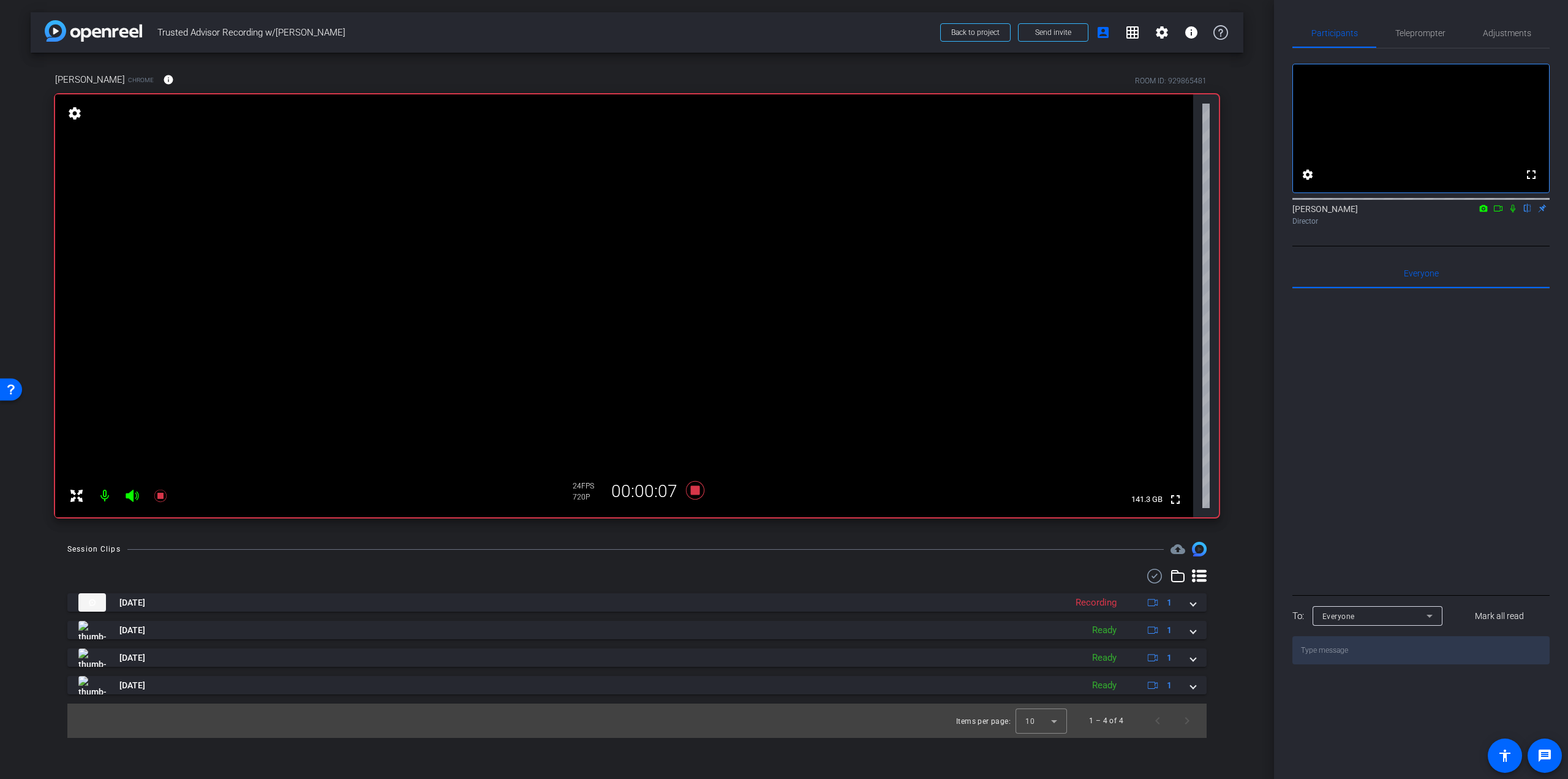
click at [1514, 213] on icon at bounding box center [1513, 208] width 10 height 9
click at [1447, 39] on div "Teleprompter" at bounding box center [1420, 33] width 88 height 29
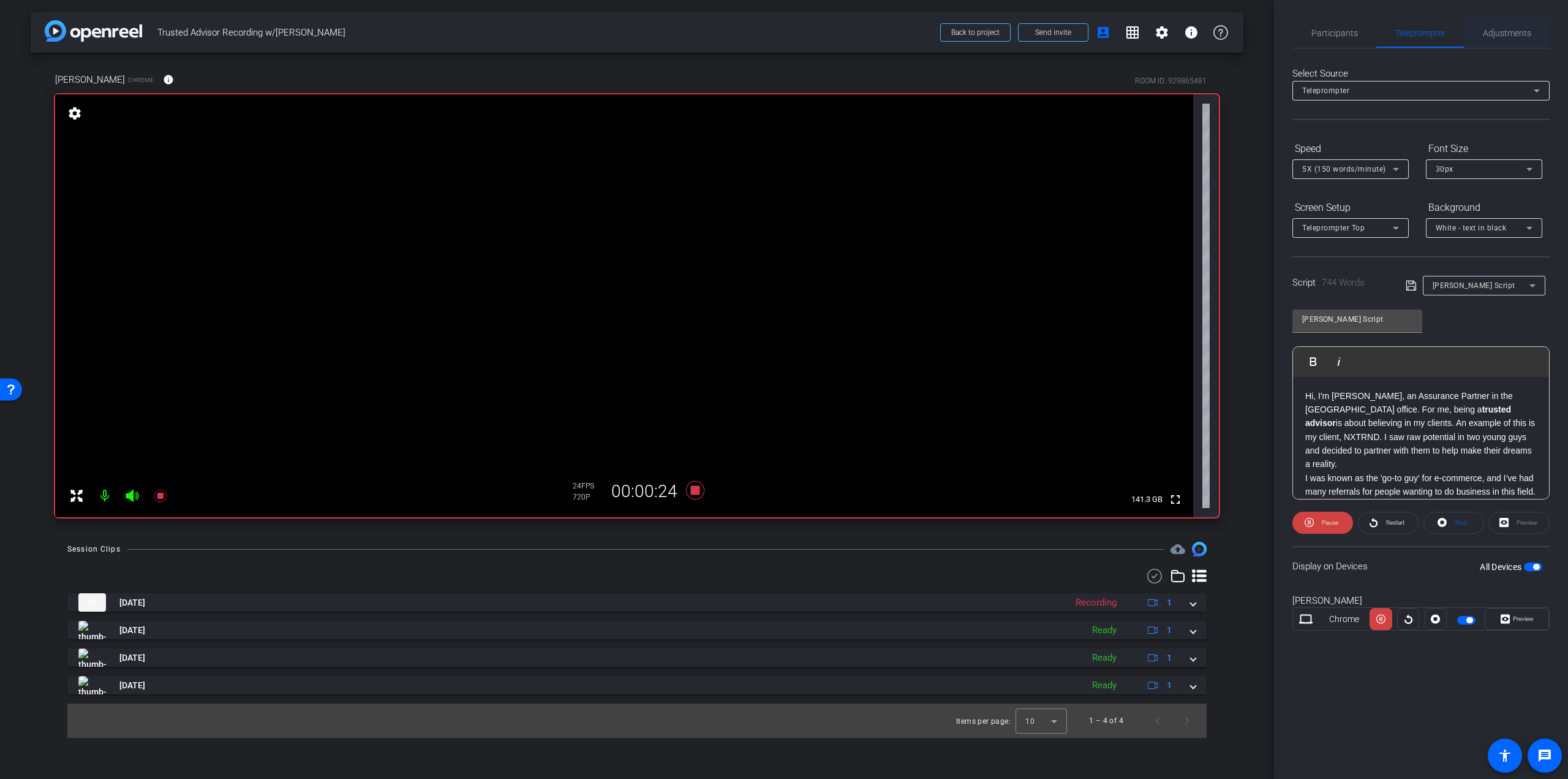
click at [1495, 35] on span "Adjustments" at bounding box center [1507, 33] width 49 height 9
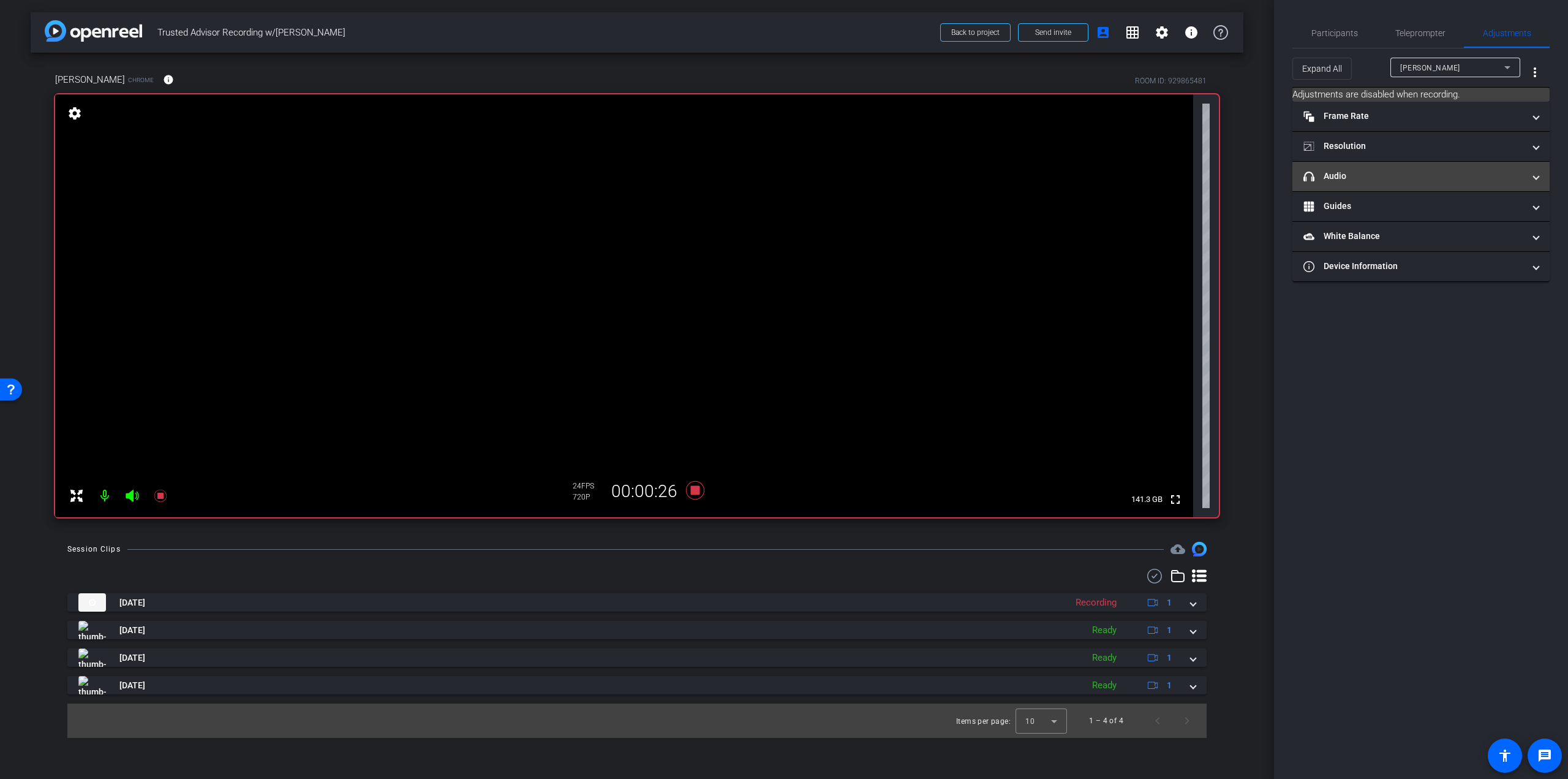
click at [1402, 176] on mat-panel-title "headphone icon Audio" at bounding box center [1413, 176] width 221 height 13
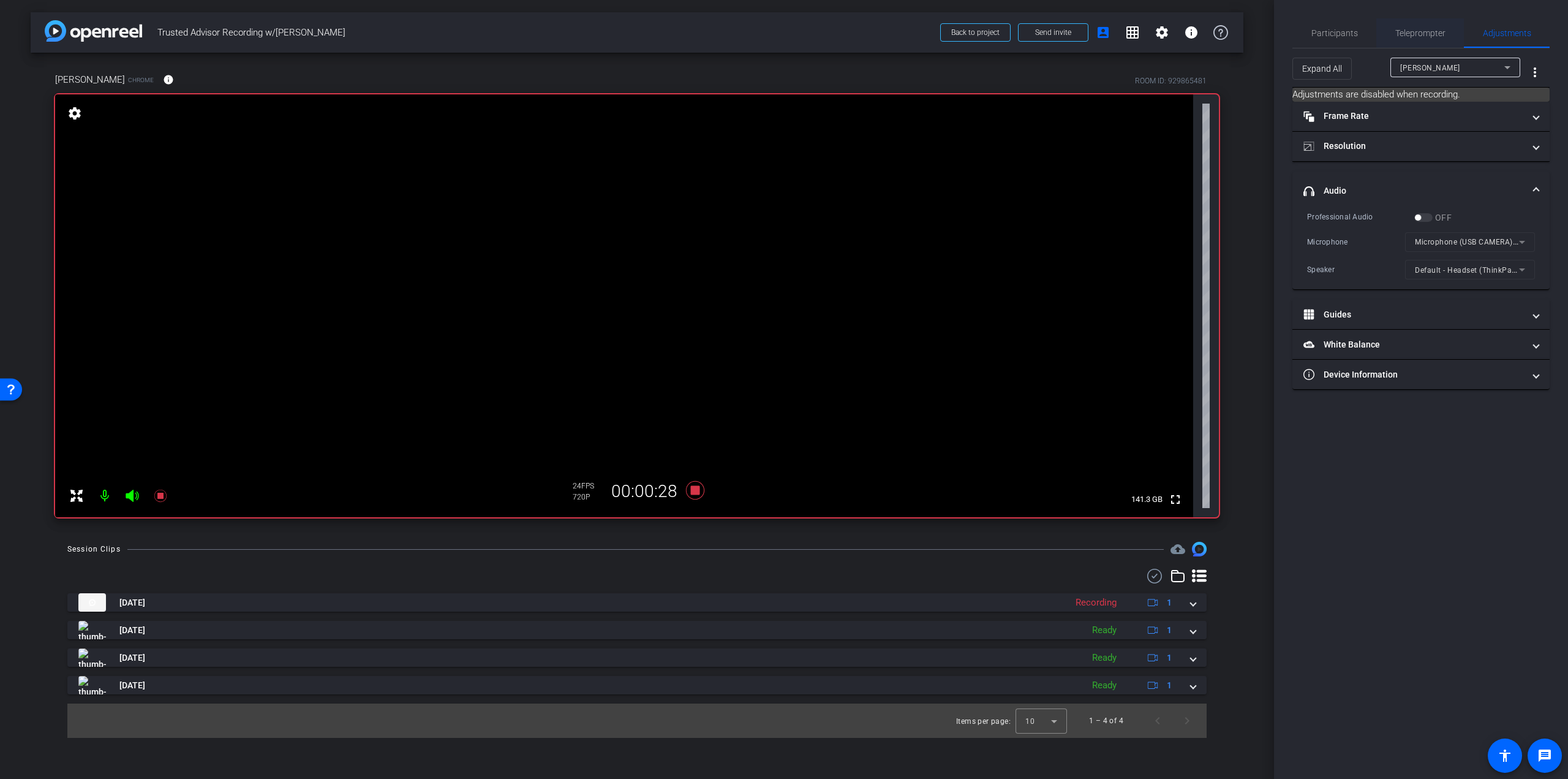
click at [1397, 31] on span "Teleprompter" at bounding box center [1420, 33] width 50 height 9
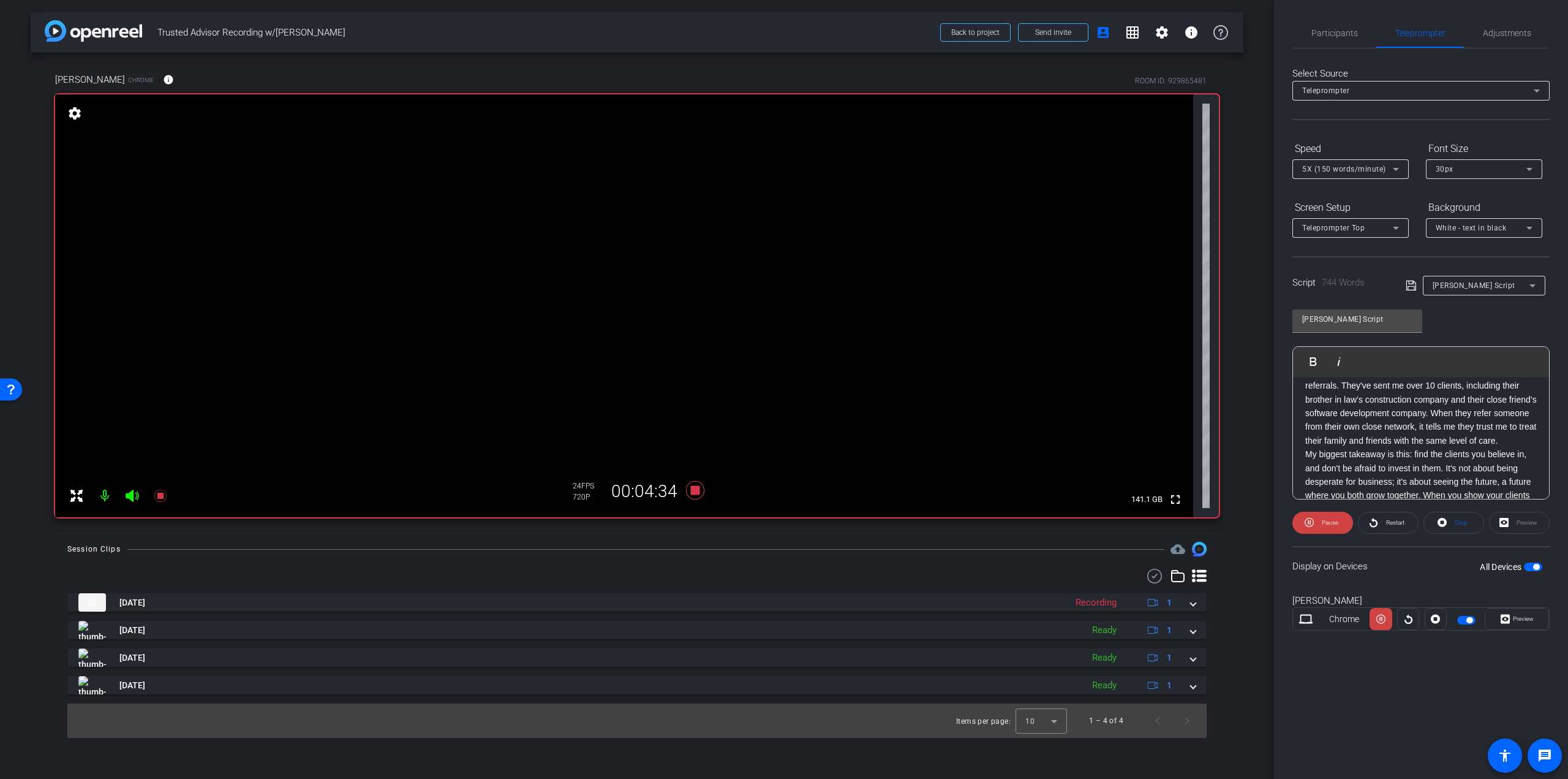
scroll to position [985, 0]
click at [1357, 36] on div "Participants" at bounding box center [1335, 33] width 84 height 29
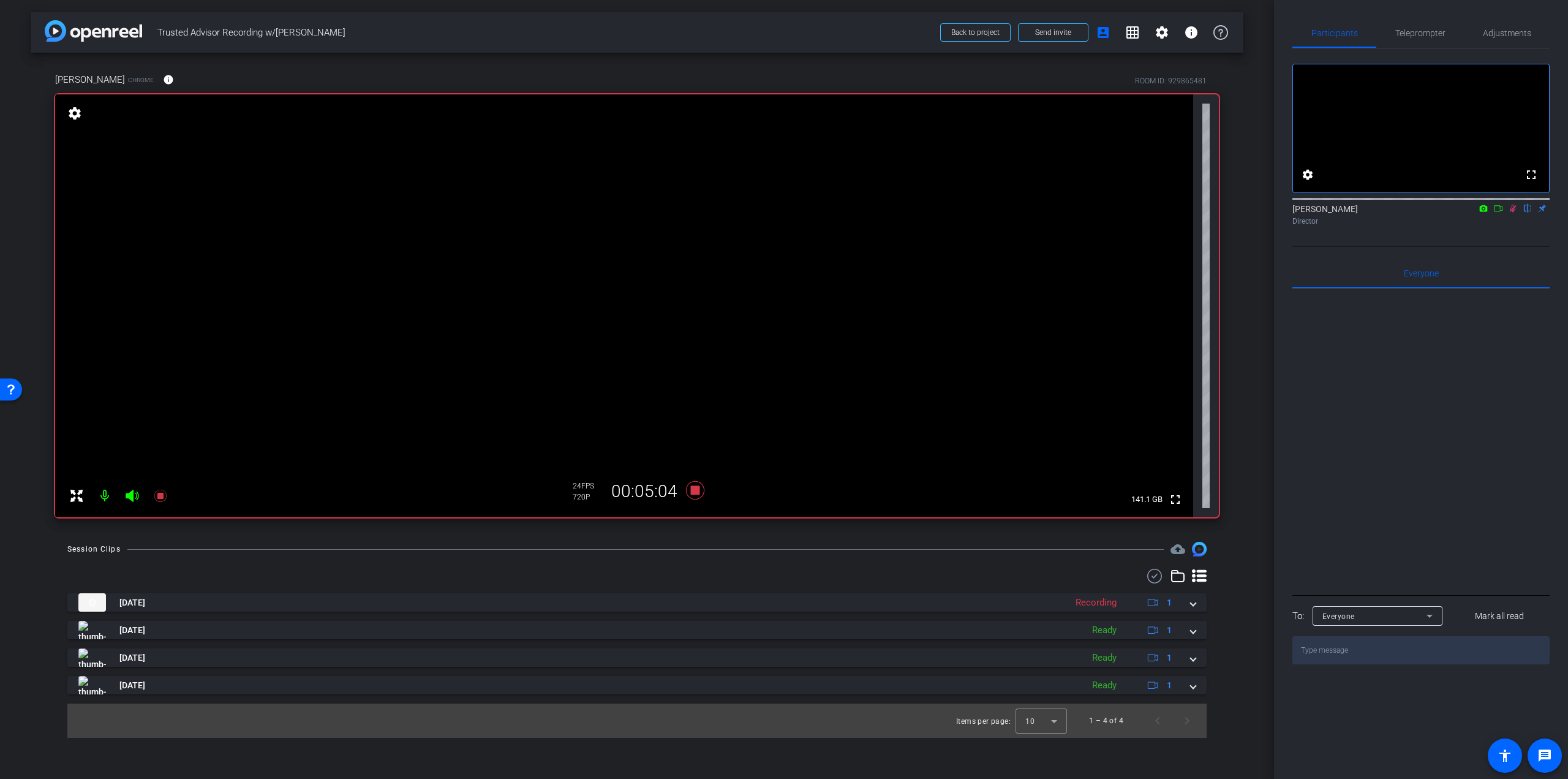
click at [1514, 213] on icon at bounding box center [1513, 208] width 10 height 9
click at [1428, 41] on span "Teleprompter" at bounding box center [1420, 33] width 50 height 29
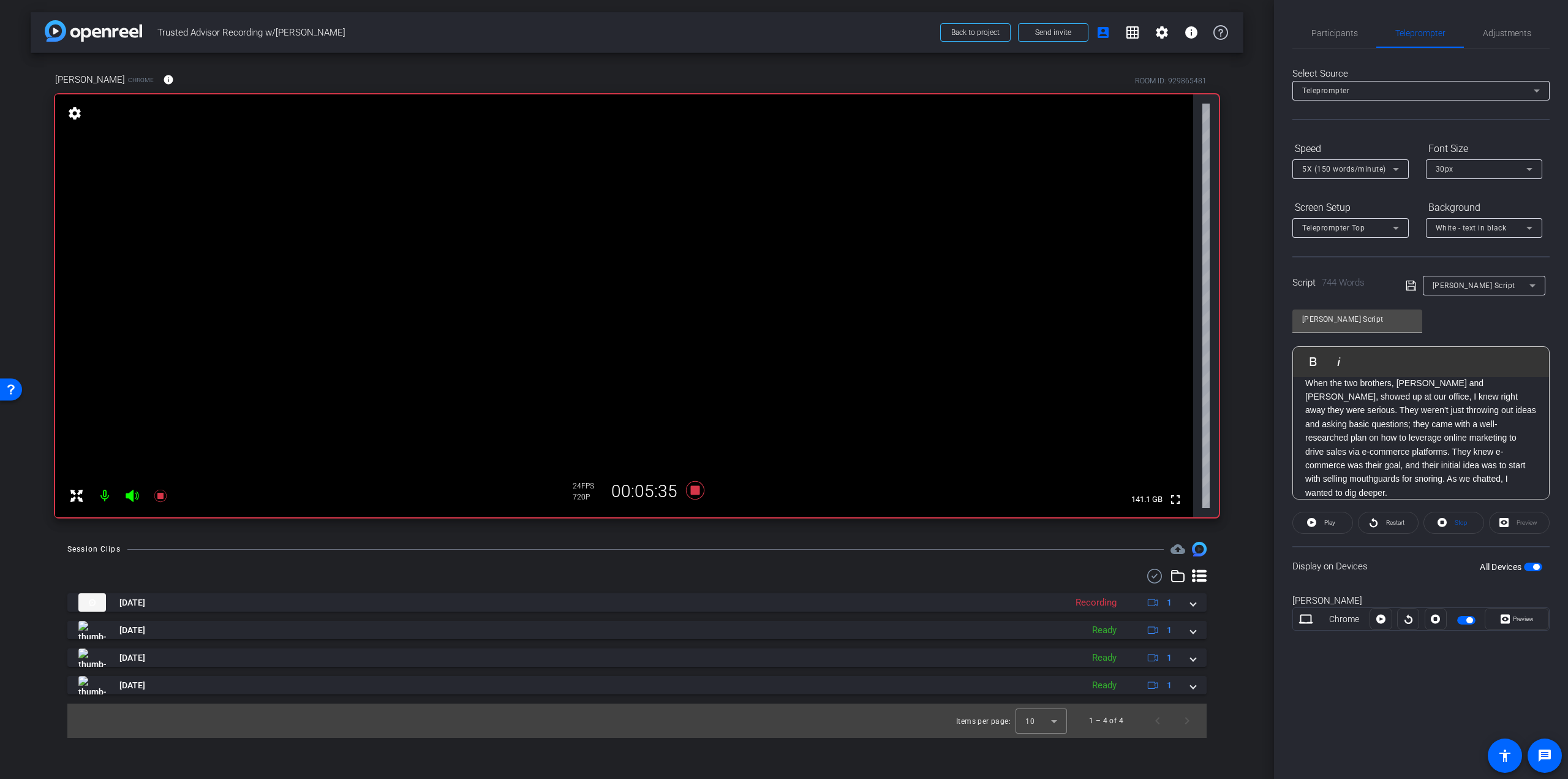
scroll to position [0, 0]
click at [161, 496] on icon at bounding box center [159, 496] width 12 height 12
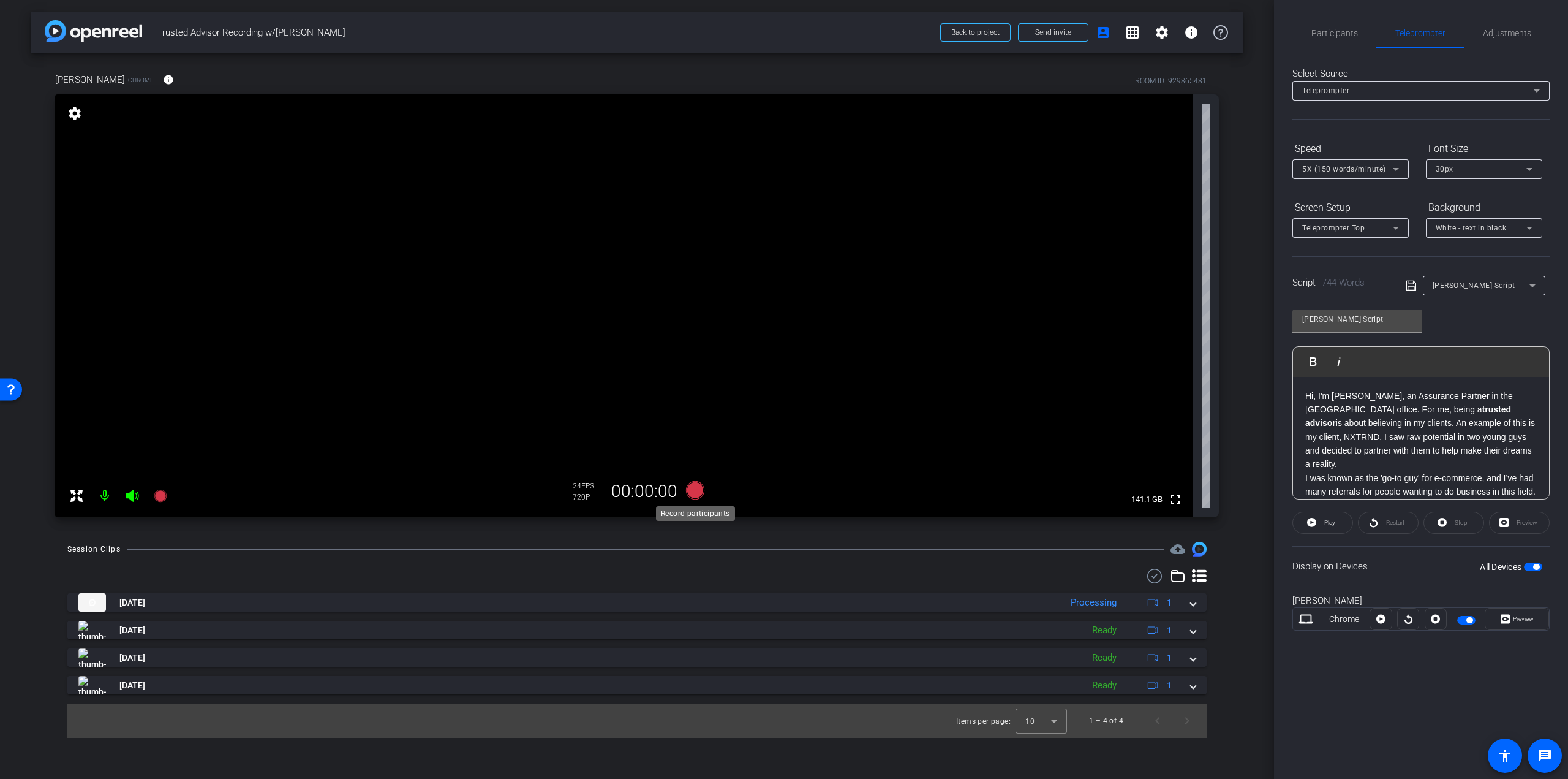
click at [698, 489] on icon at bounding box center [695, 491] width 19 height 19
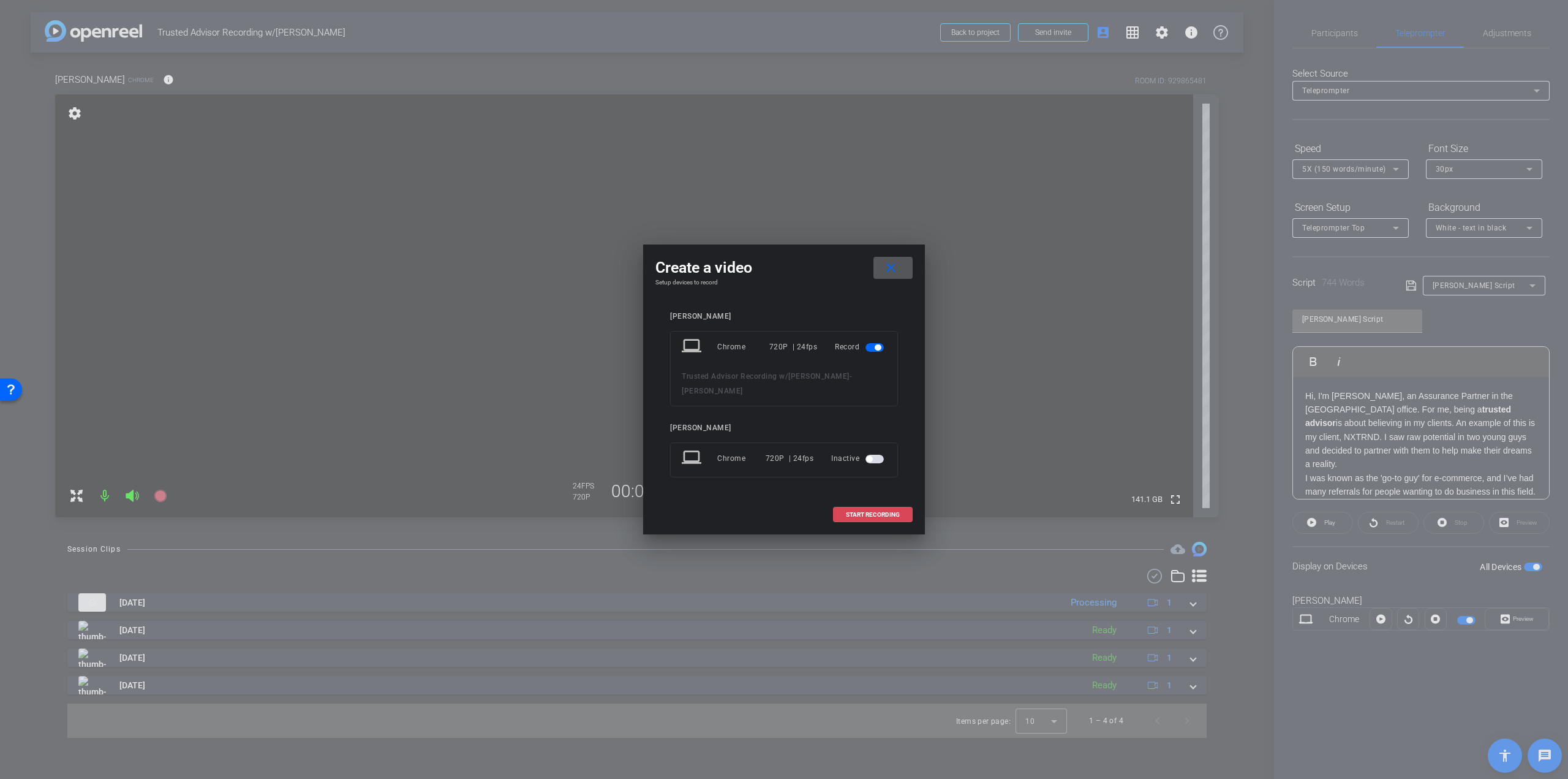
click at [879, 513] on span "START RECORDING" at bounding box center [873, 515] width 54 height 6
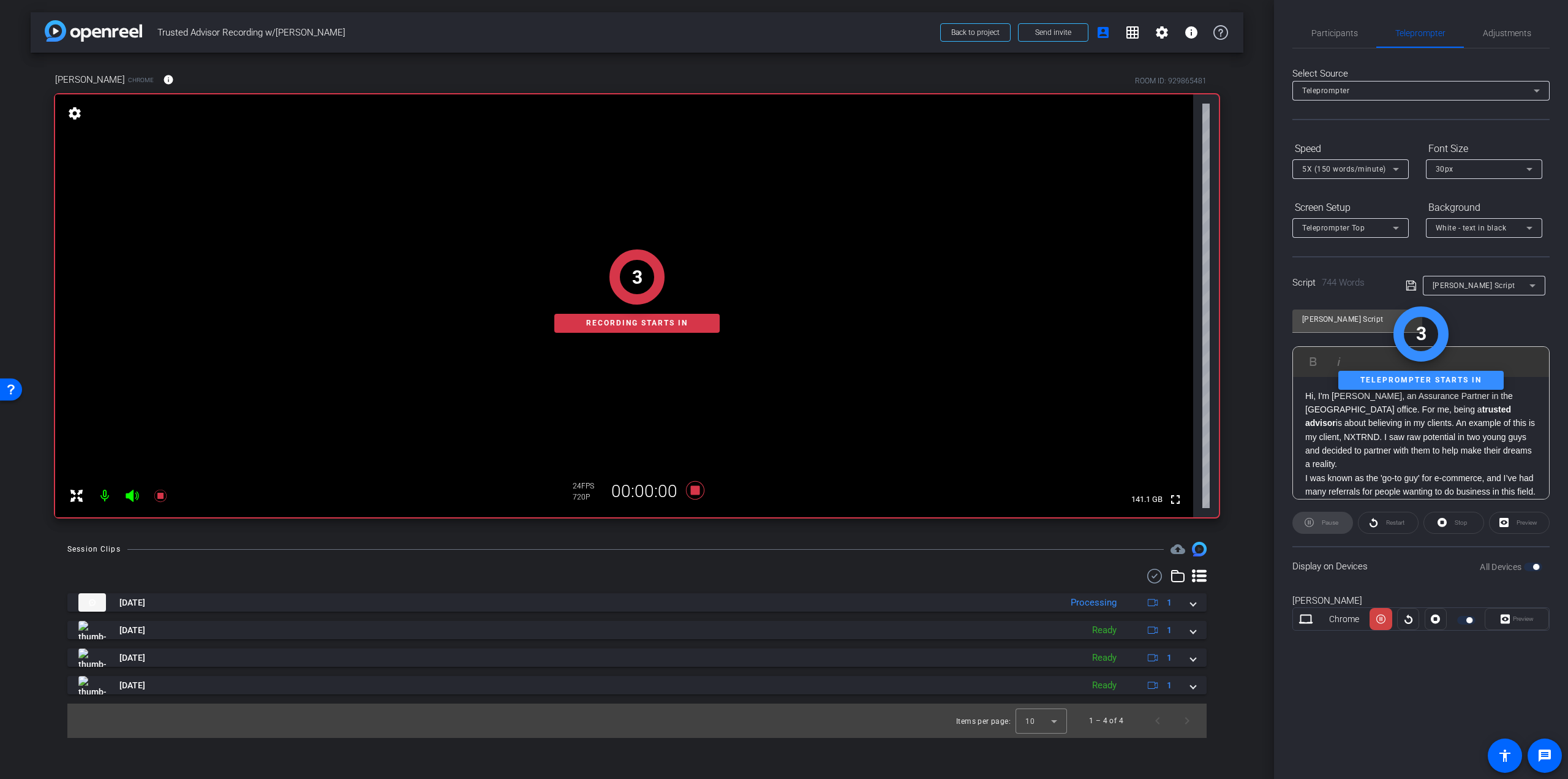
click at [1384, 444] on p "Hi, I'm Robbie Weitzman, an Assurance Partner in the Montreal office. For me, b…" at bounding box center [1421, 430] width 231 height 82
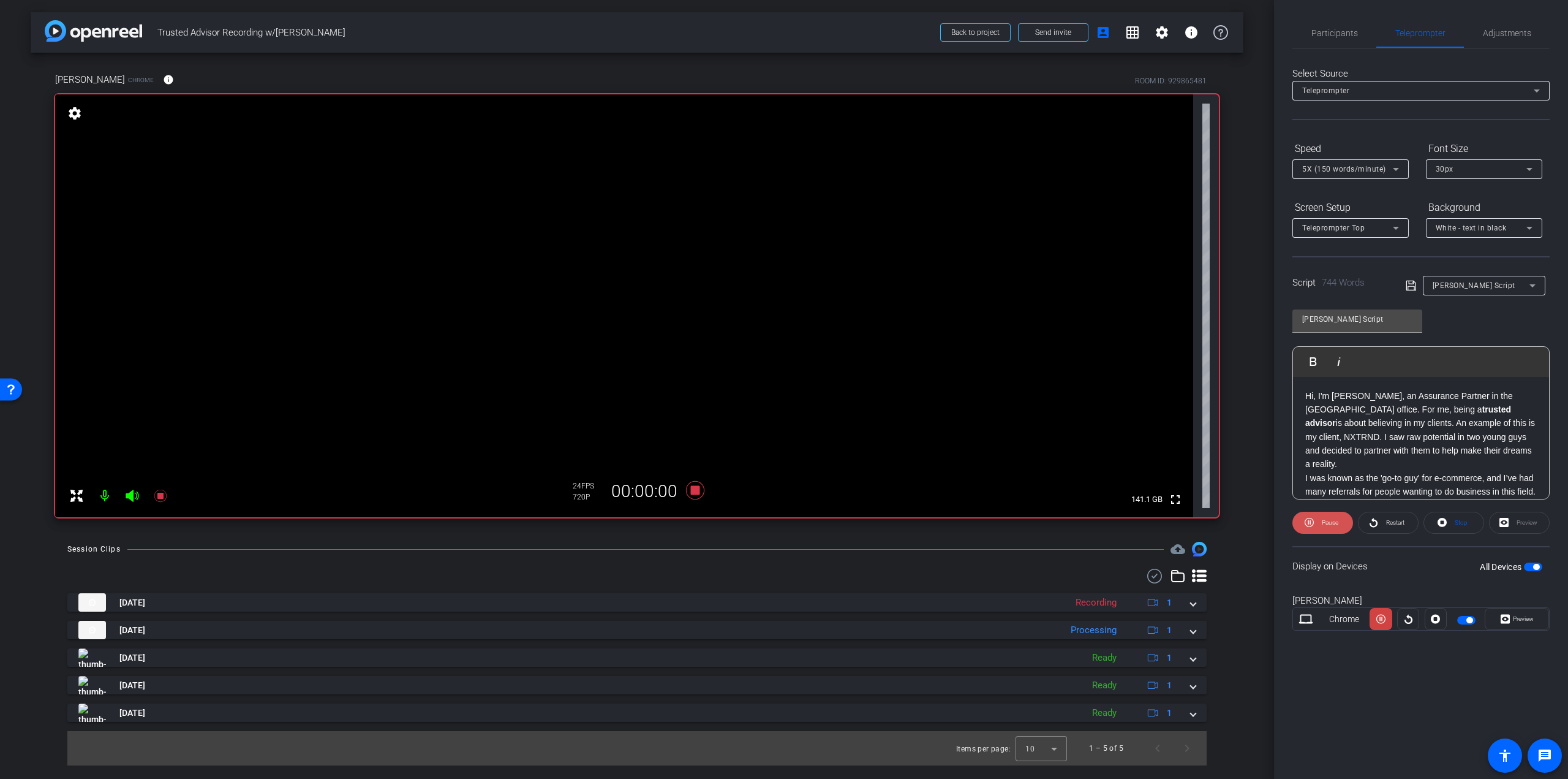
click at [1332, 526] on span "Pause" at bounding box center [1330, 522] width 16 height 6
click at [1473, 618] on span "button" at bounding box center [1467, 620] width 19 height 9
click at [1367, 401] on p "Hi, I'm Robbie Weitzman, an Assurance Partner in the Montreal office. For me, b…" at bounding box center [1421, 430] width 231 height 82
click at [1472, 393] on p "Hi, I'm Robbie Weitzman, an Assurance Partner in the Montreal office. For me, b…" at bounding box center [1421, 430] width 231 height 82
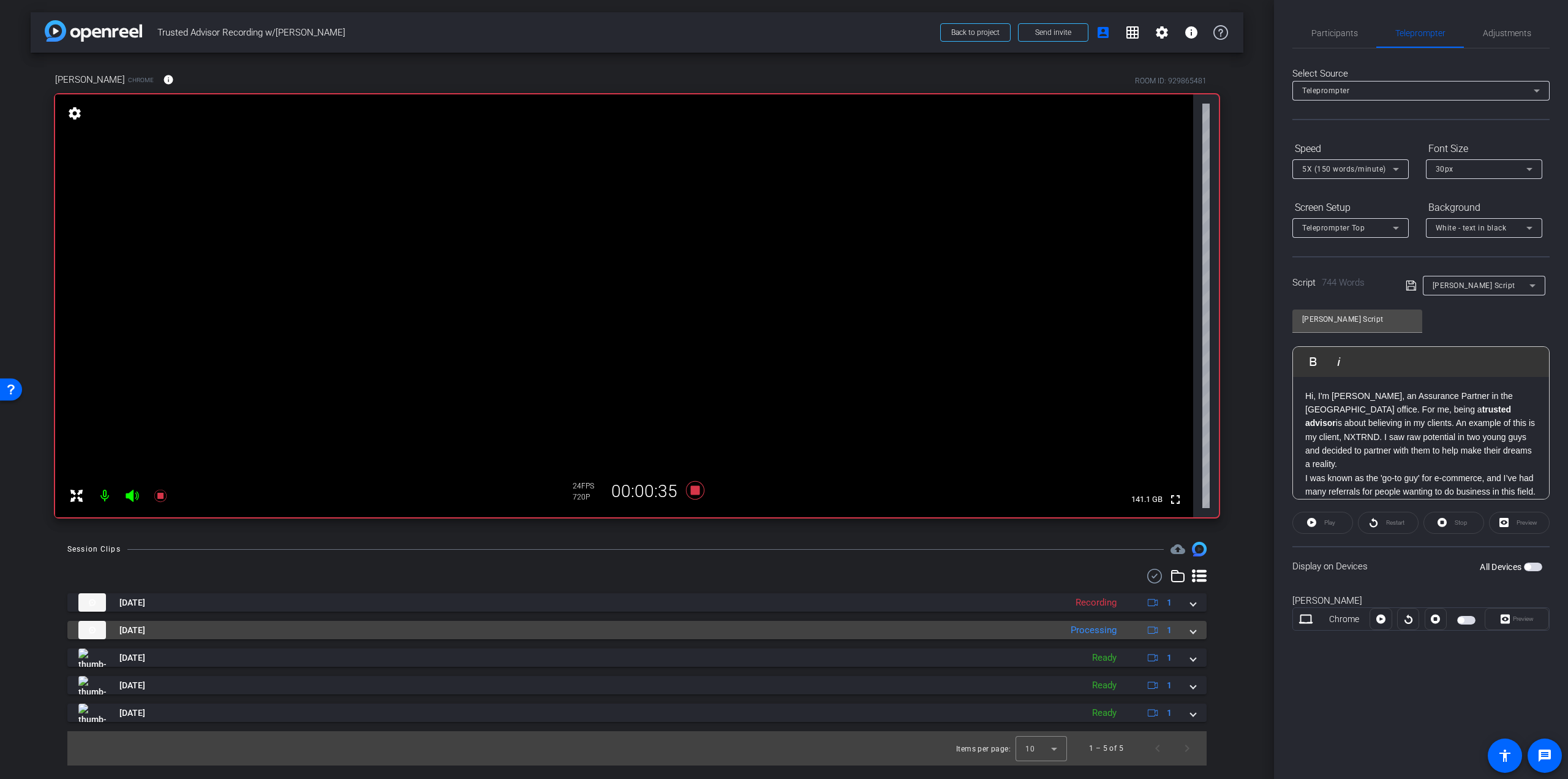
click at [1191, 633] on span at bounding box center [1193, 630] width 5 height 13
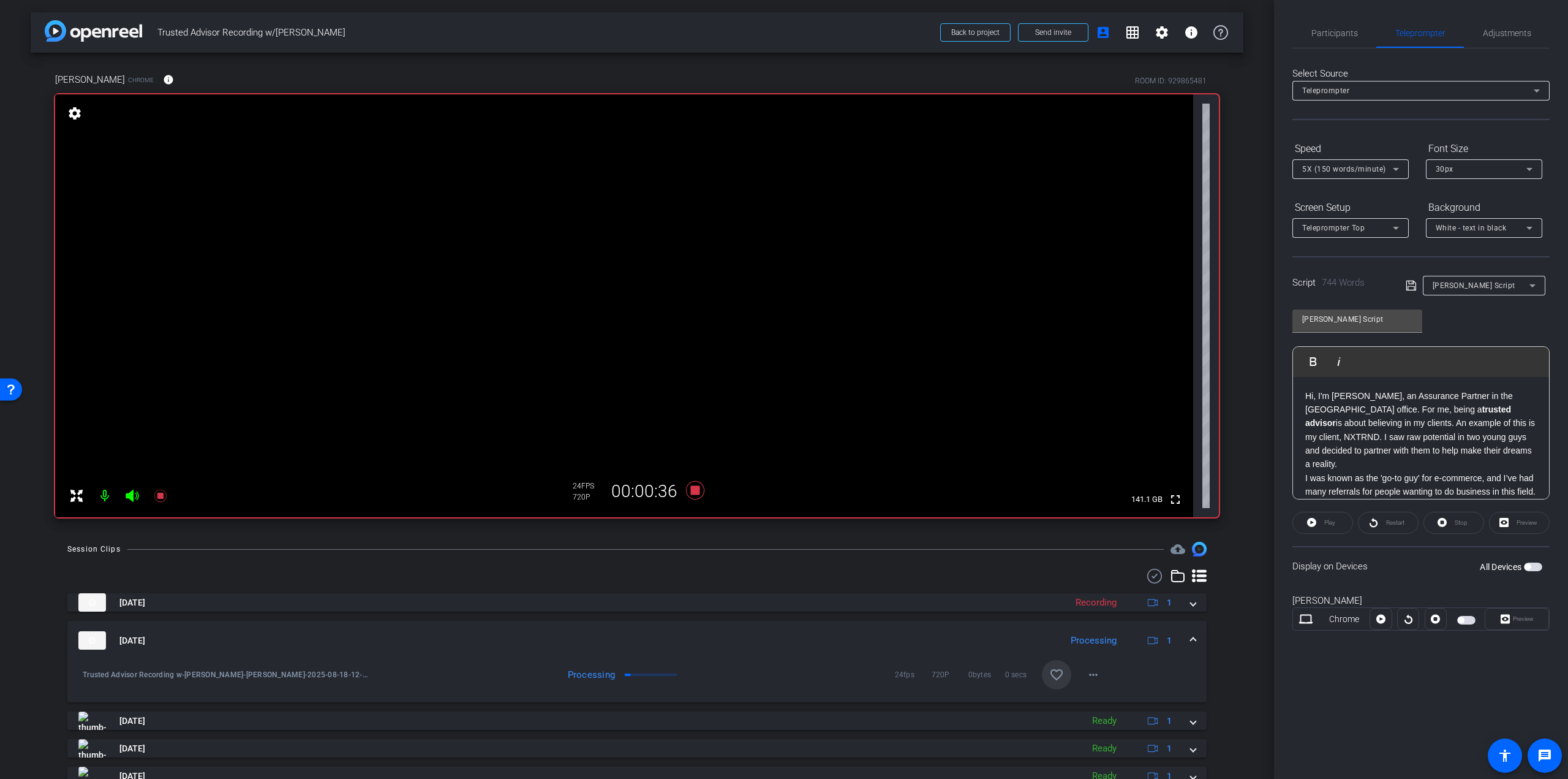
click at [1051, 672] on mat-icon "favorite_border" at bounding box center [1056, 675] width 15 height 15
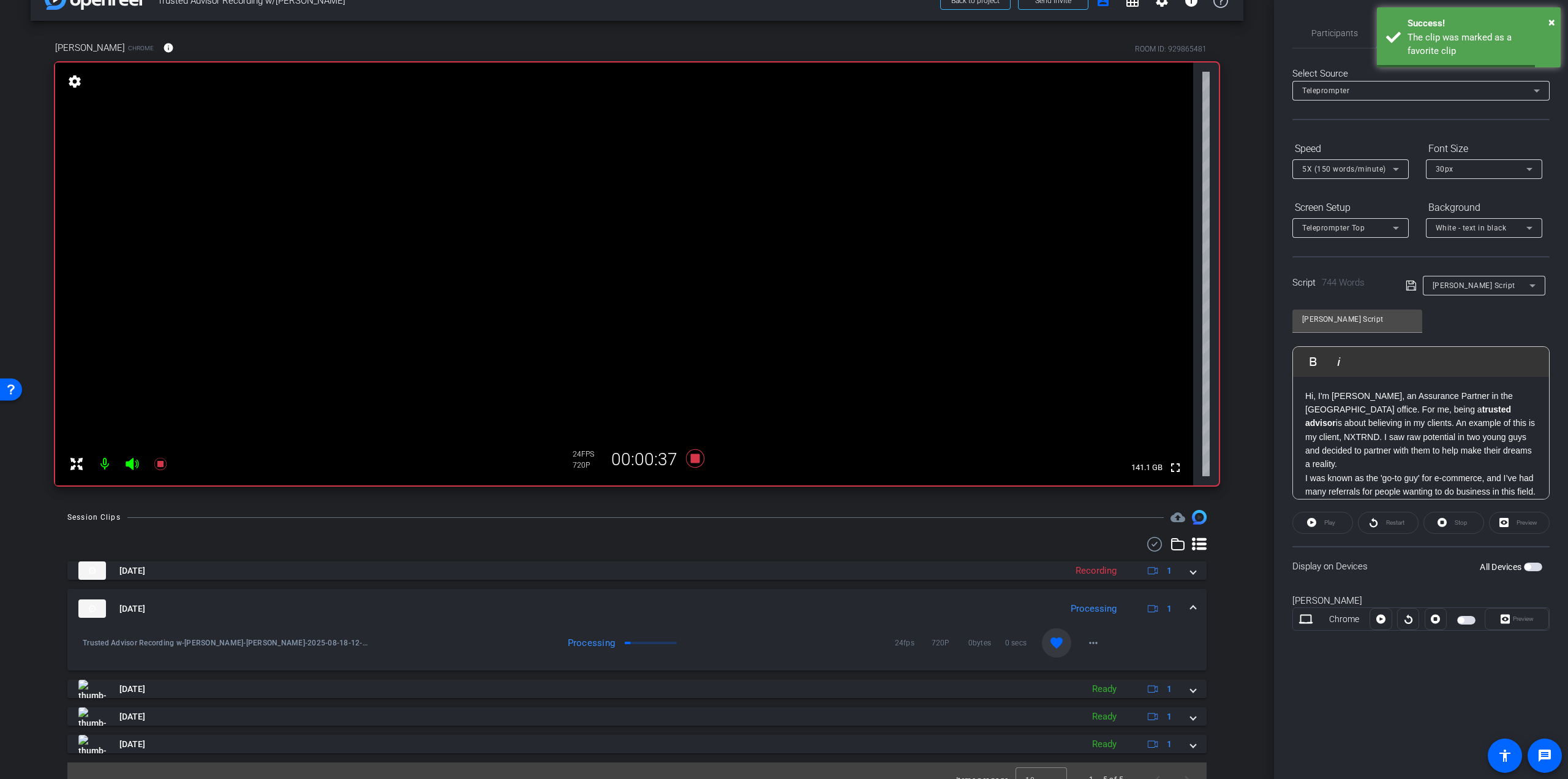
scroll to position [50, 0]
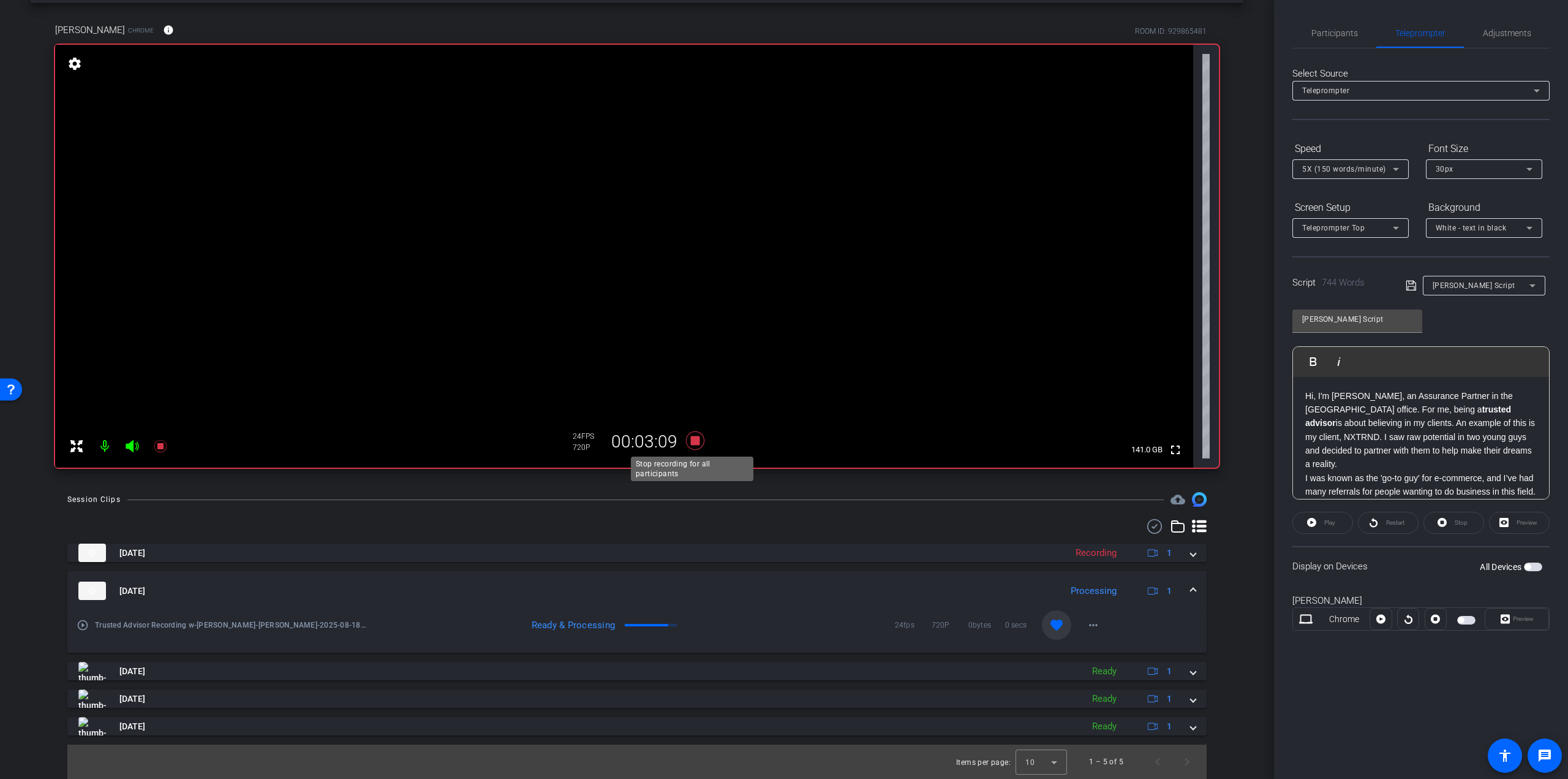
click at [696, 441] on icon at bounding box center [695, 441] width 19 height 19
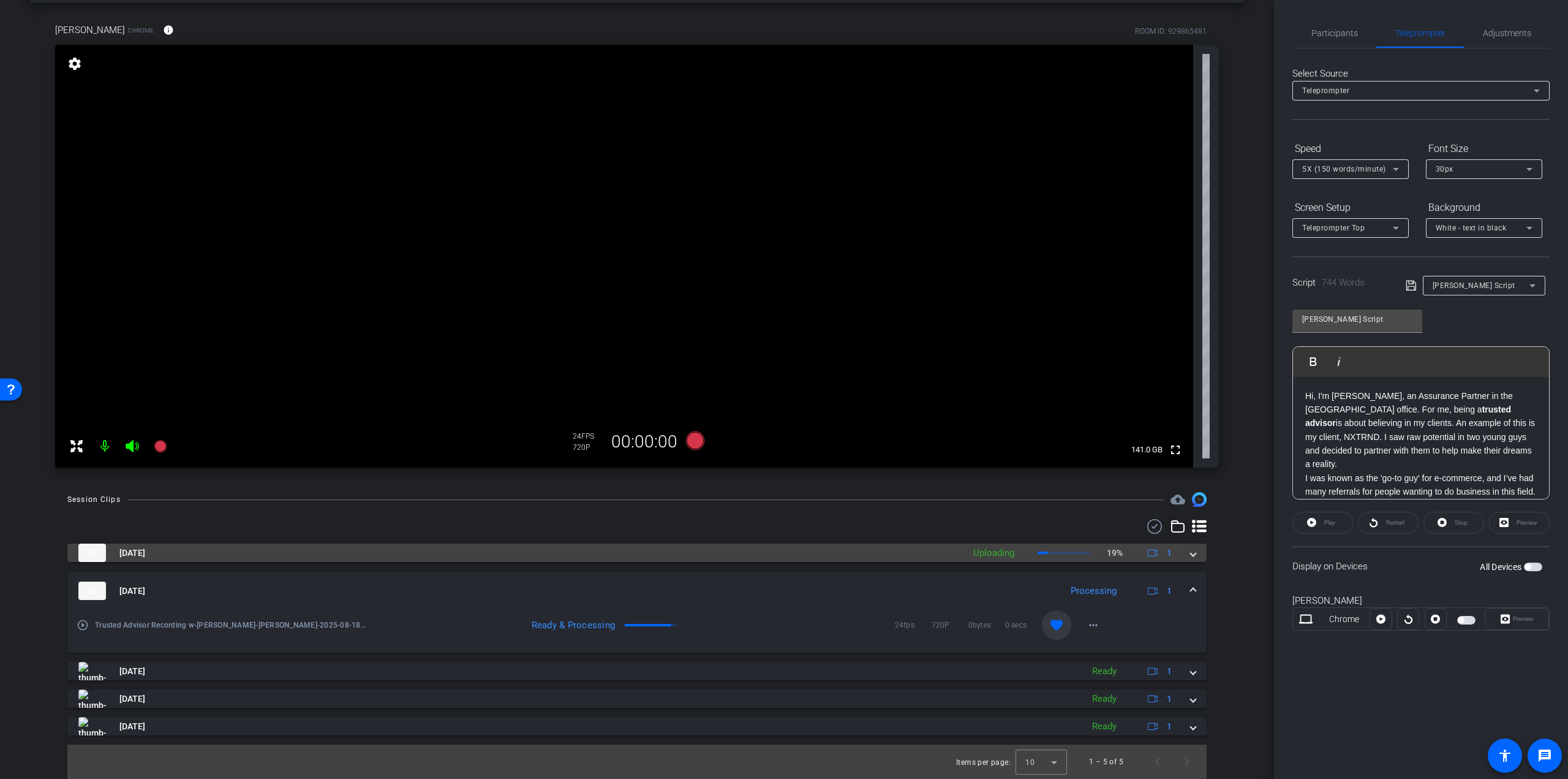
click at [1191, 547] on span at bounding box center [1193, 553] width 5 height 13
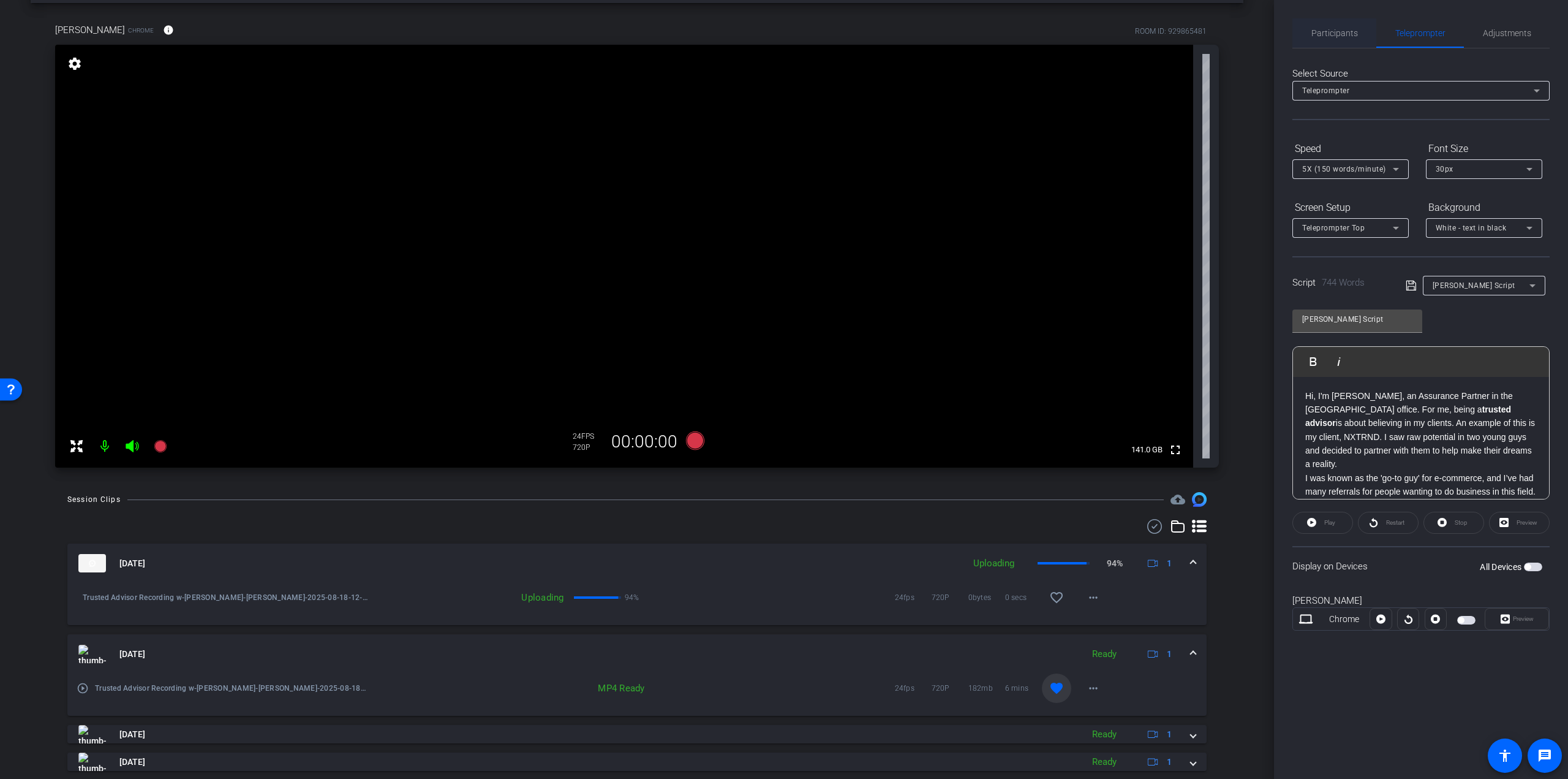
click at [1338, 44] on span "Participants" at bounding box center [1335, 33] width 46 height 29
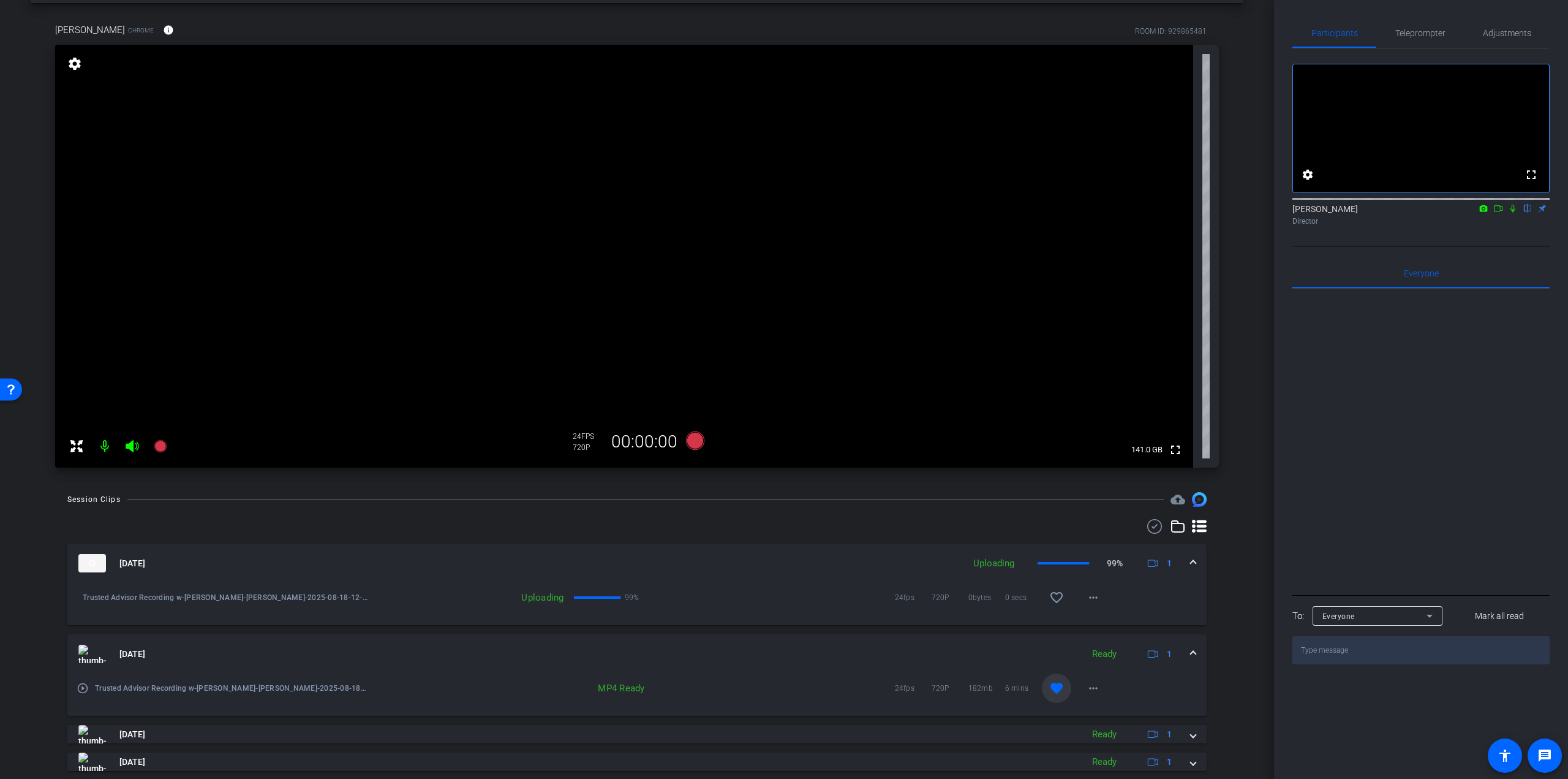
click at [1507, 214] on mat-icon at bounding box center [1513, 208] width 15 height 11
click at [1499, 213] on icon at bounding box center [1499, 208] width 10 height 9
click at [1435, 31] on span "Teleprompter" at bounding box center [1420, 33] width 50 height 9
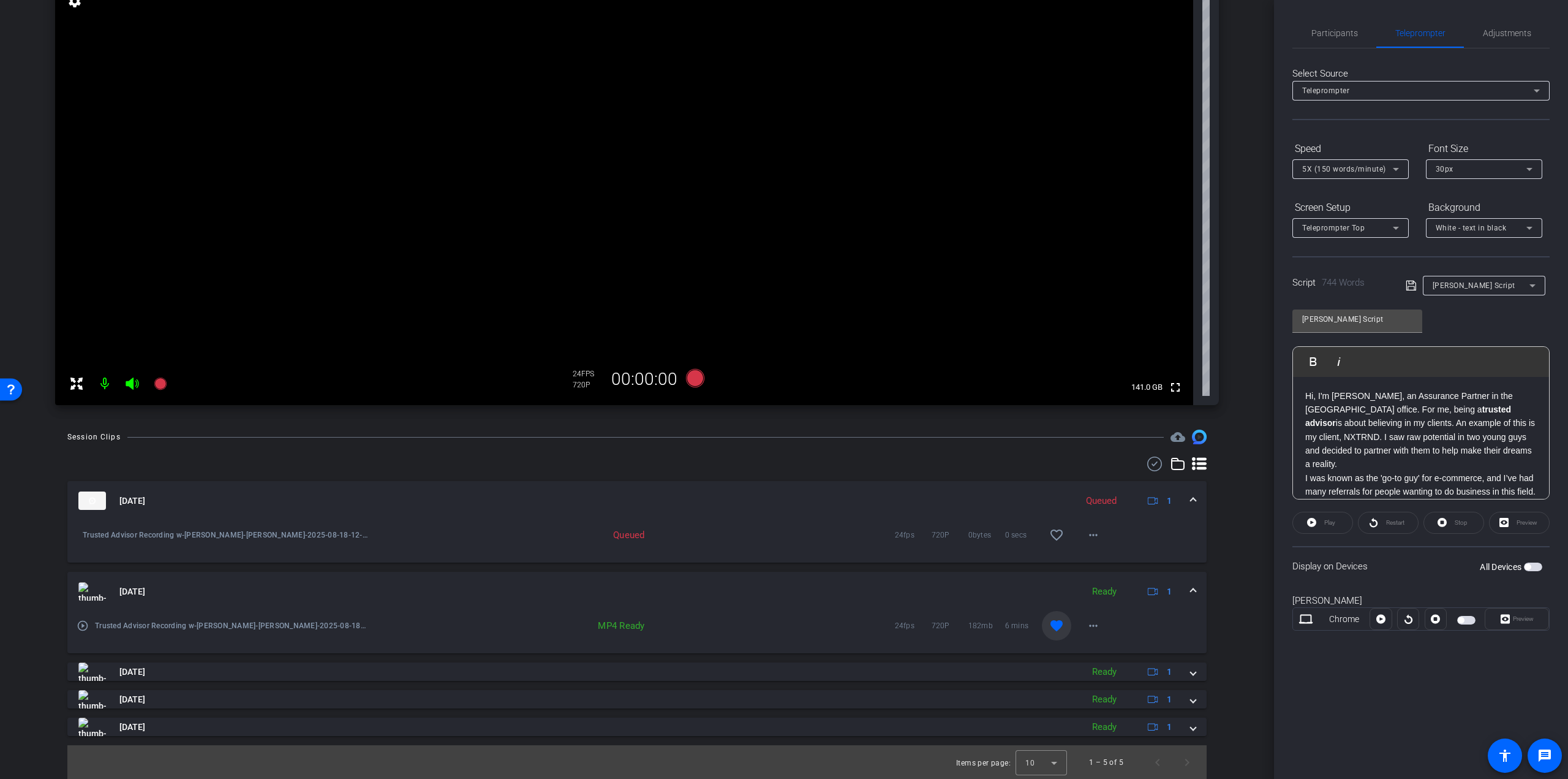
scroll to position [113, 0]
click at [1086, 629] on mat-icon "more_horiz" at bounding box center [1093, 625] width 15 height 15
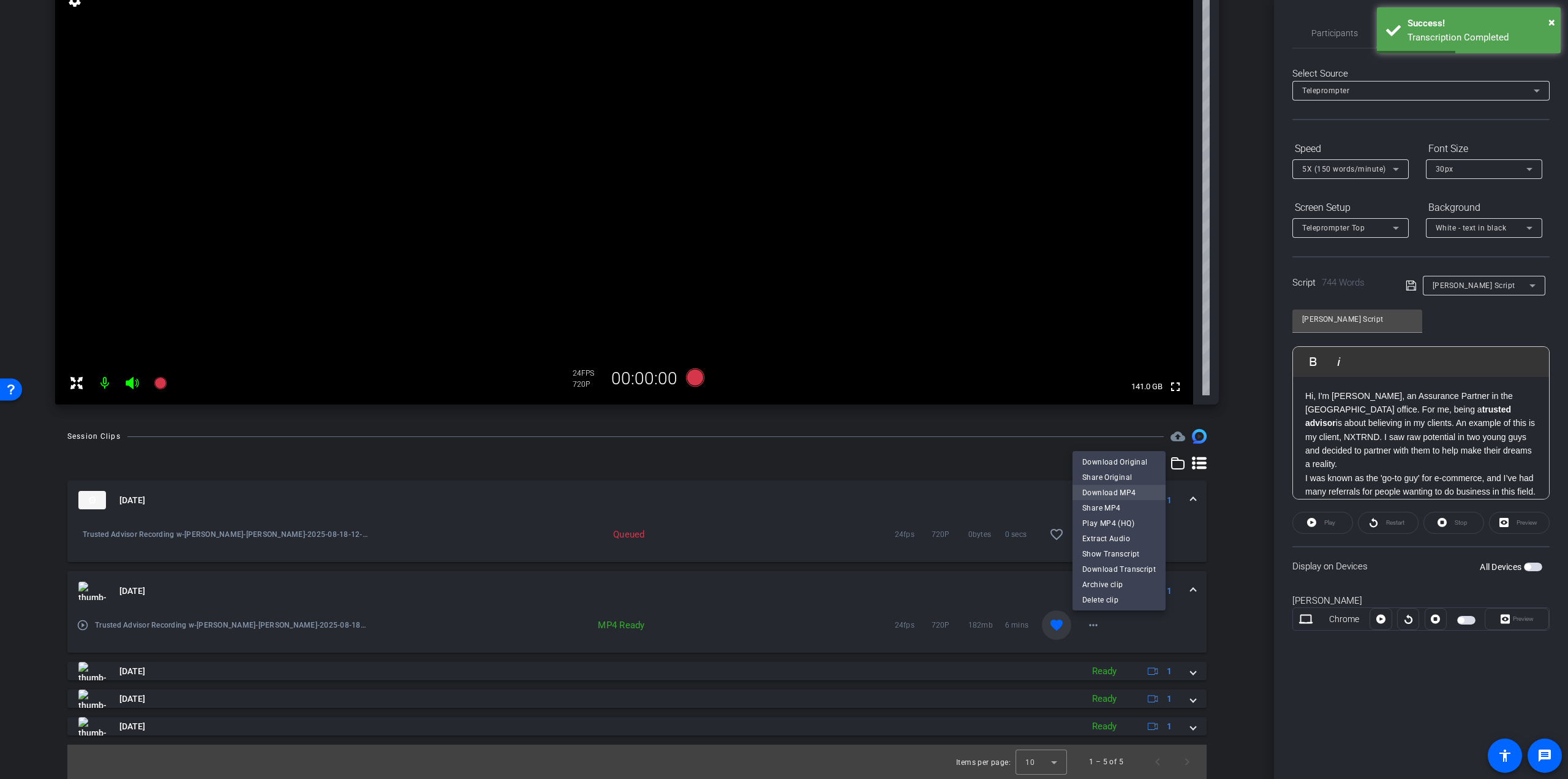
click at [1109, 491] on span "Download MP4" at bounding box center [1119, 493] width 74 height 15
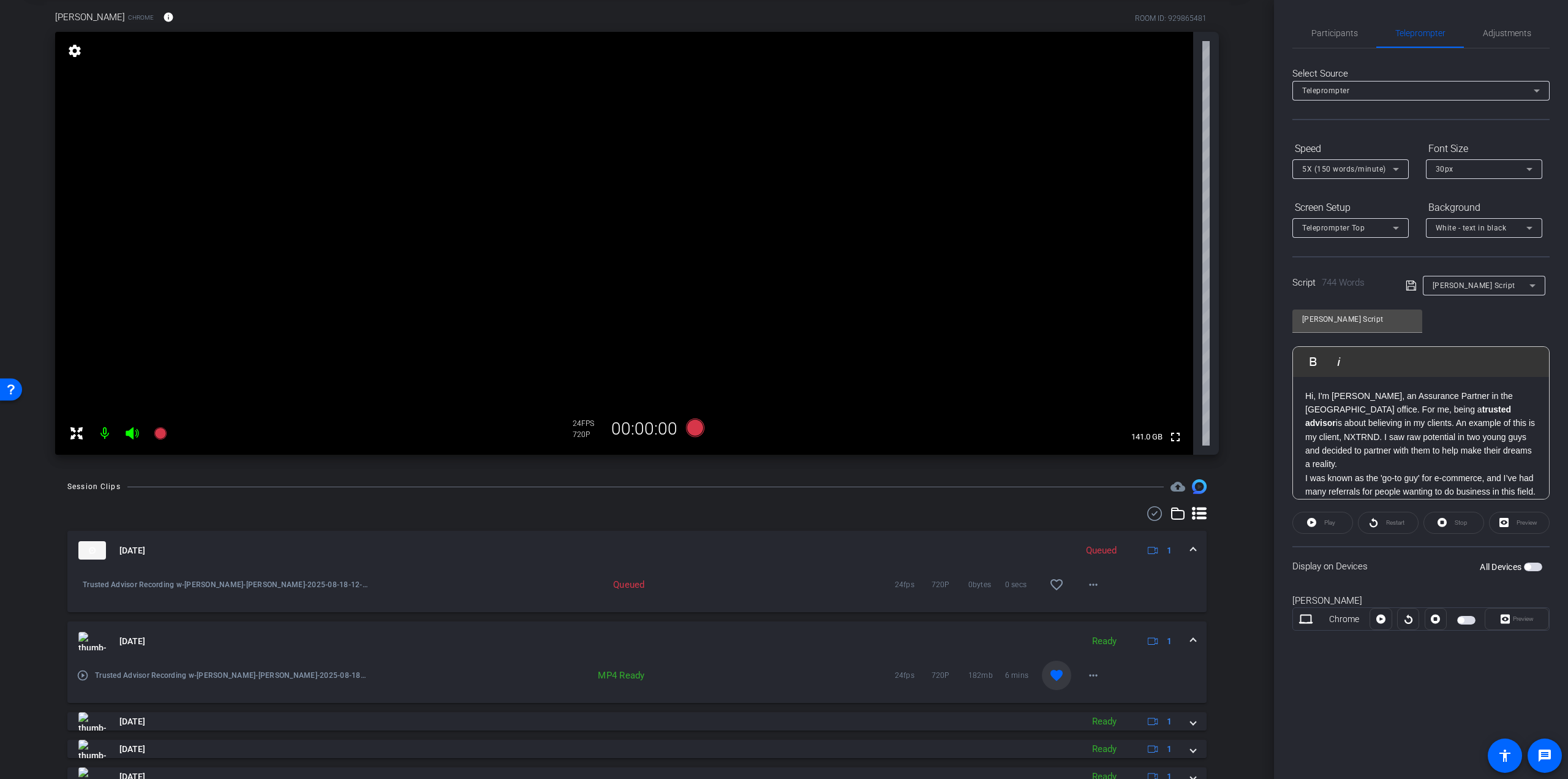
scroll to position [0, 0]
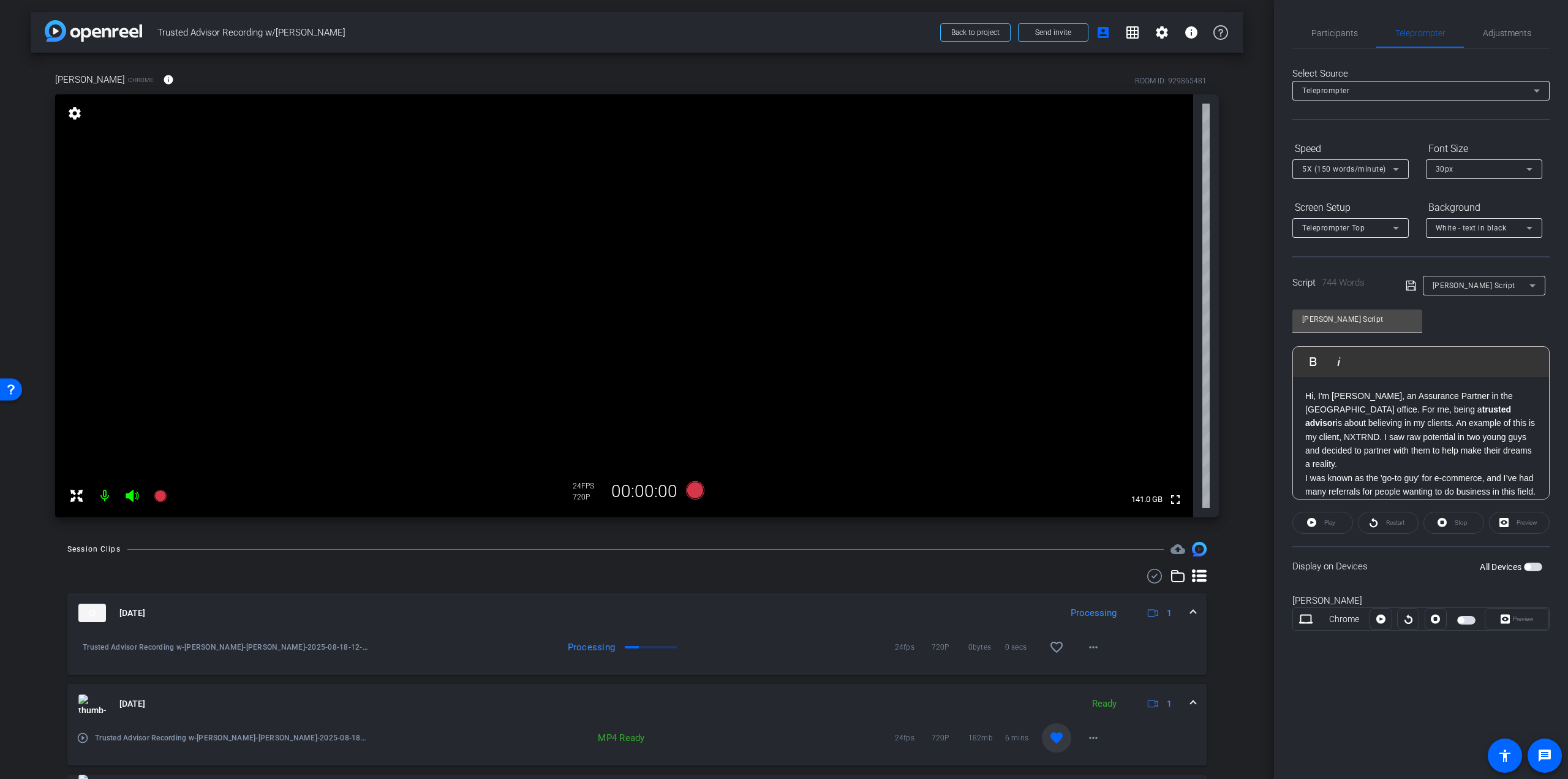
click at [135, 491] on icon at bounding box center [132, 496] width 15 height 15
click at [102, 495] on mat-icon at bounding box center [105, 496] width 24 height 24
click at [131, 496] on icon at bounding box center [132, 496] width 13 height 12
click at [1338, 25] on span "Participants" at bounding box center [1335, 33] width 46 height 29
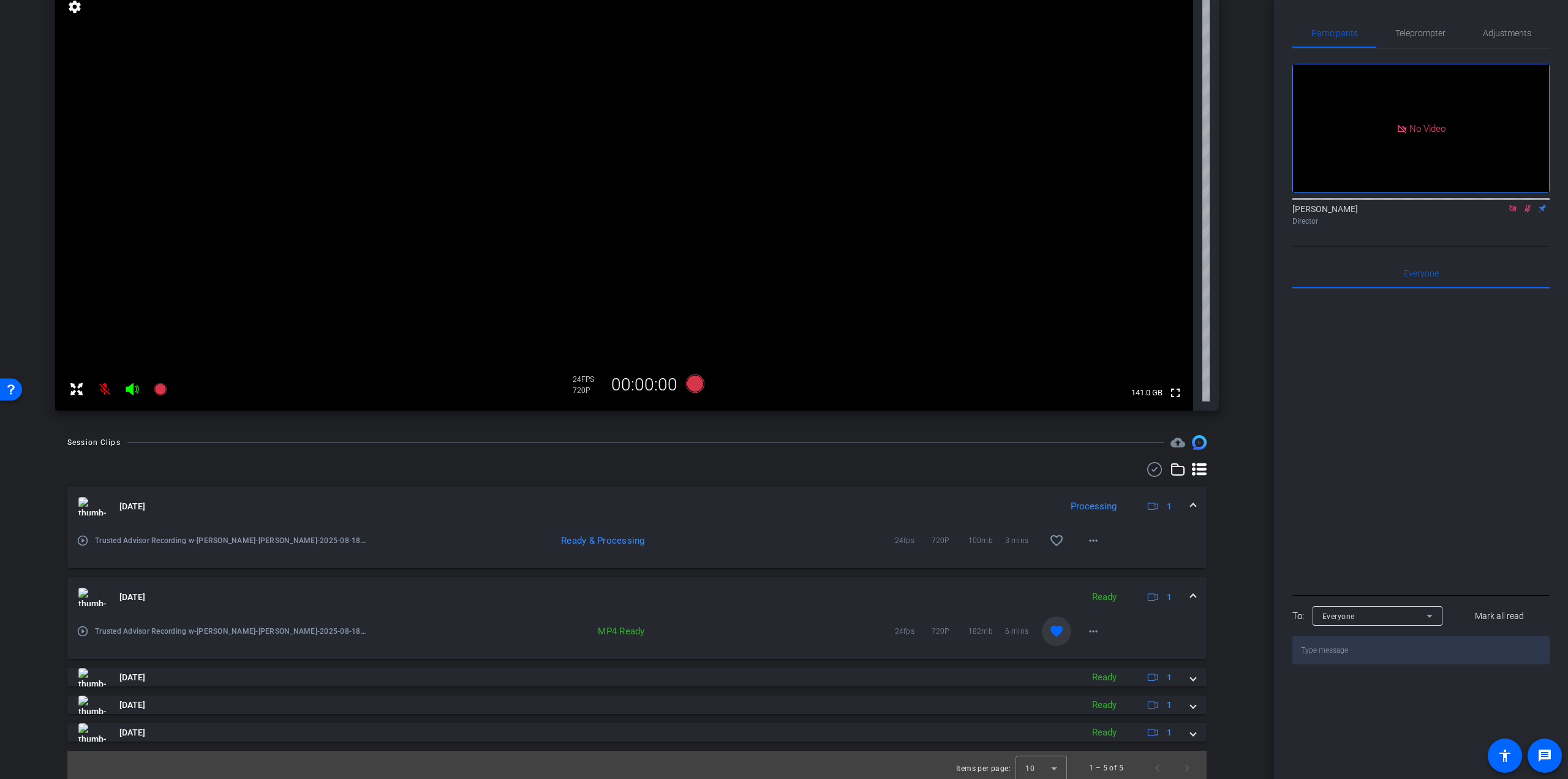
scroll to position [113, 0]
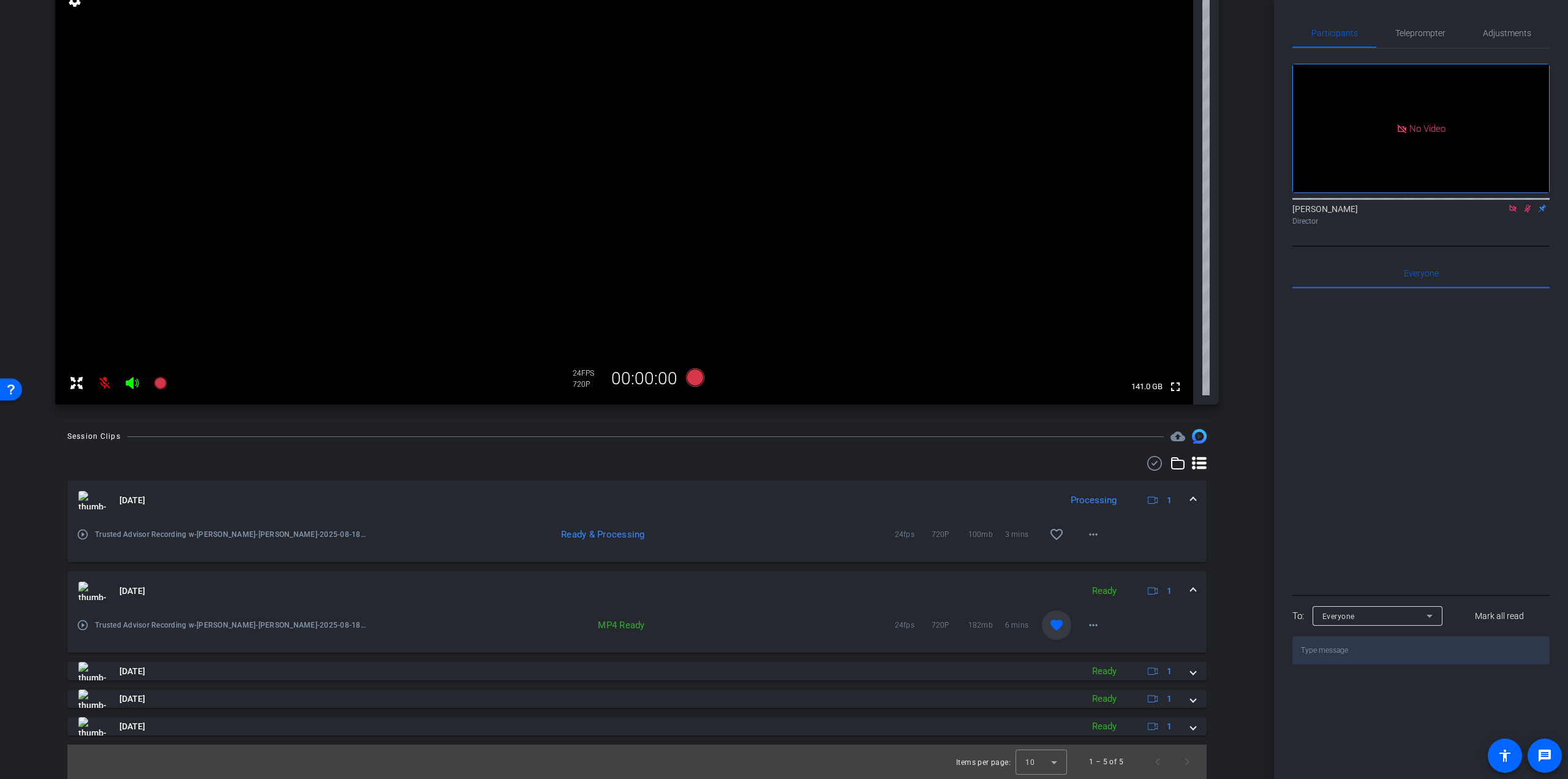
click at [1187, 583] on mat-expansion-panel-header "Aug 18, 2025 Ready 1" at bounding box center [637, 590] width 1139 height 39
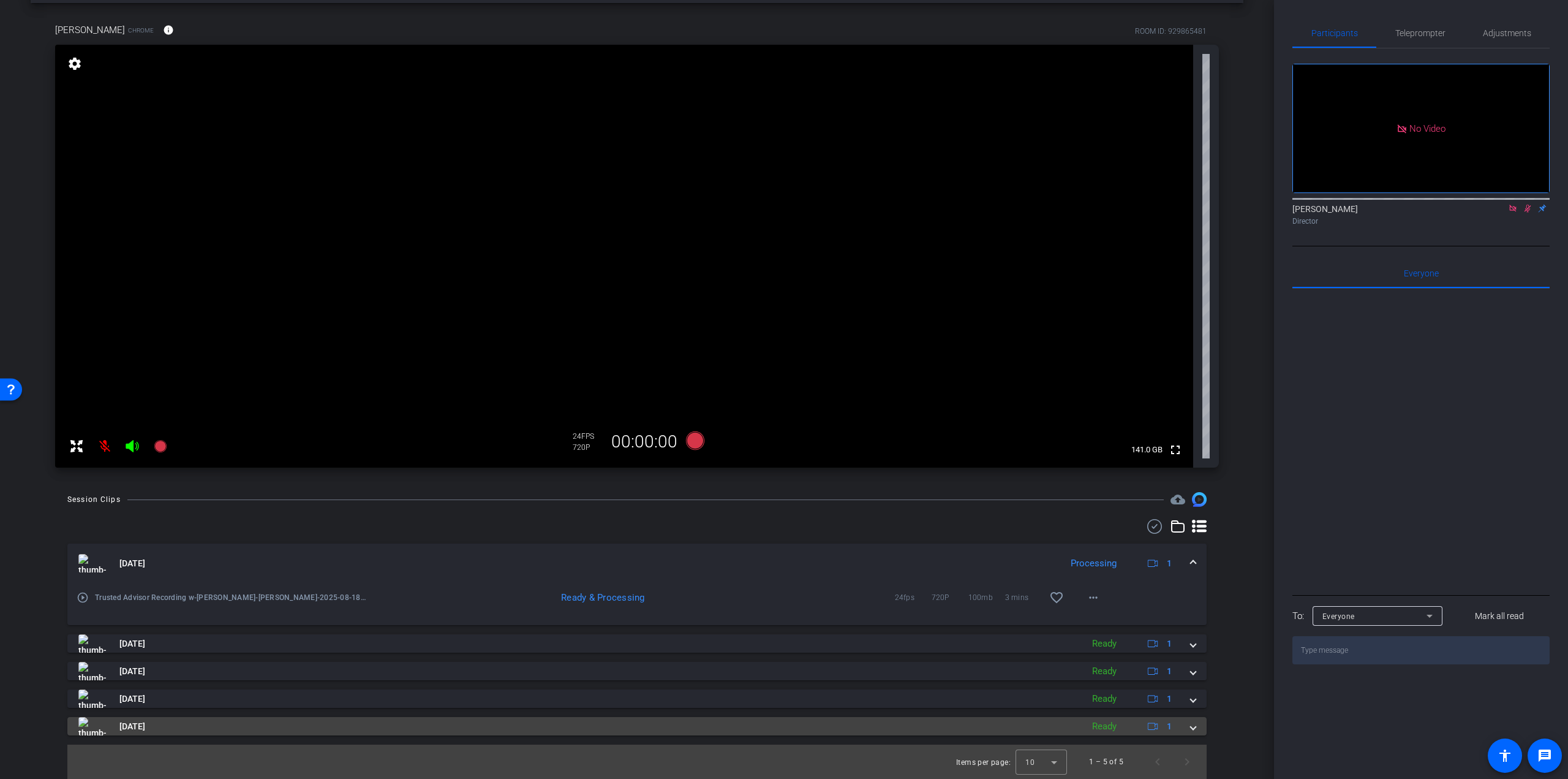
scroll to position [50, 0]
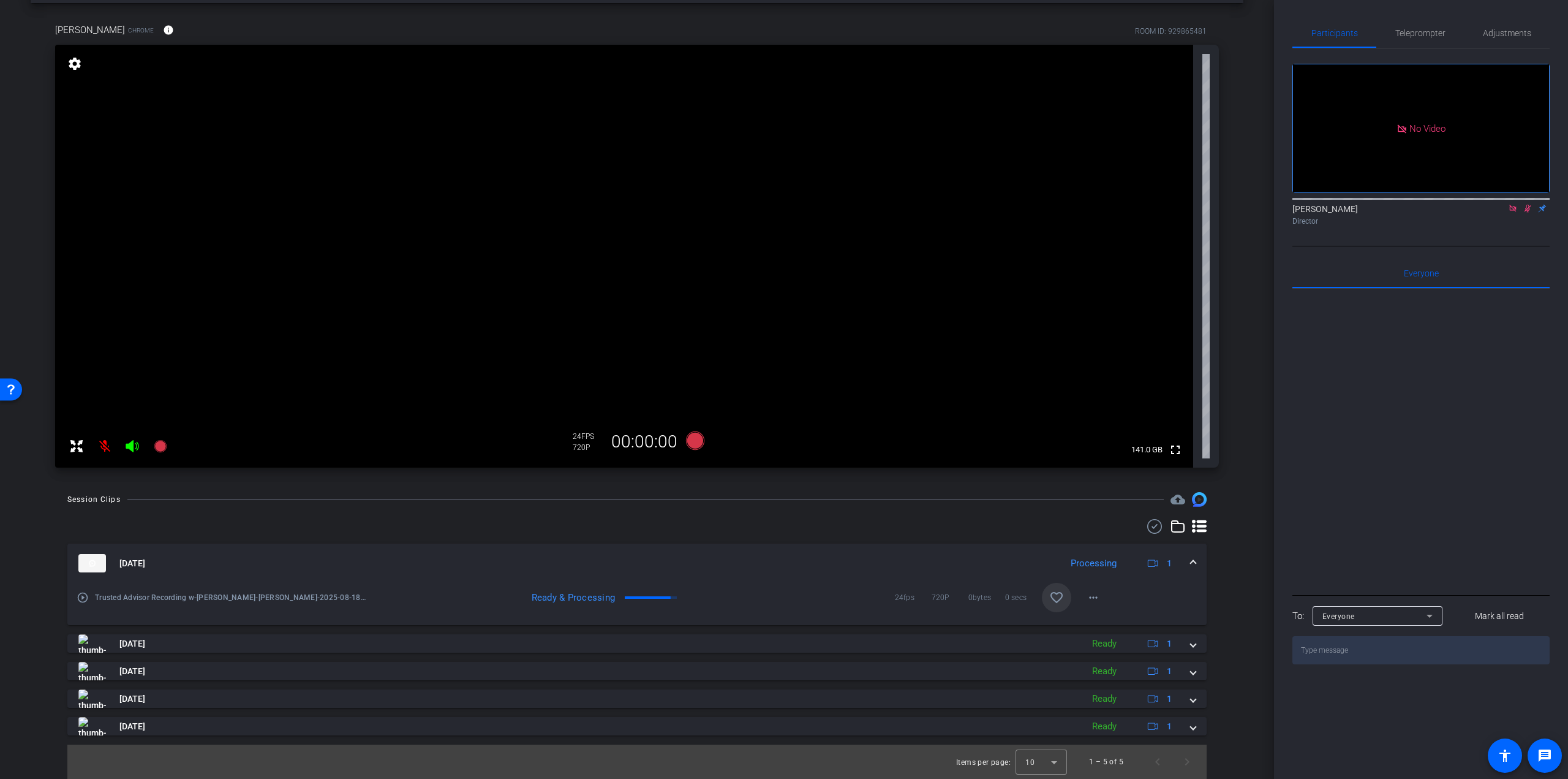
click at [1049, 599] on mat-icon "favorite_border" at bounding box center [1056, 598] width 15 height 15
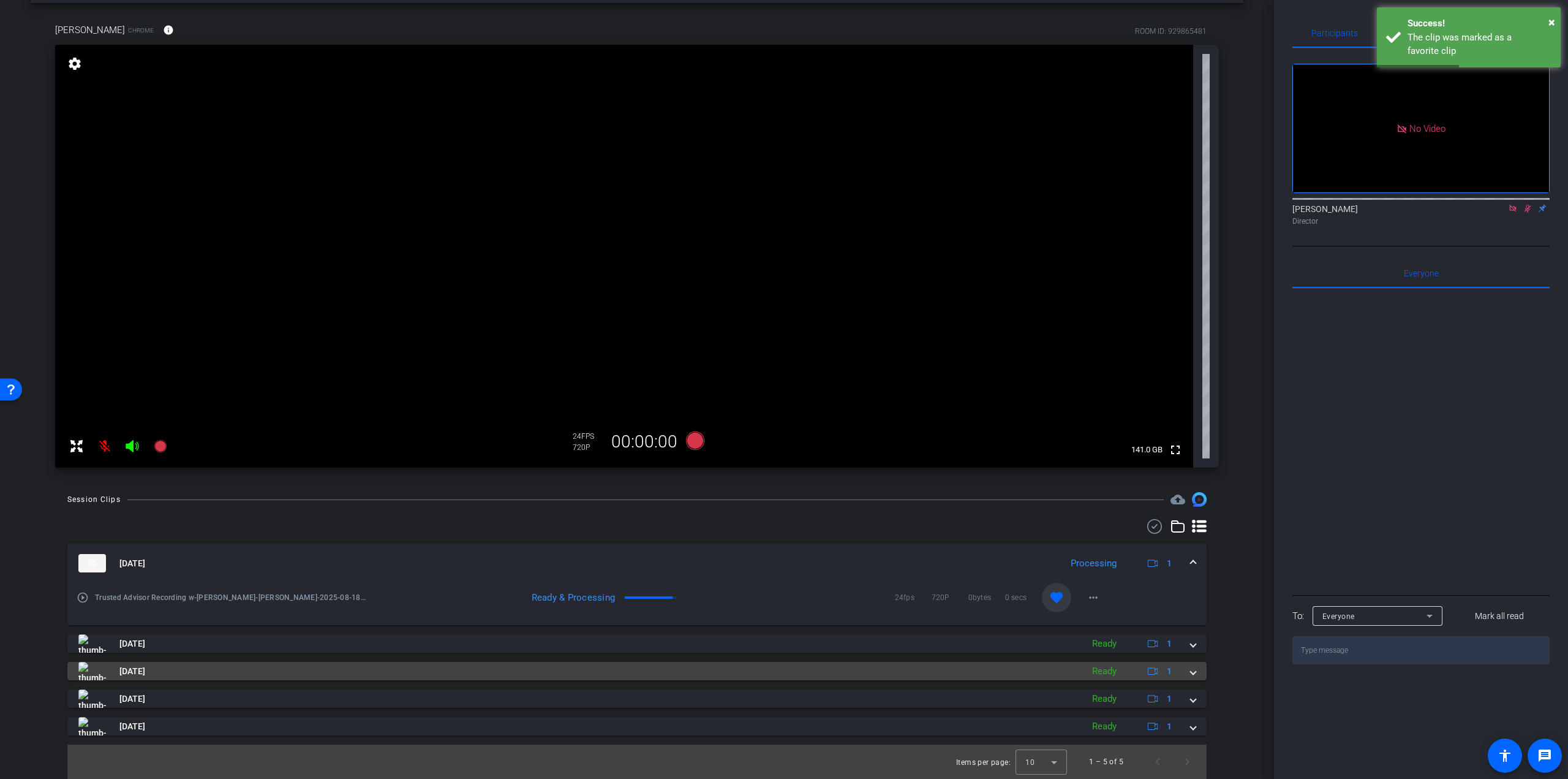
click at [1178, 673] on div "Aug 18, 2025 Ready 1" at bounding box center [634, 671] width 1113 height 19
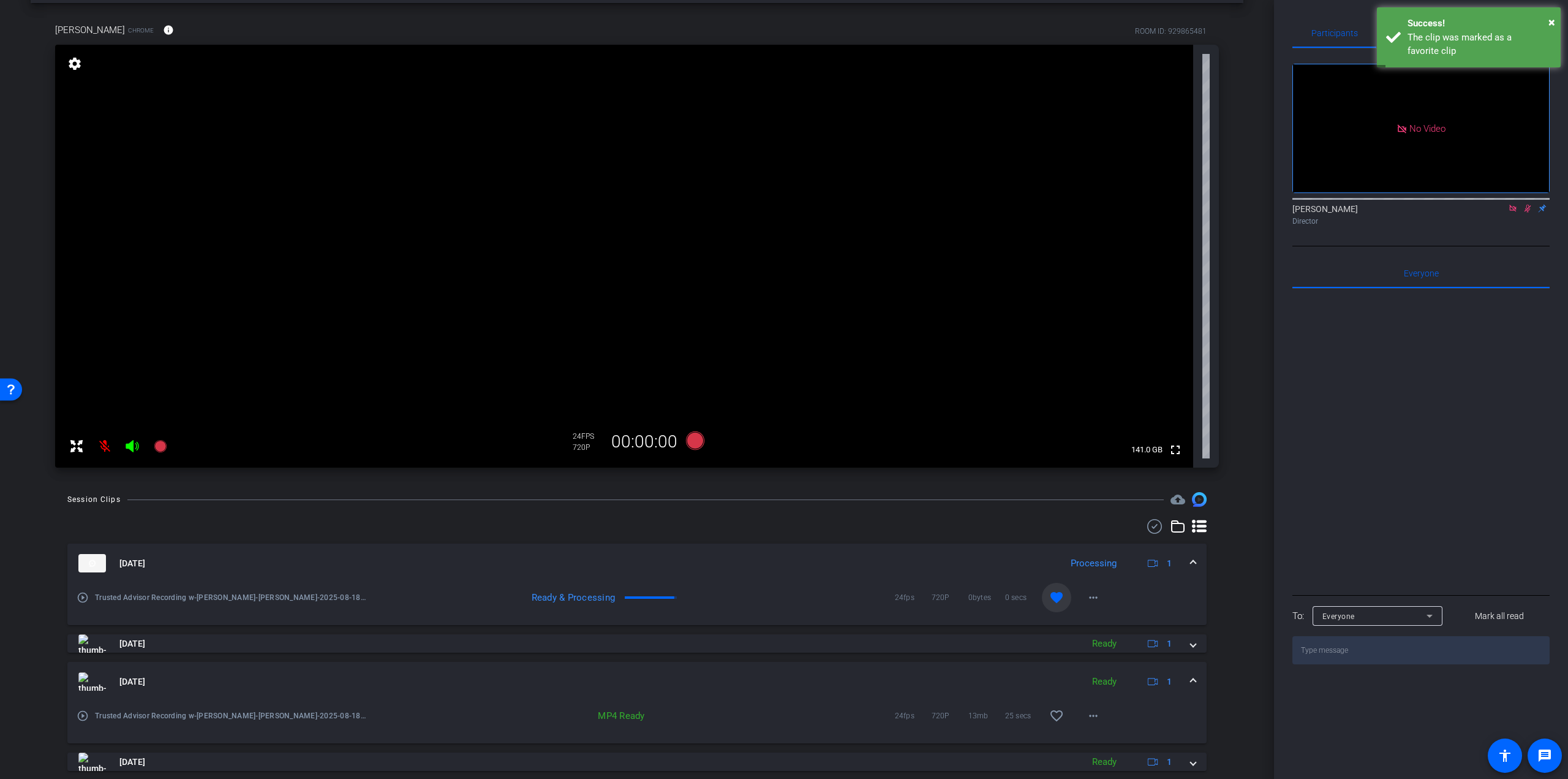
click at [1186, 670] on mat-expansion-panel-header "Aug 18, 2025 Ready 1" at bounding box center [637, 681] width 1139 height 39
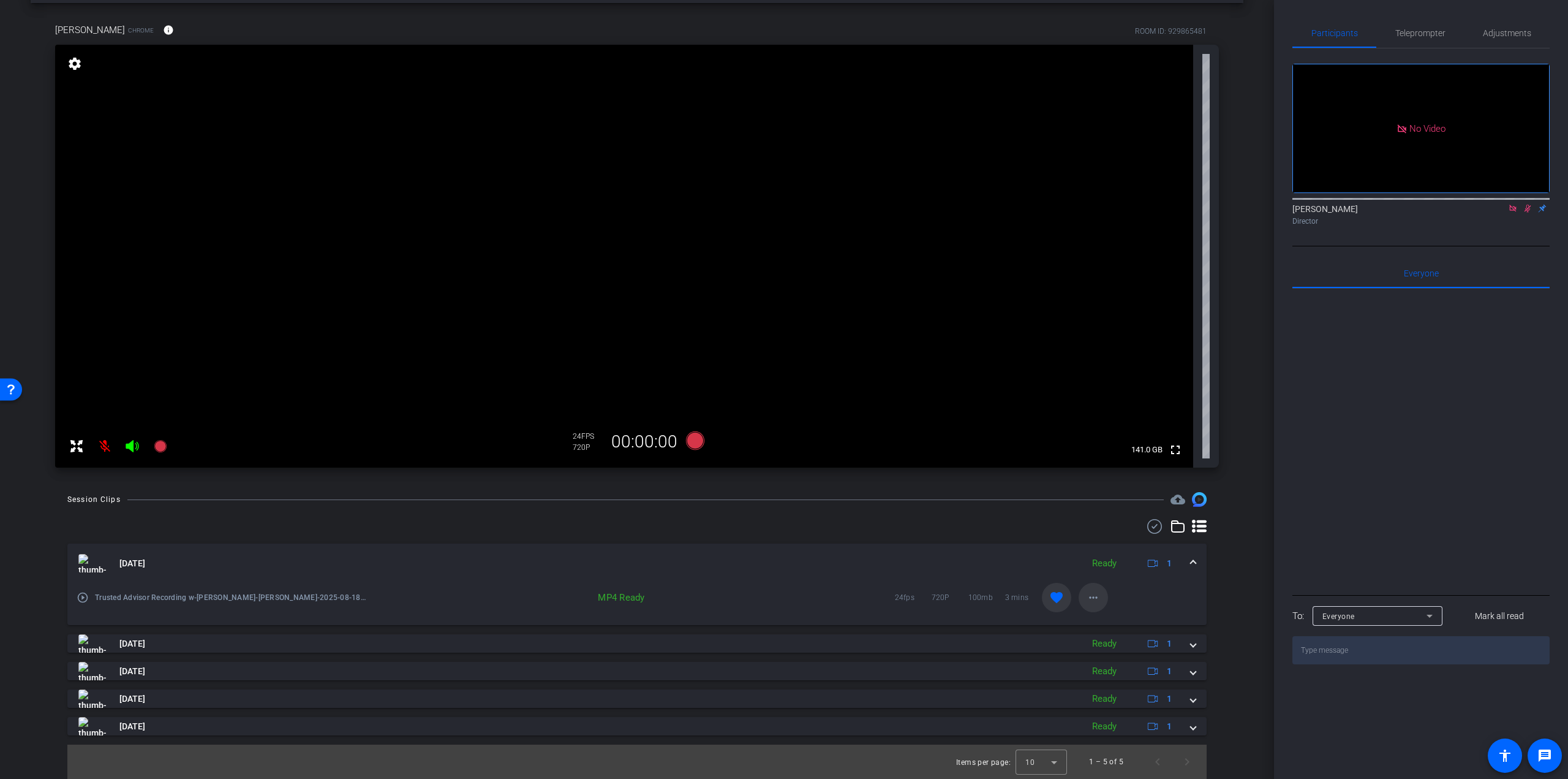
click at [1089, 606] on span at bounding box center [1093, 597] width 29 height 29
click at [1113, 650] on span "Download MP4" at bounding box center [1119, 654] width 74 height 15
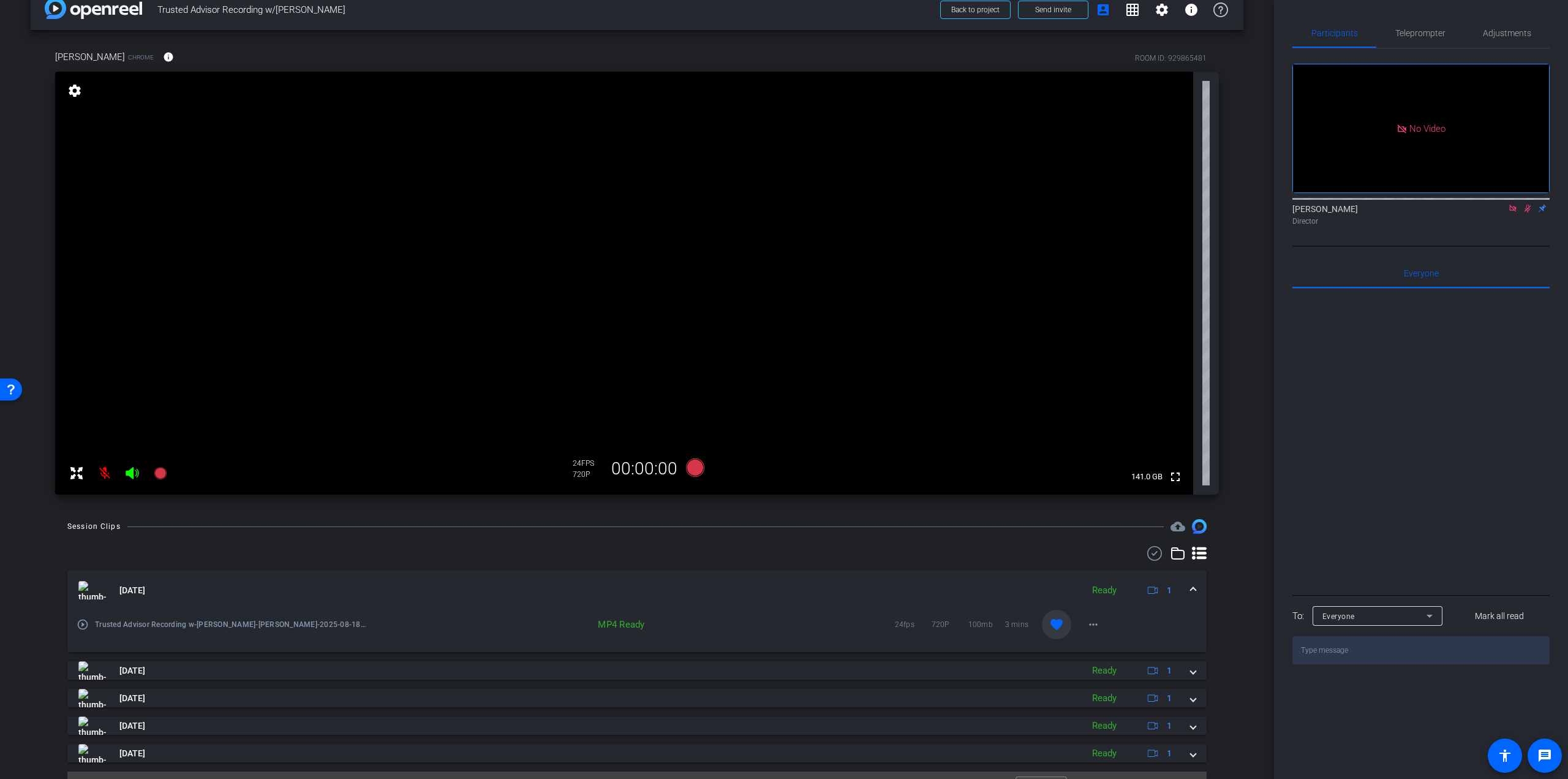
scroll to position [0, 0]
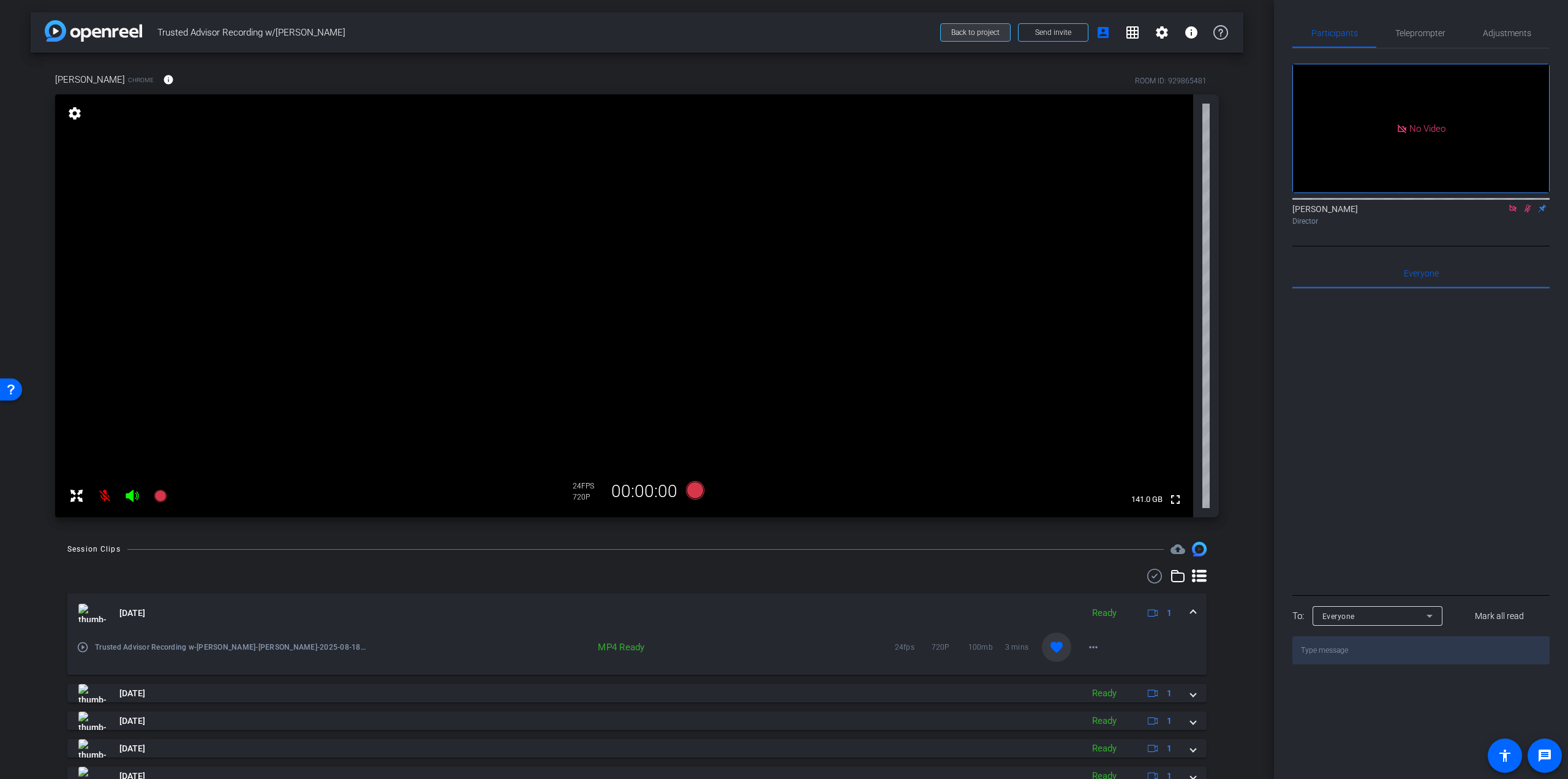
click at [941, 29] on span at bounding box center [975, 32] width 69 height 29
